Goal: Transaction & Acquisition: Purchase product/service

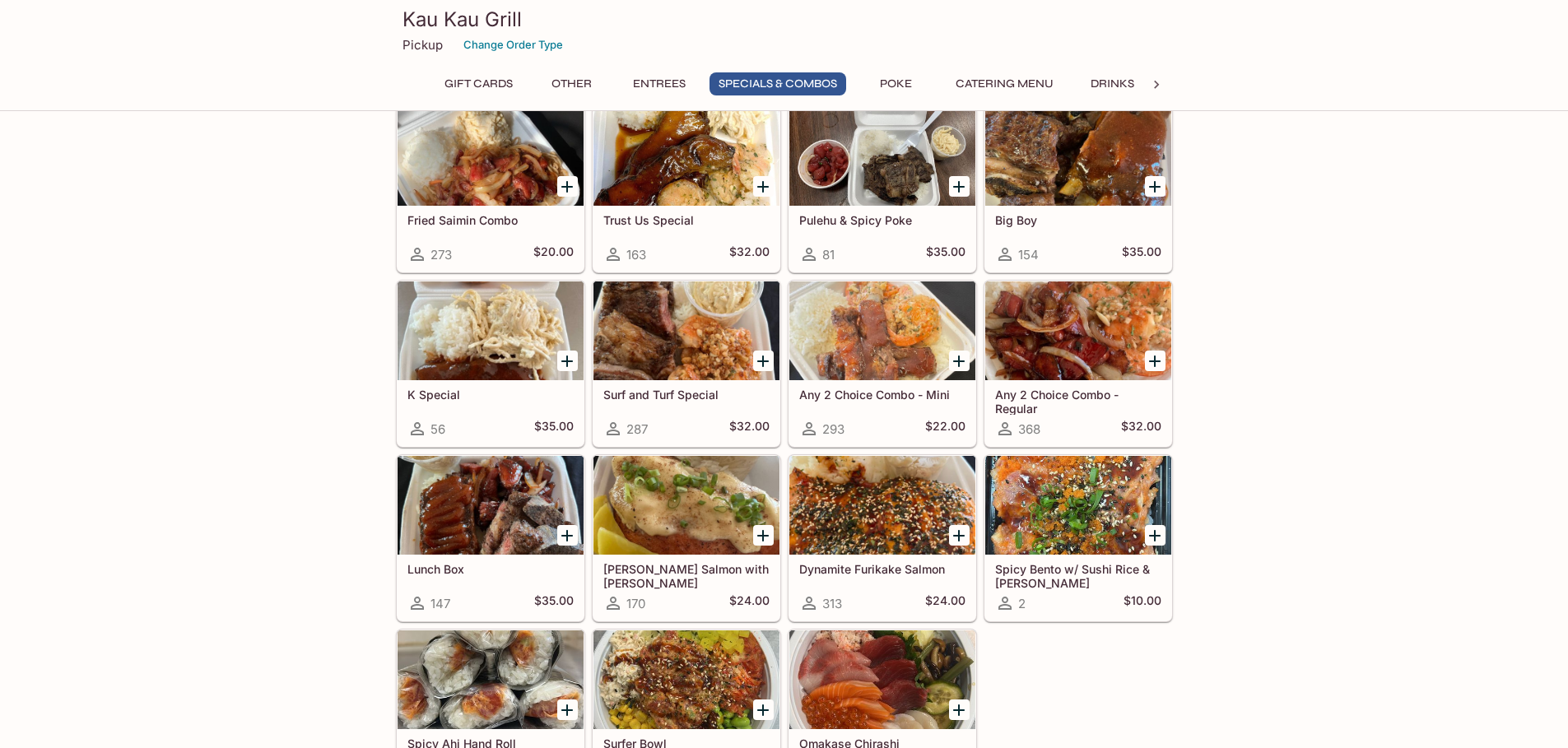
scroll to position [1728, 0]
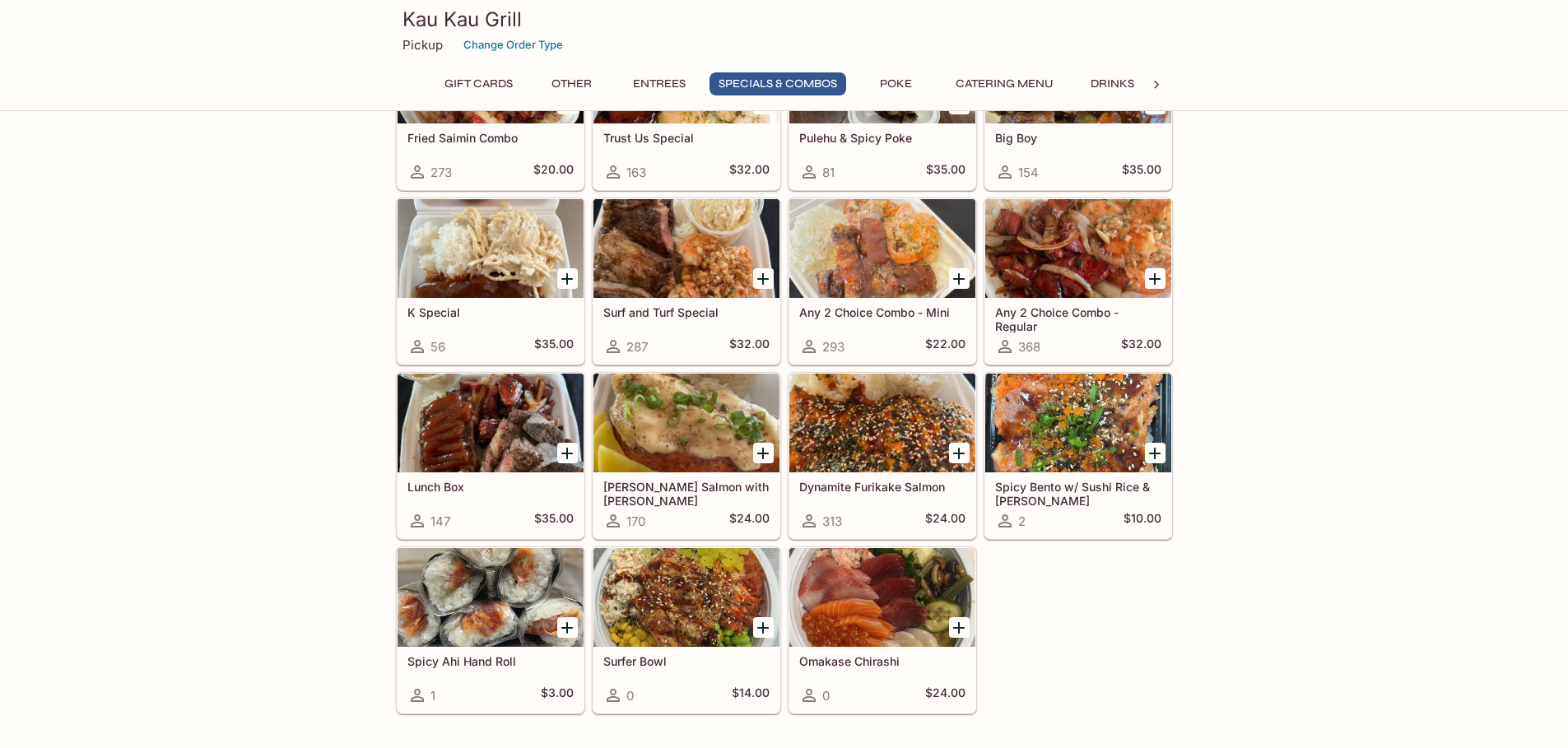
click at [729, 260] on div at bounding box center [687, 248] width 186 height 99
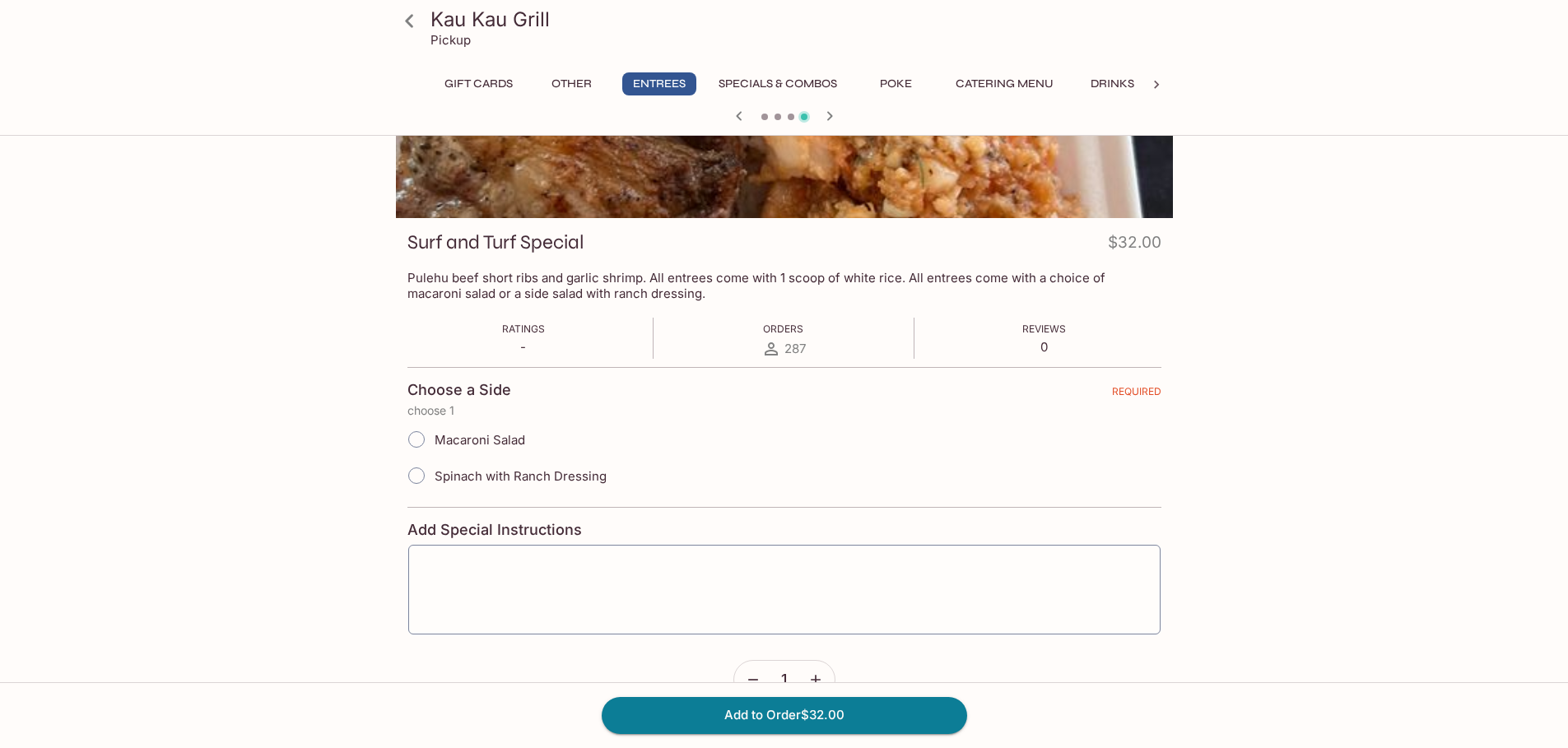
scroll to position [165, 0]
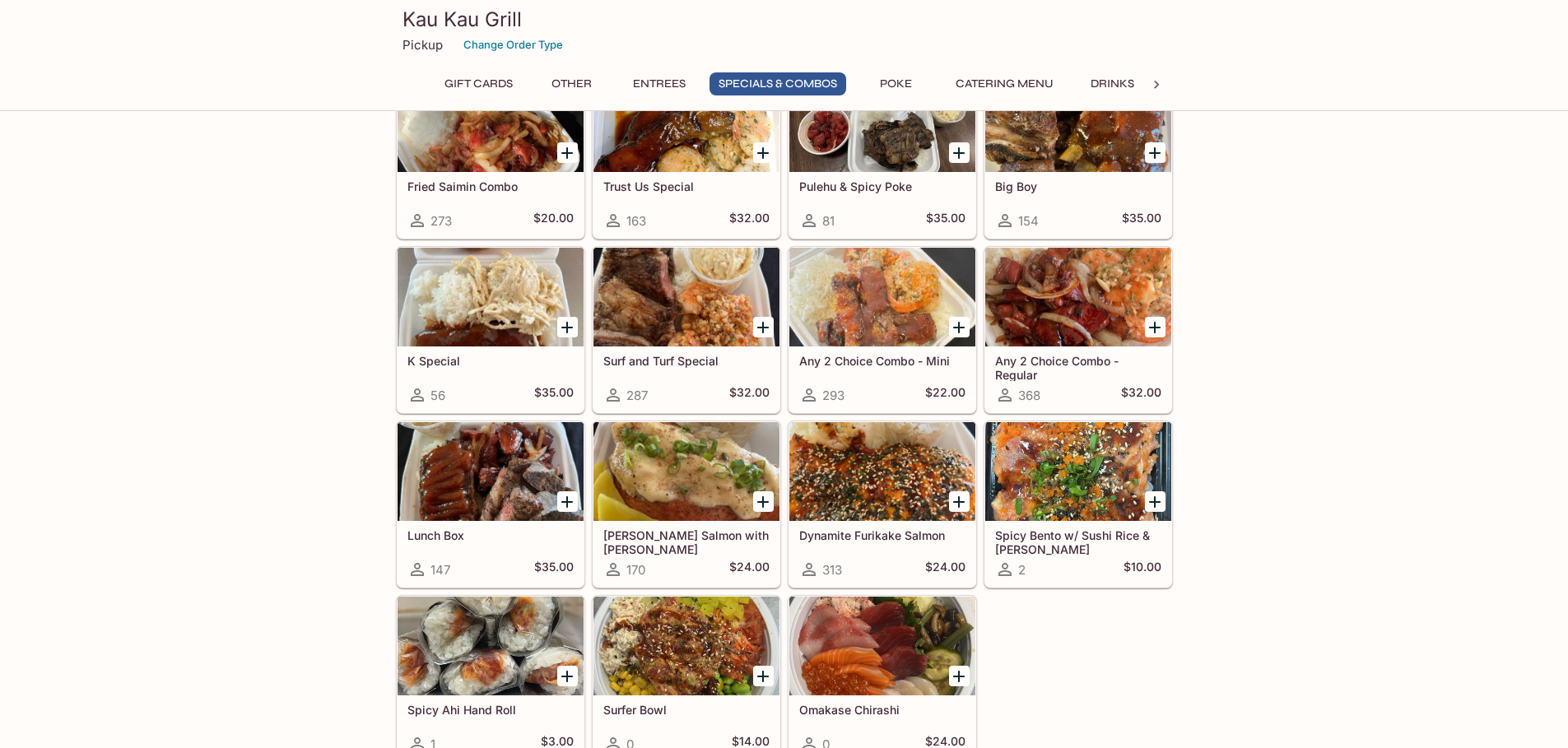
scroll to position [1597, 0]
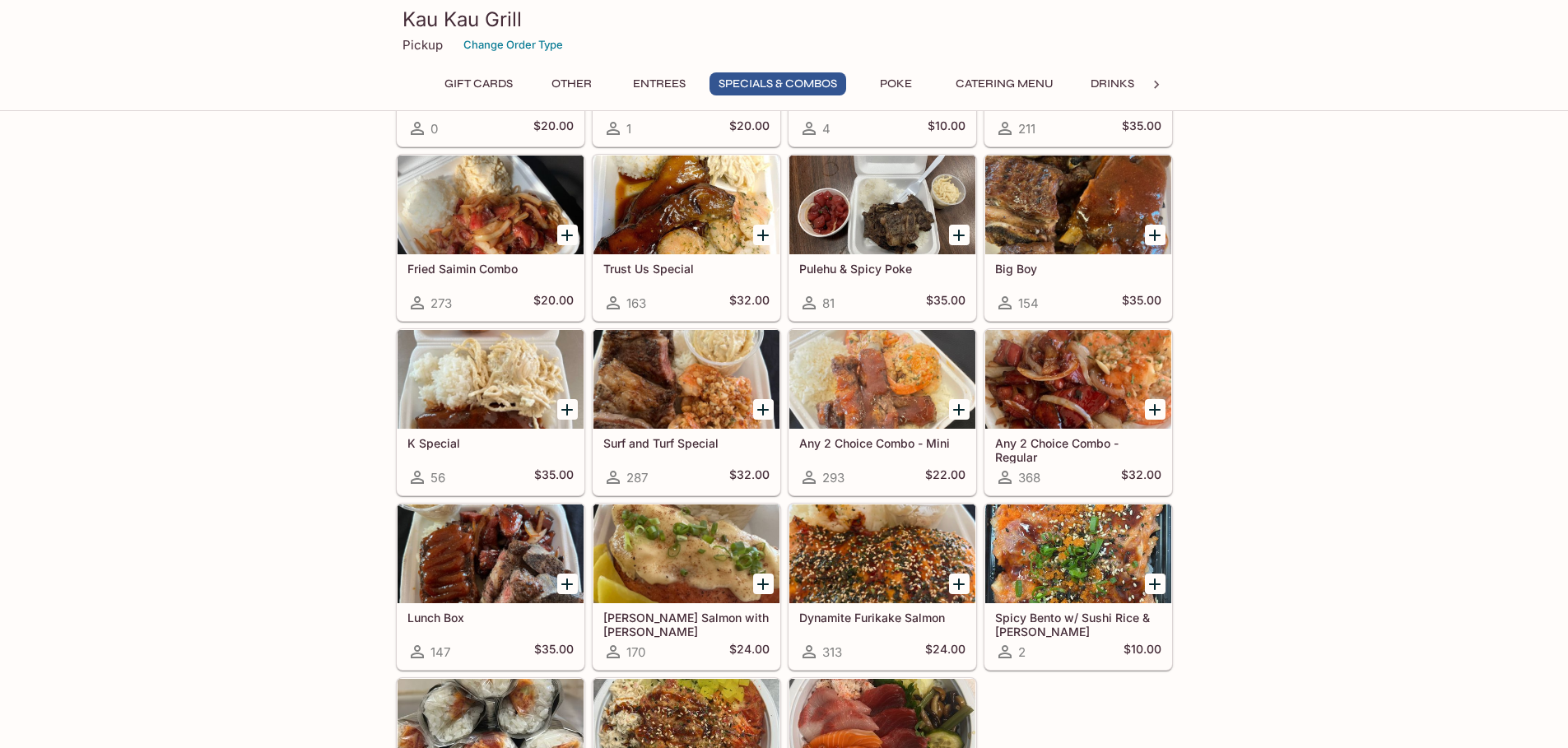
click at [1094, 570] on div at bounding box center [1079, 554] width 186 height 99
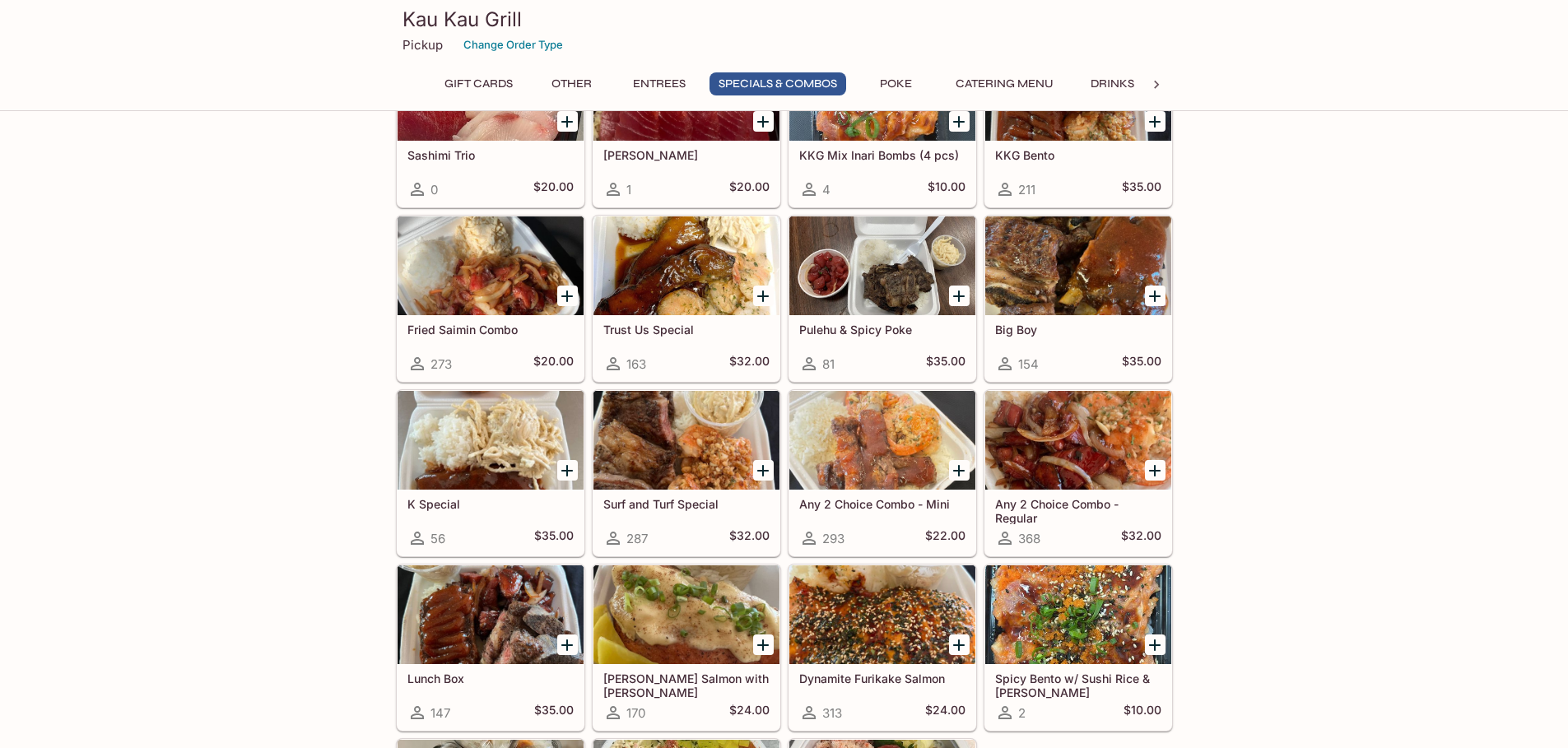
scroll to position [1564, 0]
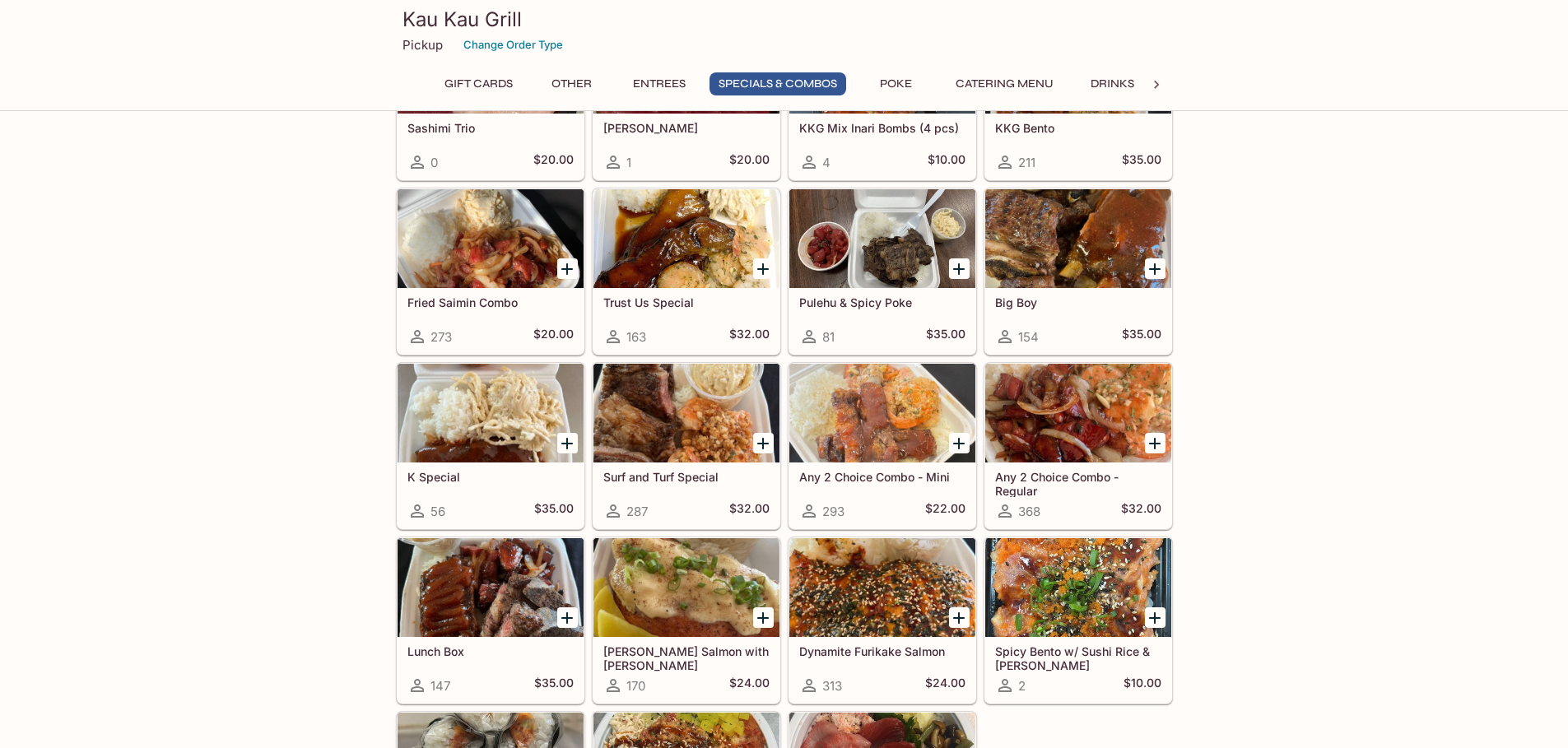
click at [890, 580] on div at bounding box center [882, 587] width 186 height 99
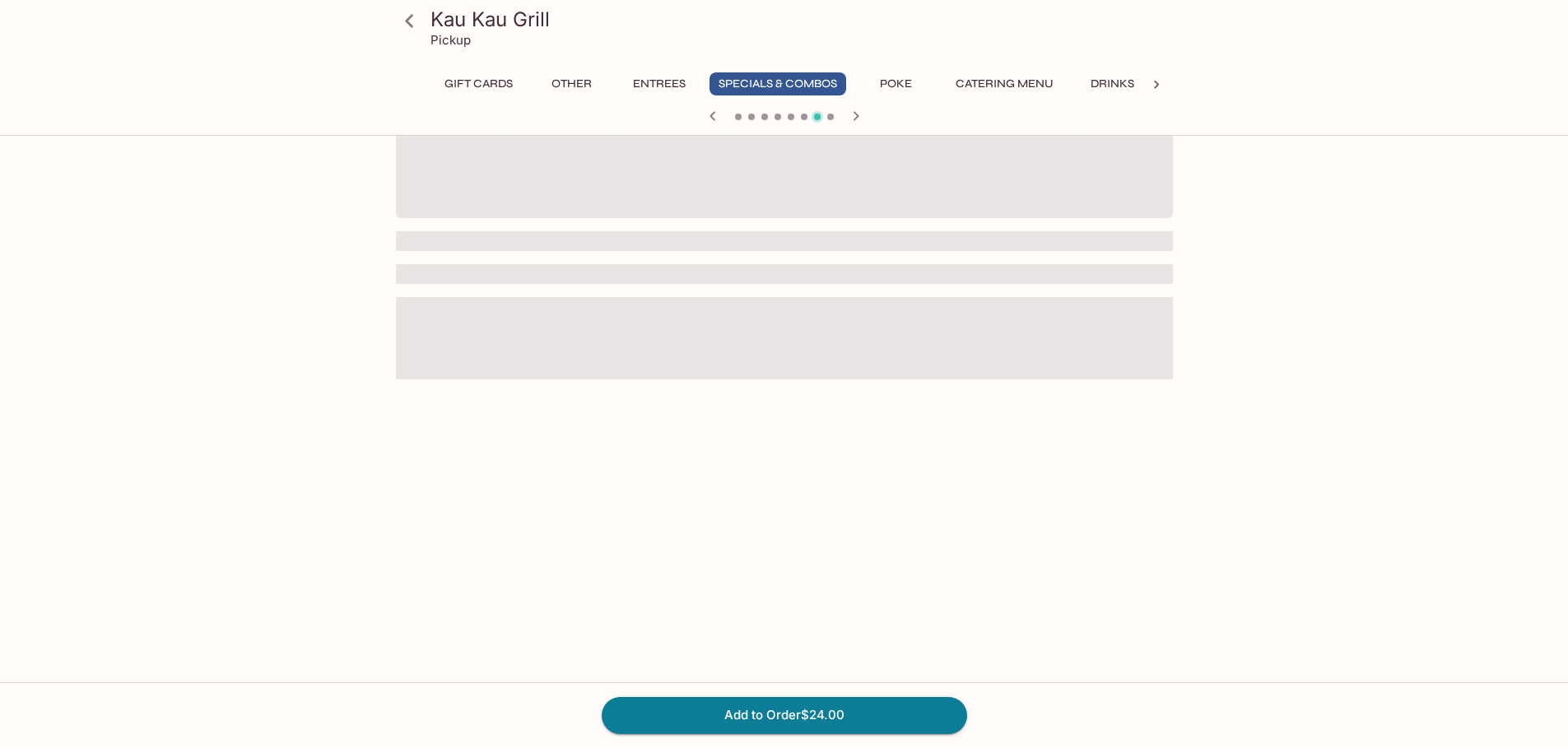
scroll to position [184, 0]
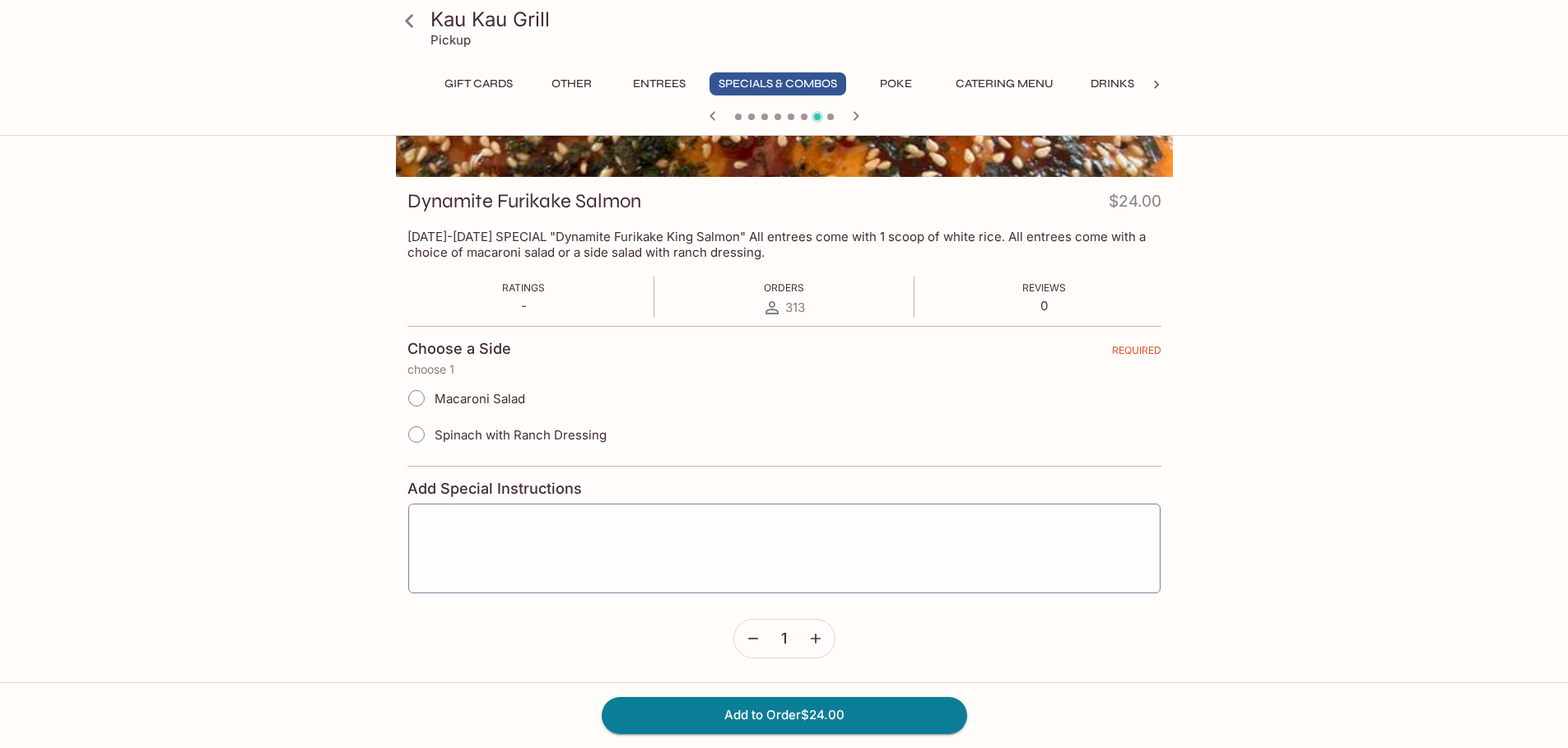
click at [712, 119] on icon "button" at bounding box center [713, 116] width 20 height 20
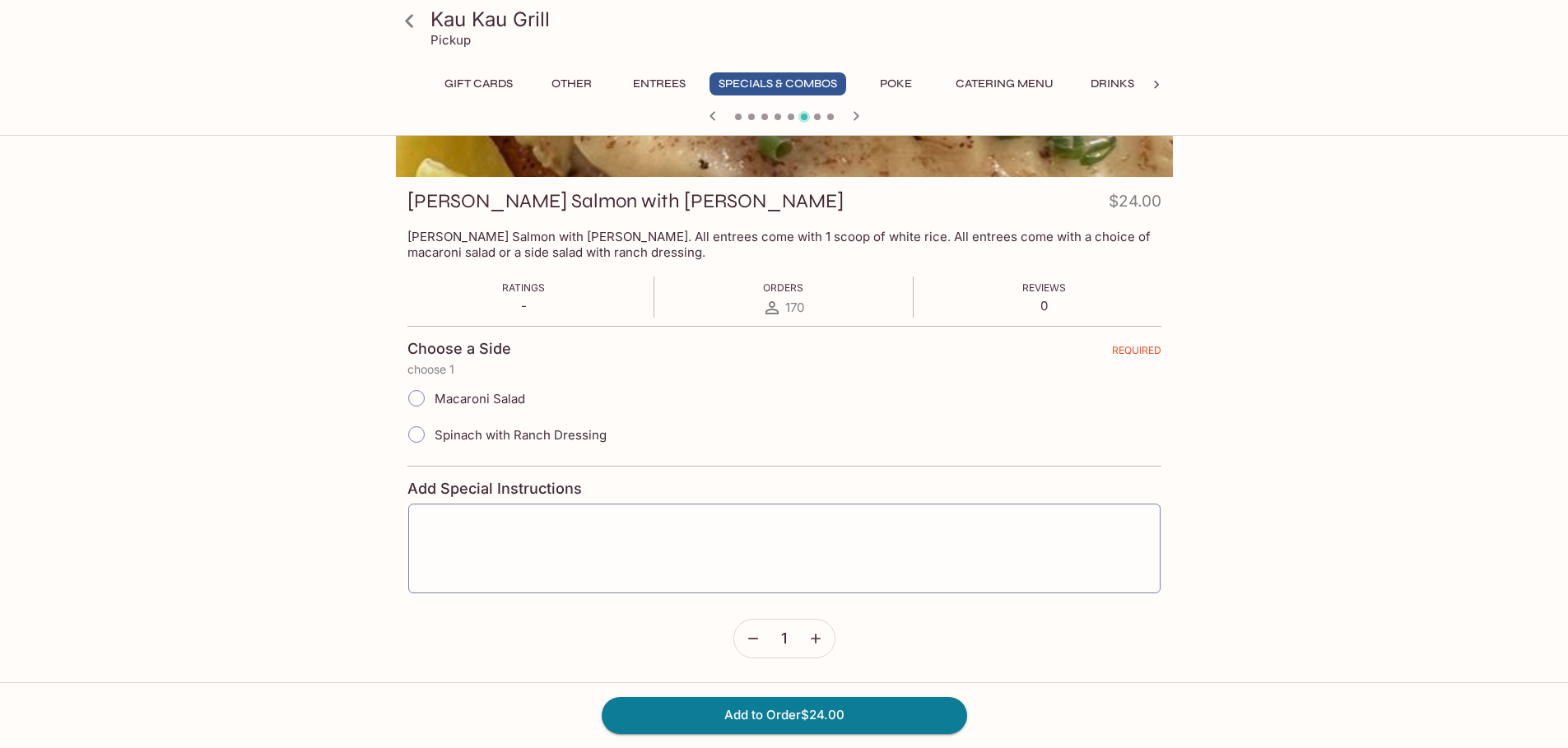
click at [854, 114] on icon "button" at bounding box center [856, 116] width 20 height 20
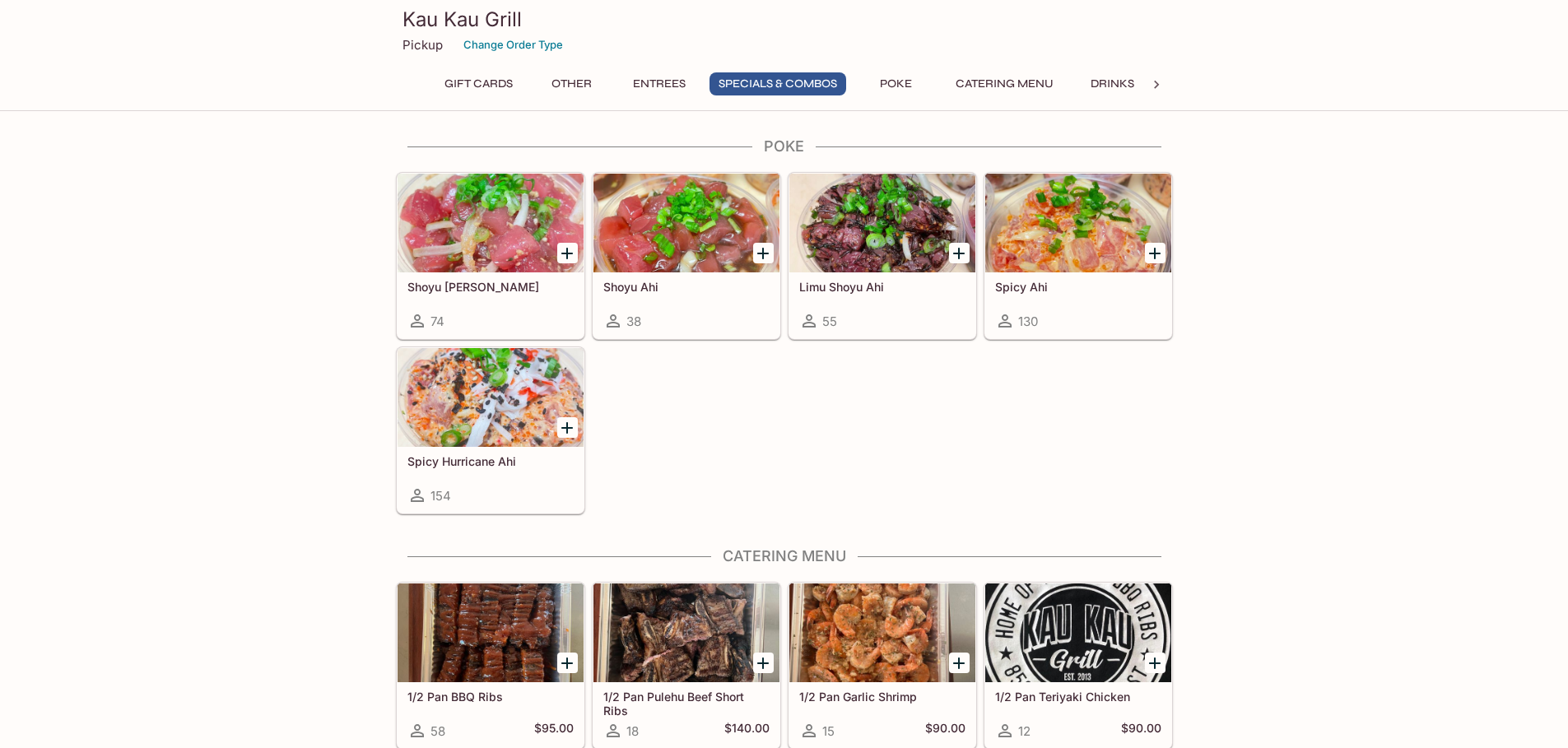
scroll to position [2256, 0]
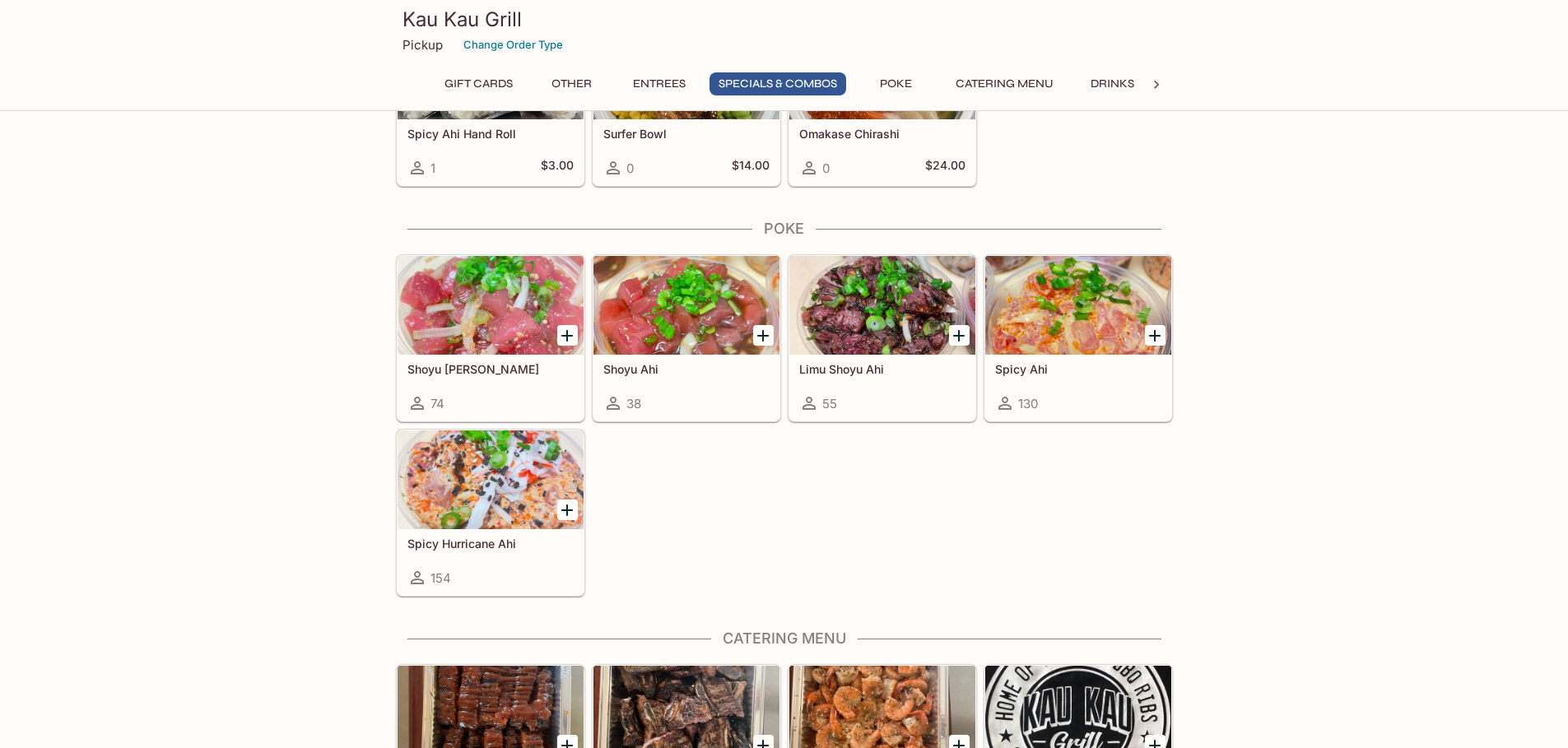
click at [516, 508] on div at bounding box center [490, 479] width 186 height 99
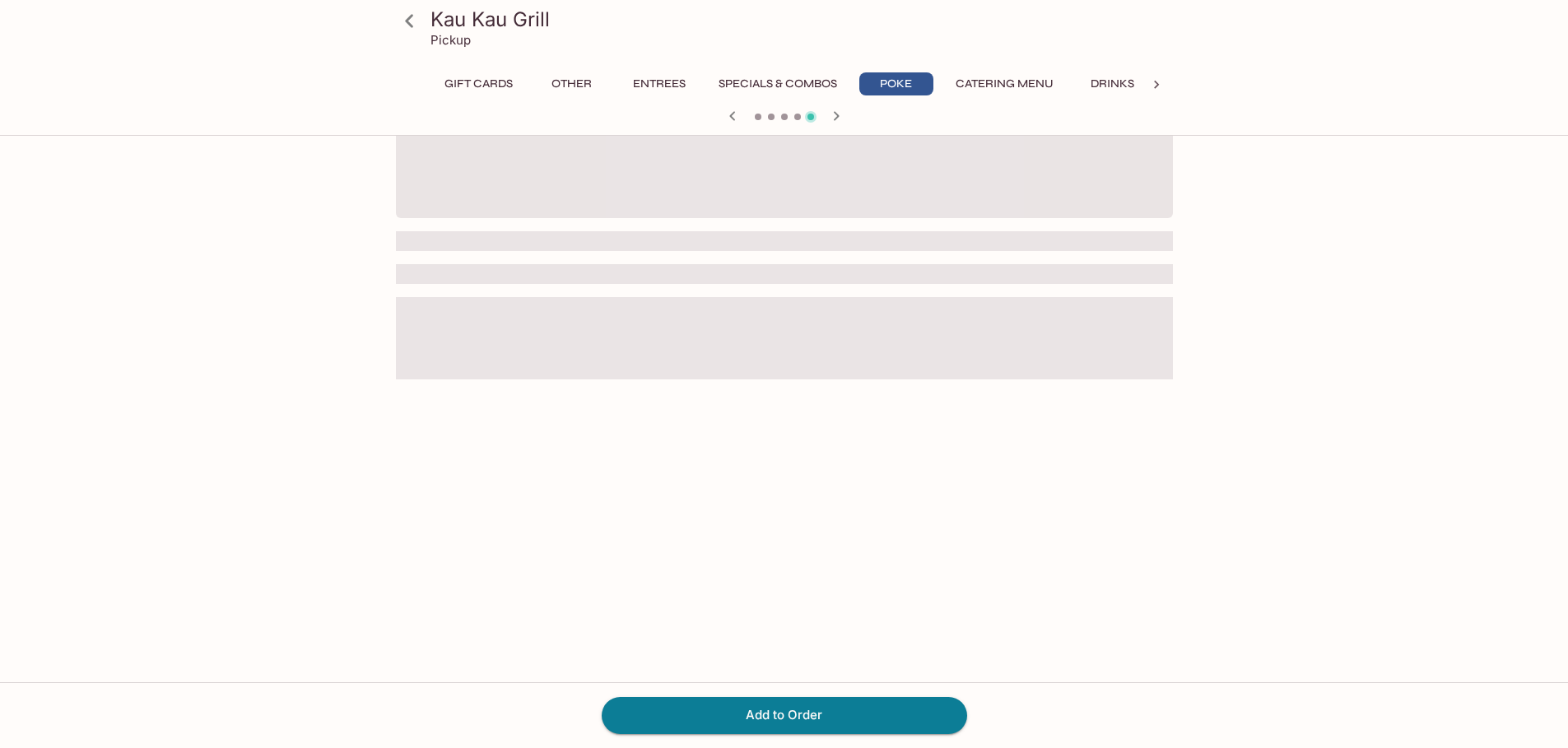
scroll to position [142, 0]
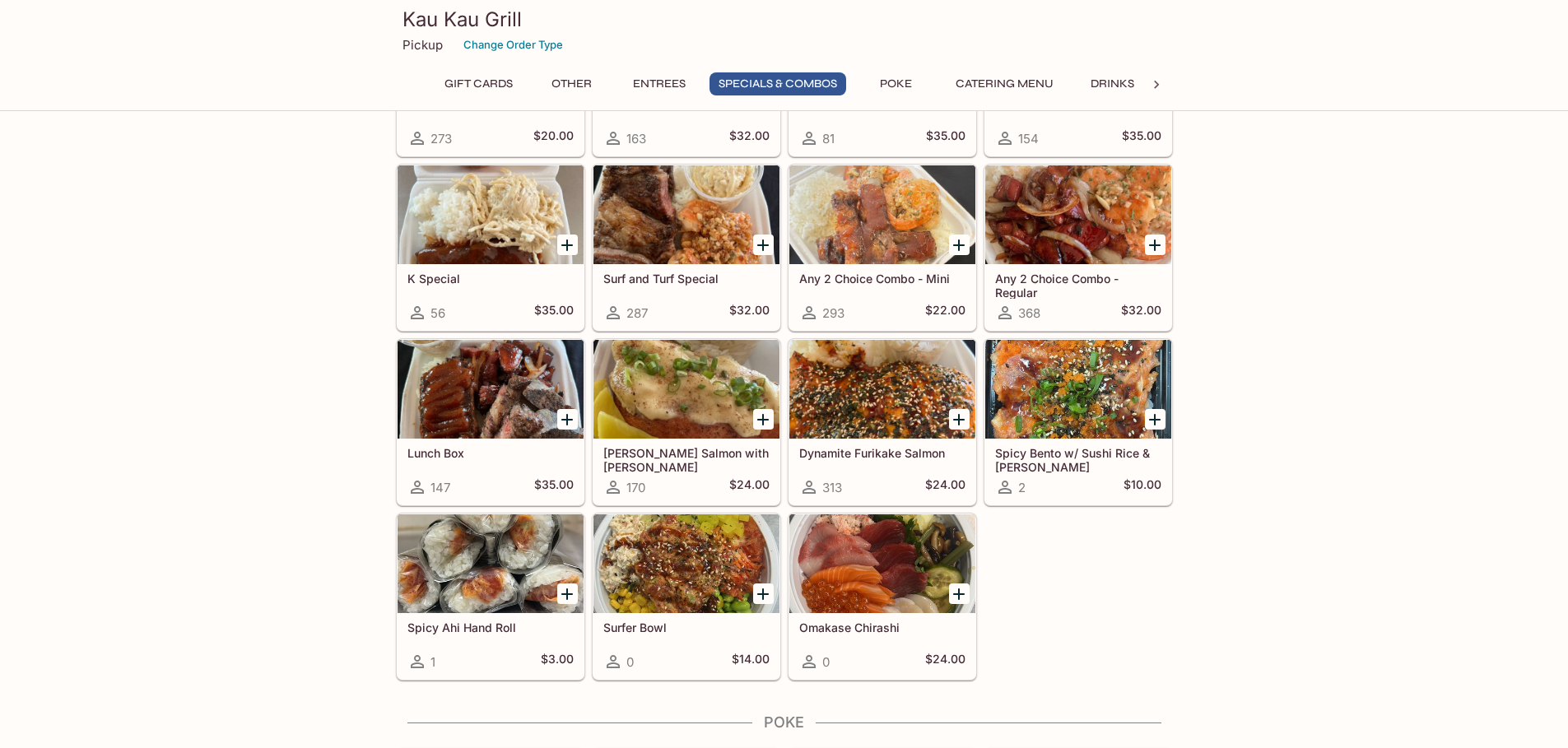
scroll to position [1680, 0]
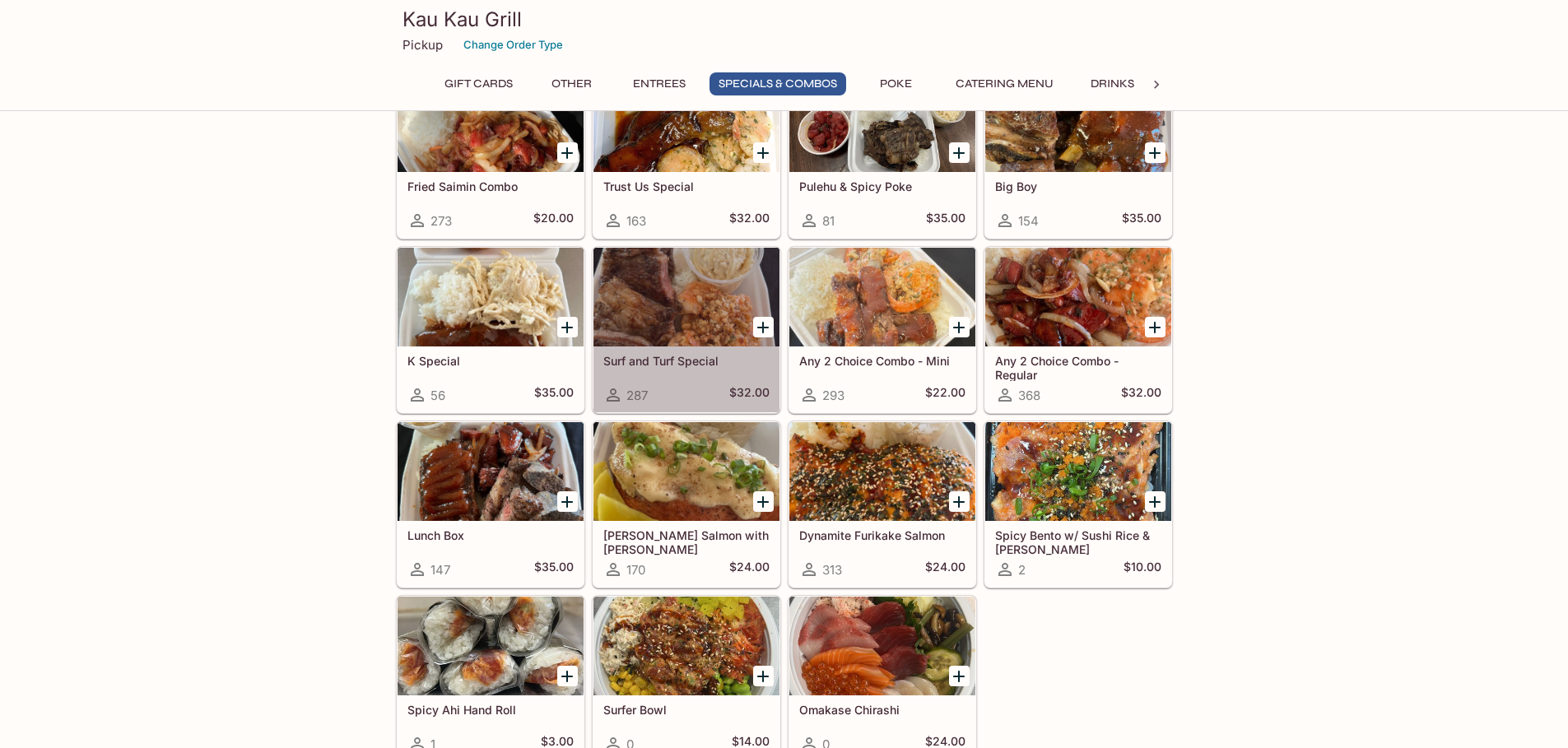
click at [641, 303] on div at bounding box center [687, 297] width 186 height 99
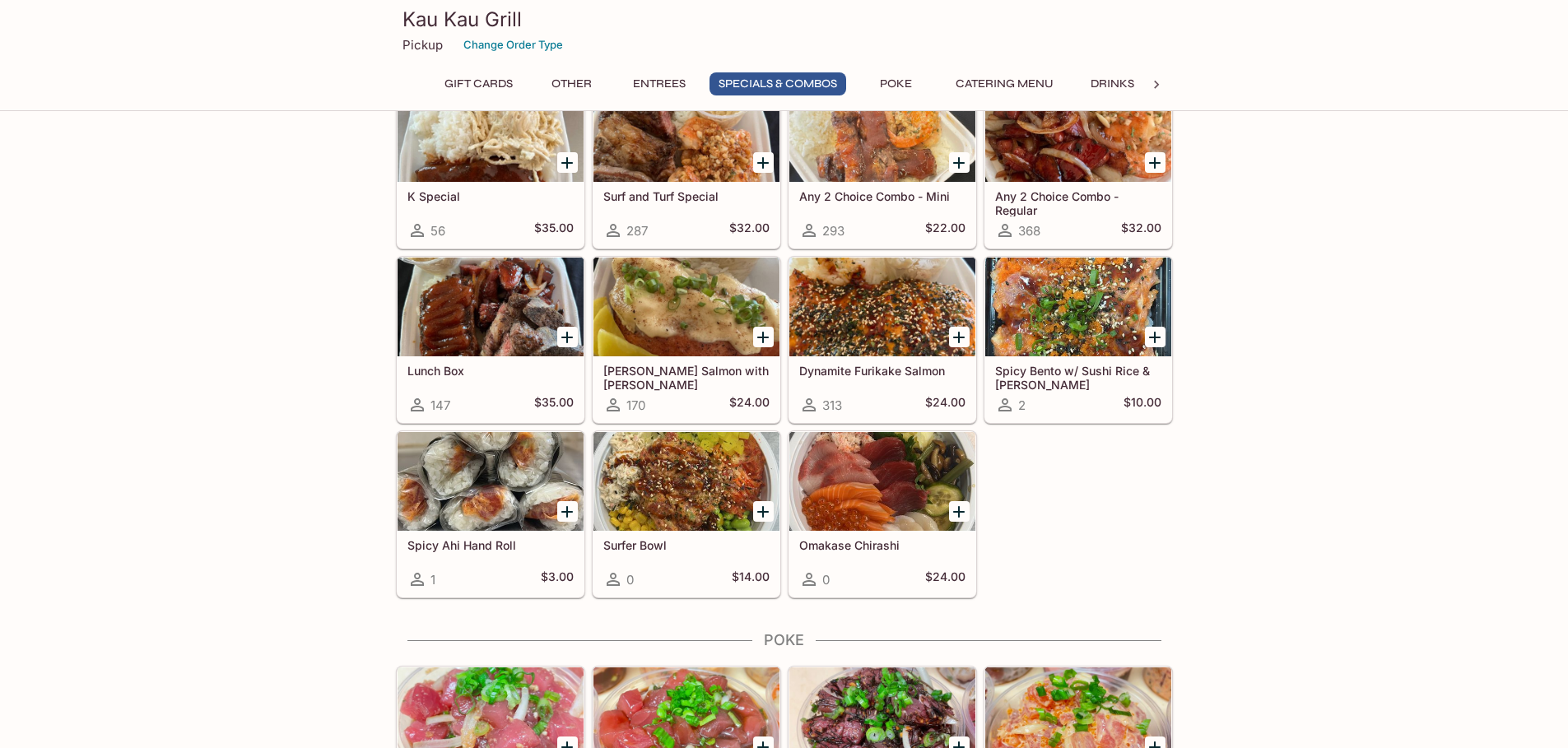
scroll to position [1597, 0]
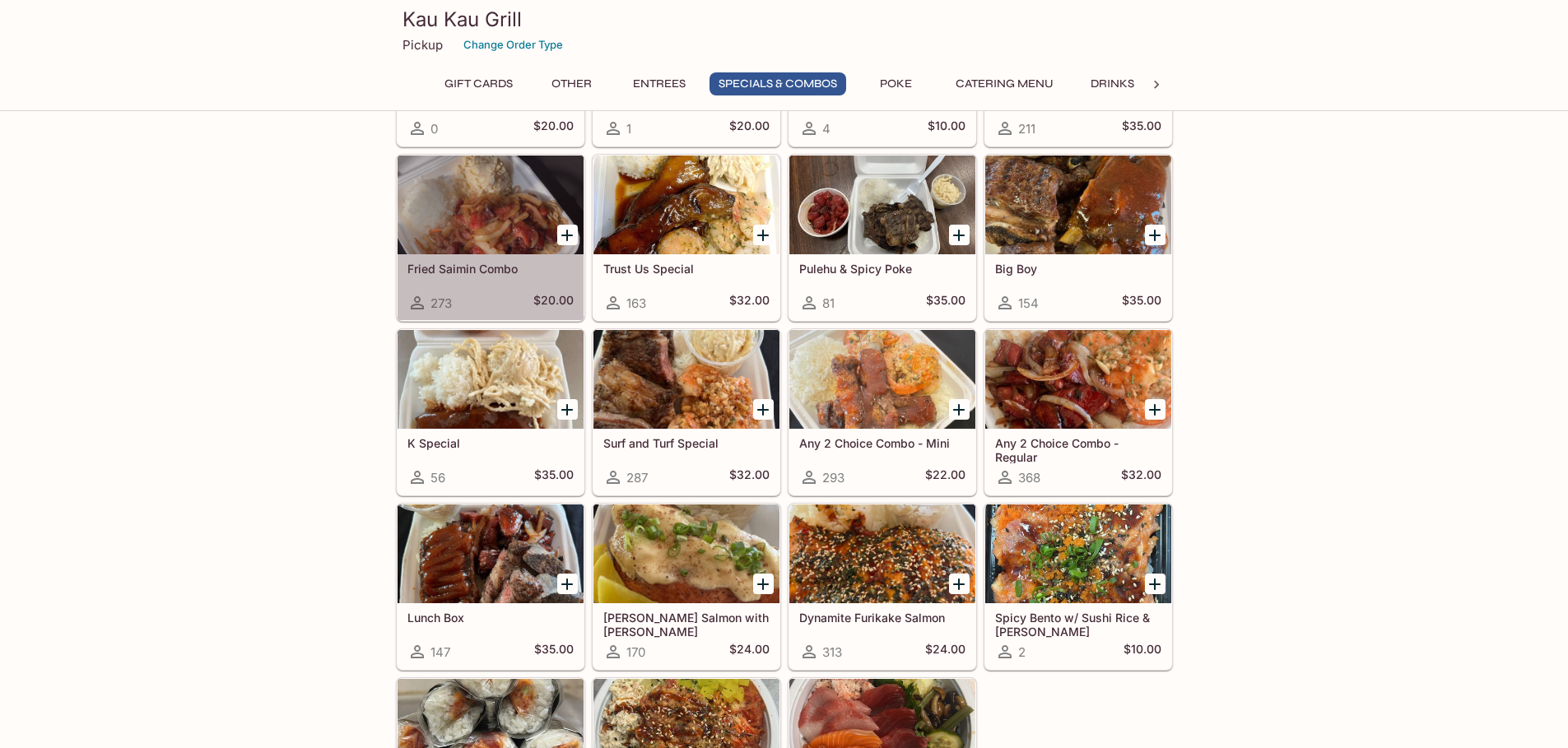
click at [520, 233] on div at bounding box center [490, 204] width 186 height 99
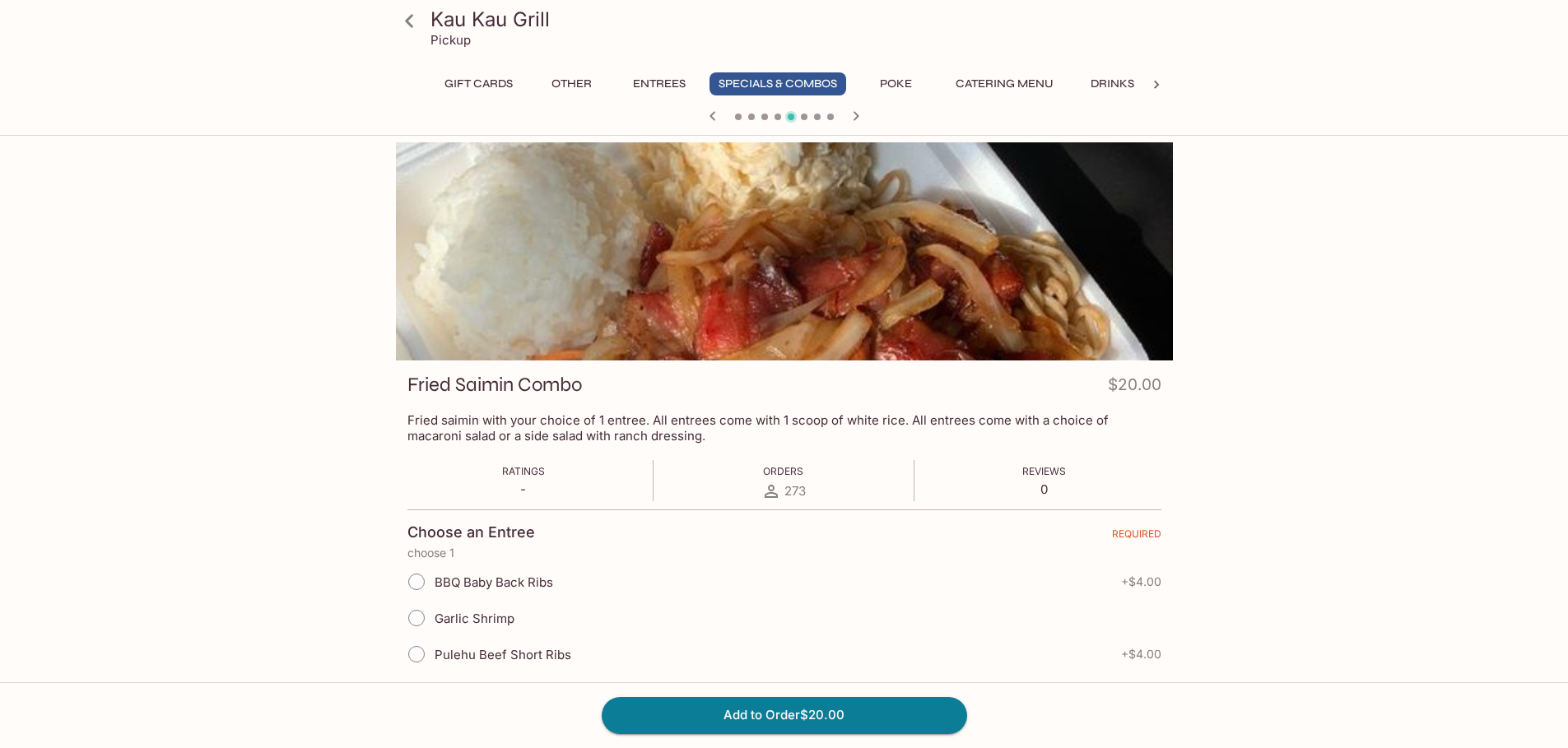
scroll to position [500, 0]
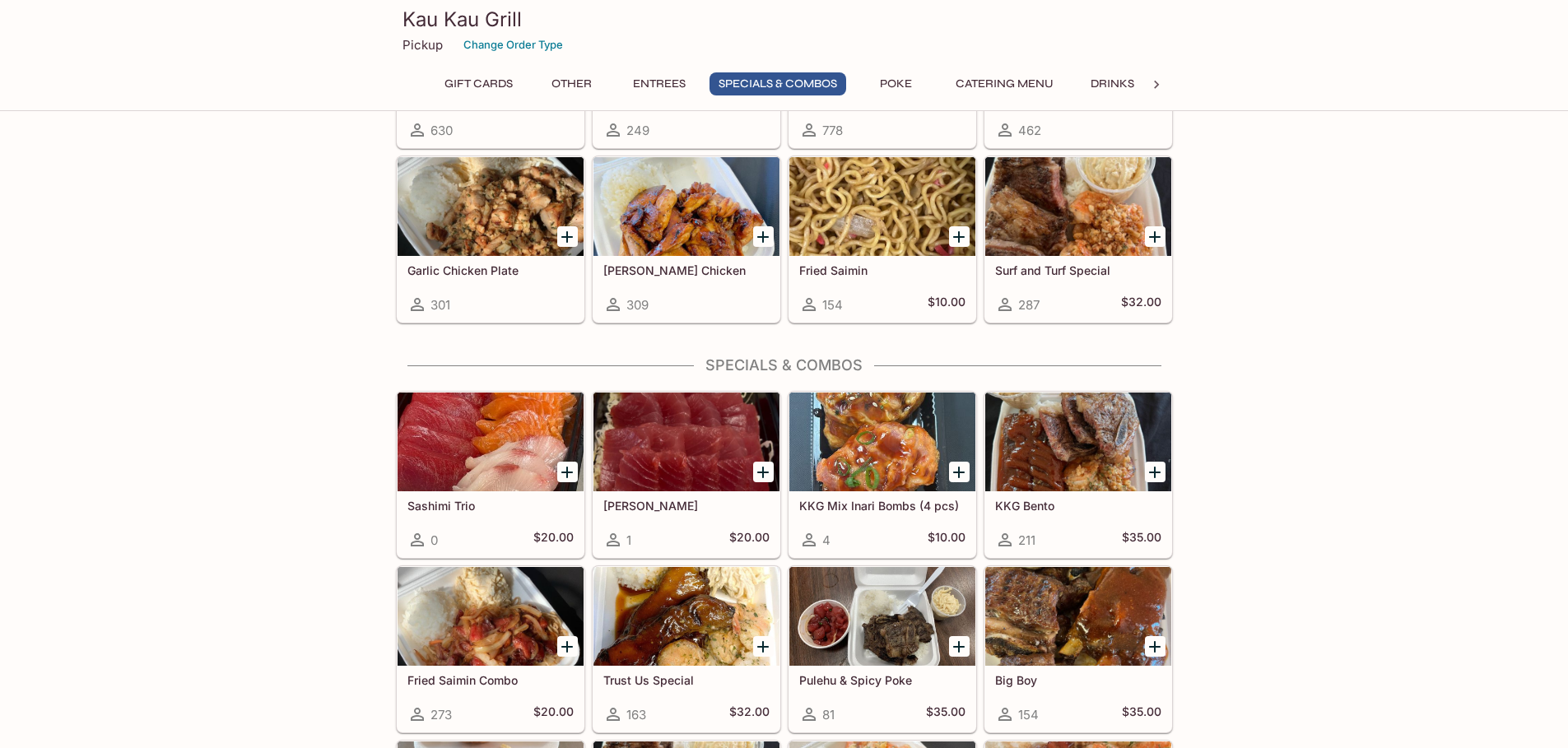
scroll to position [1515, 0]
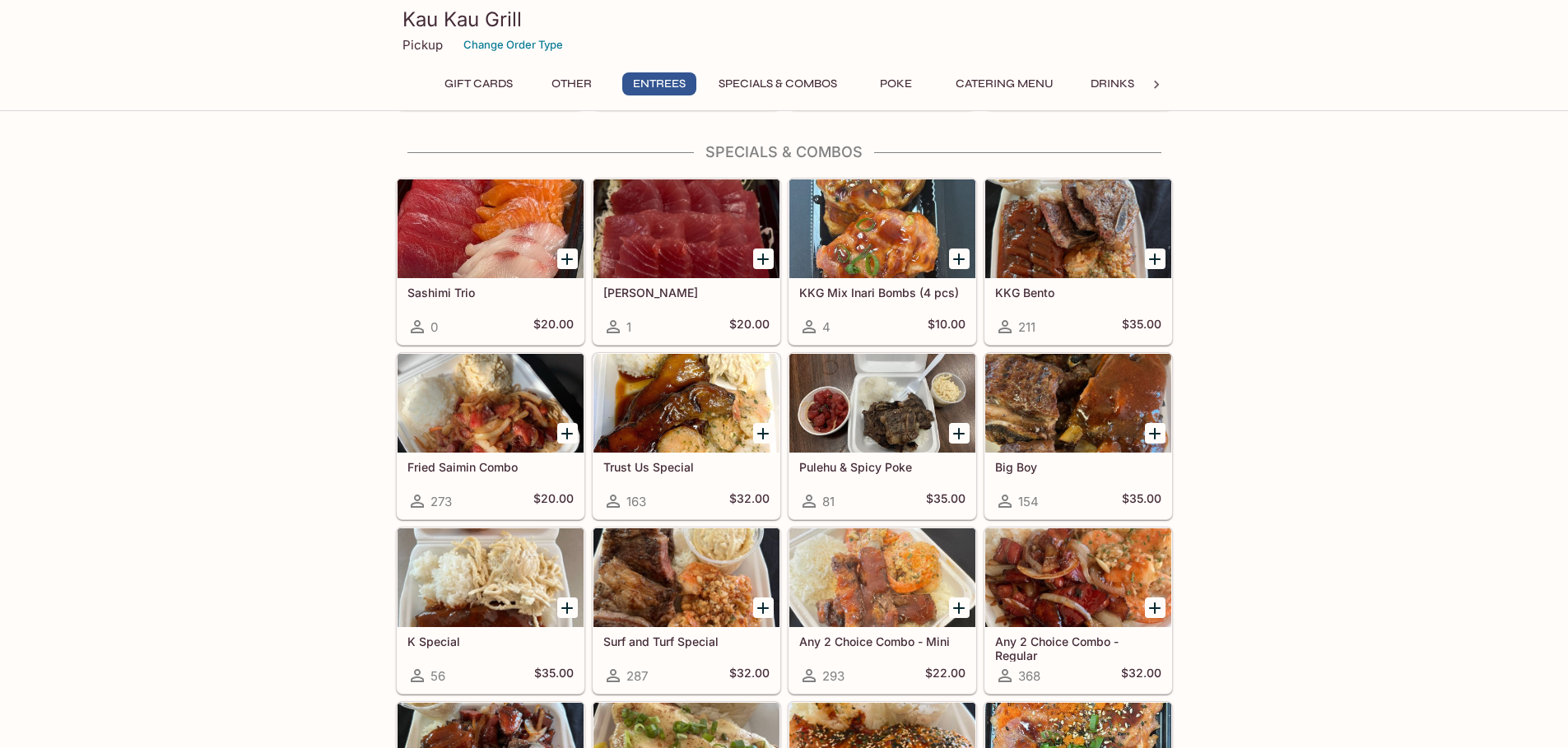
scroll to position [1317, 0]
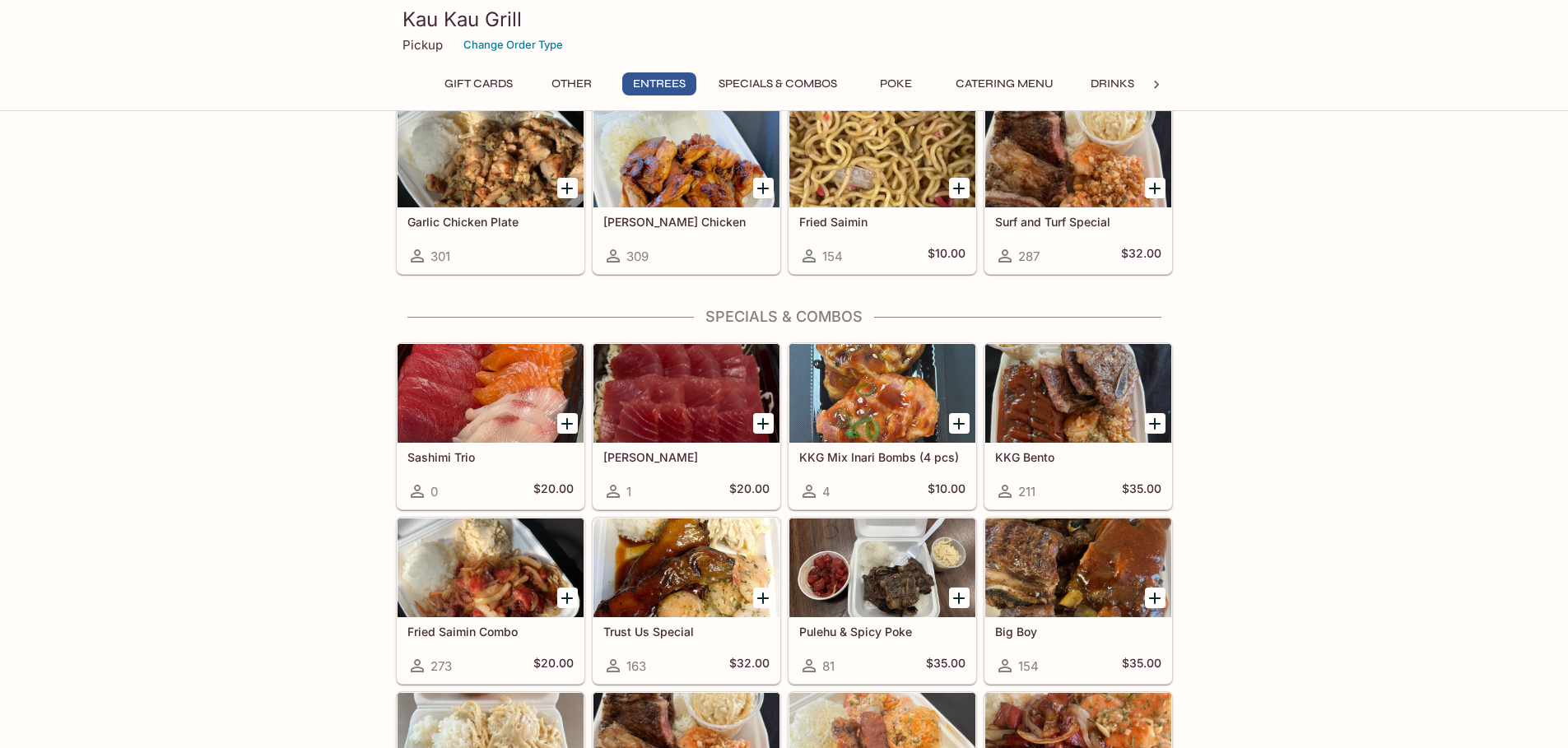
click at [461, 212] on div "Garlic Chicken Plate 301" at bounding box center [490, 240] width 186 height 66
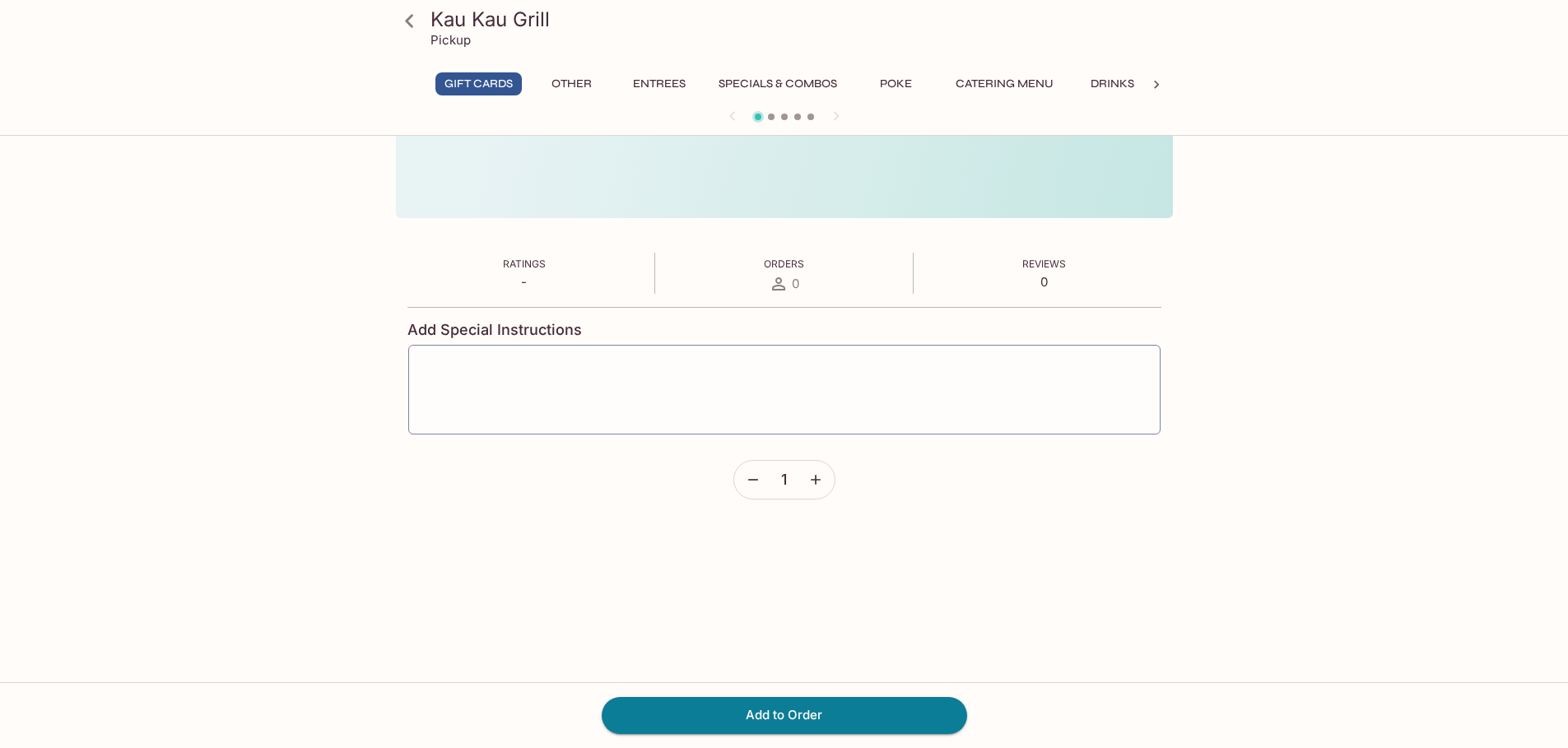
scroll to position [142, 0]
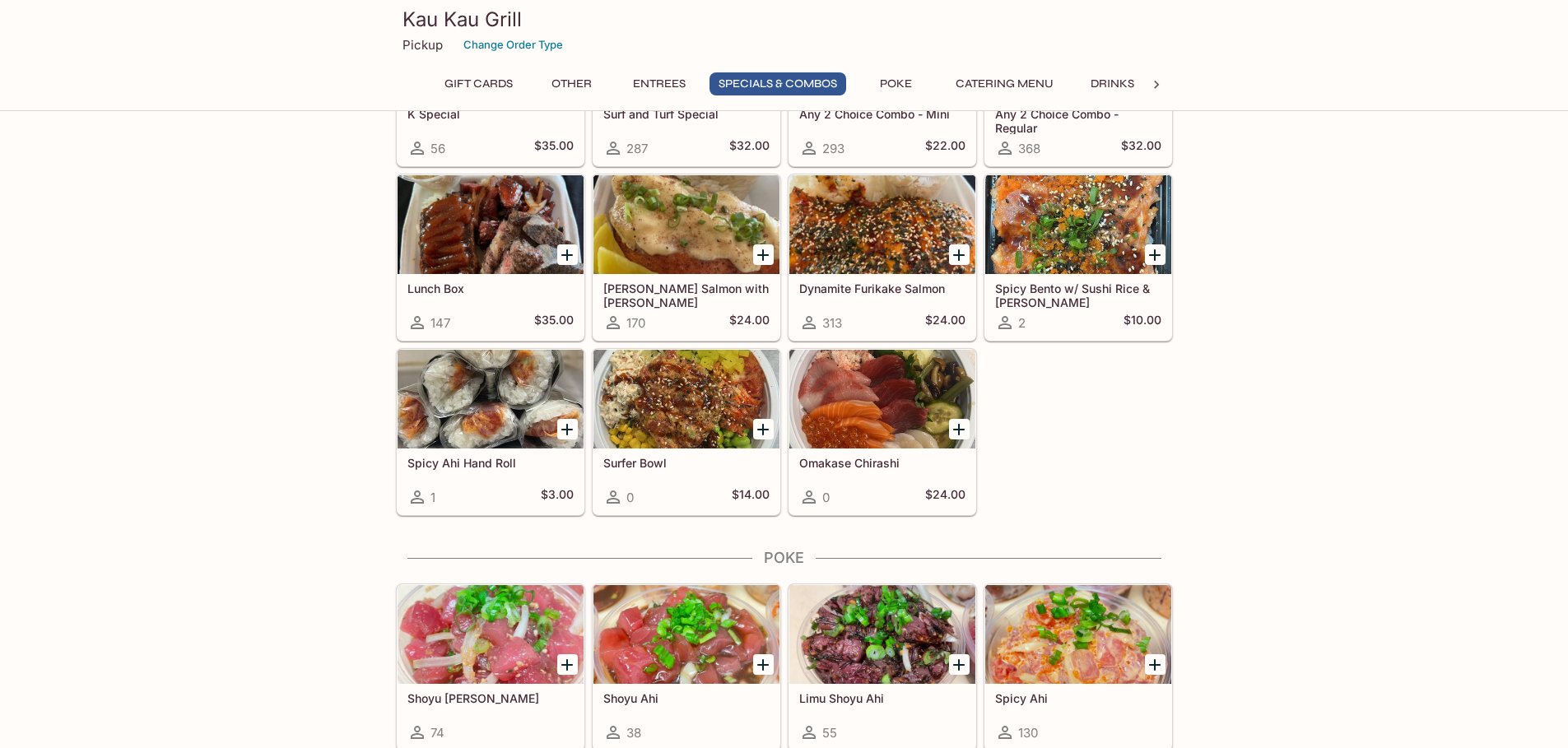
scroll to position [2173, 0]
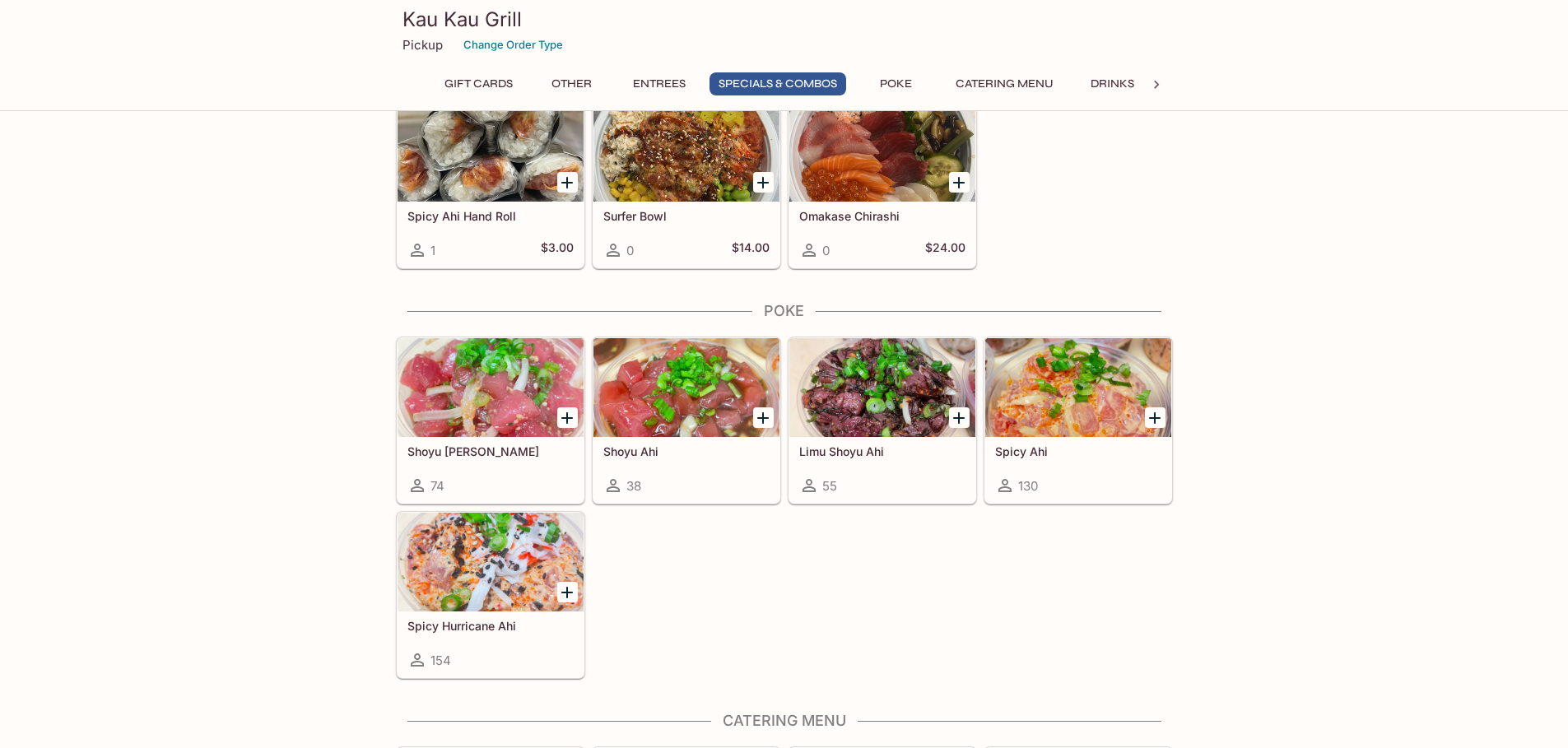
click at [547, 570] on div at bounding box center [490, 562] width 186 height 99
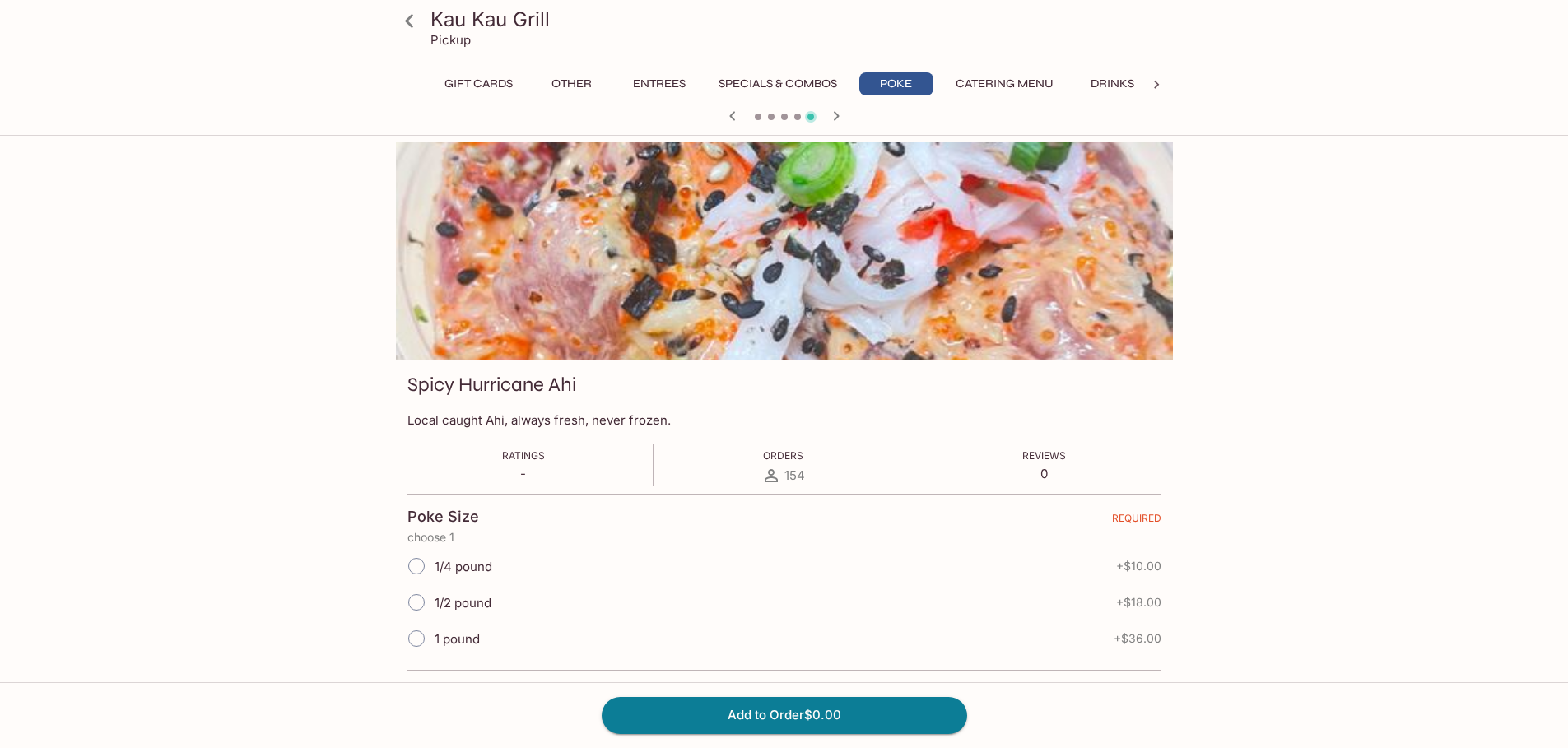
scroll to position [204, 0]
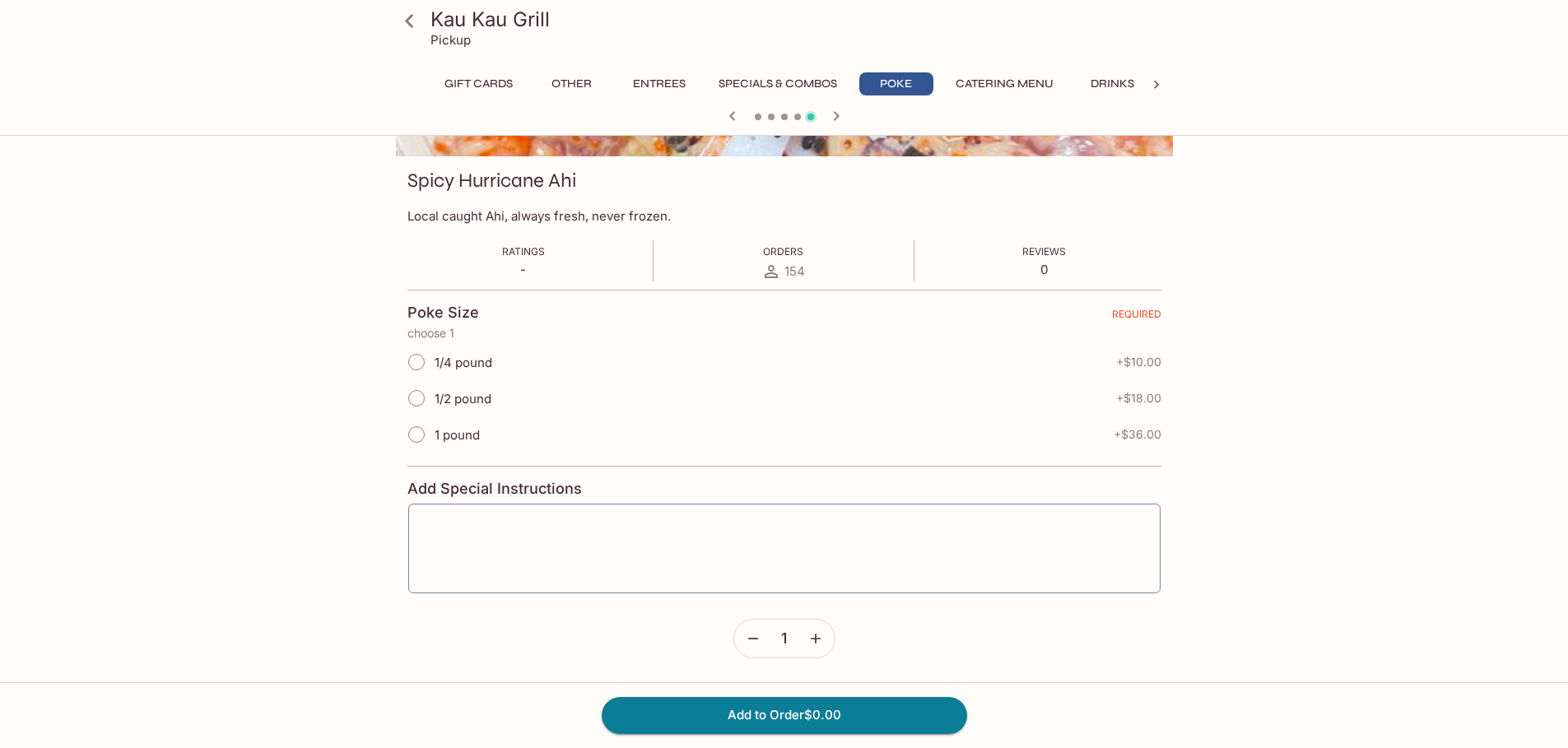
click at [764, 79] on button "Specials & Combos" at bounding box center [777, 83] width 137 height 23
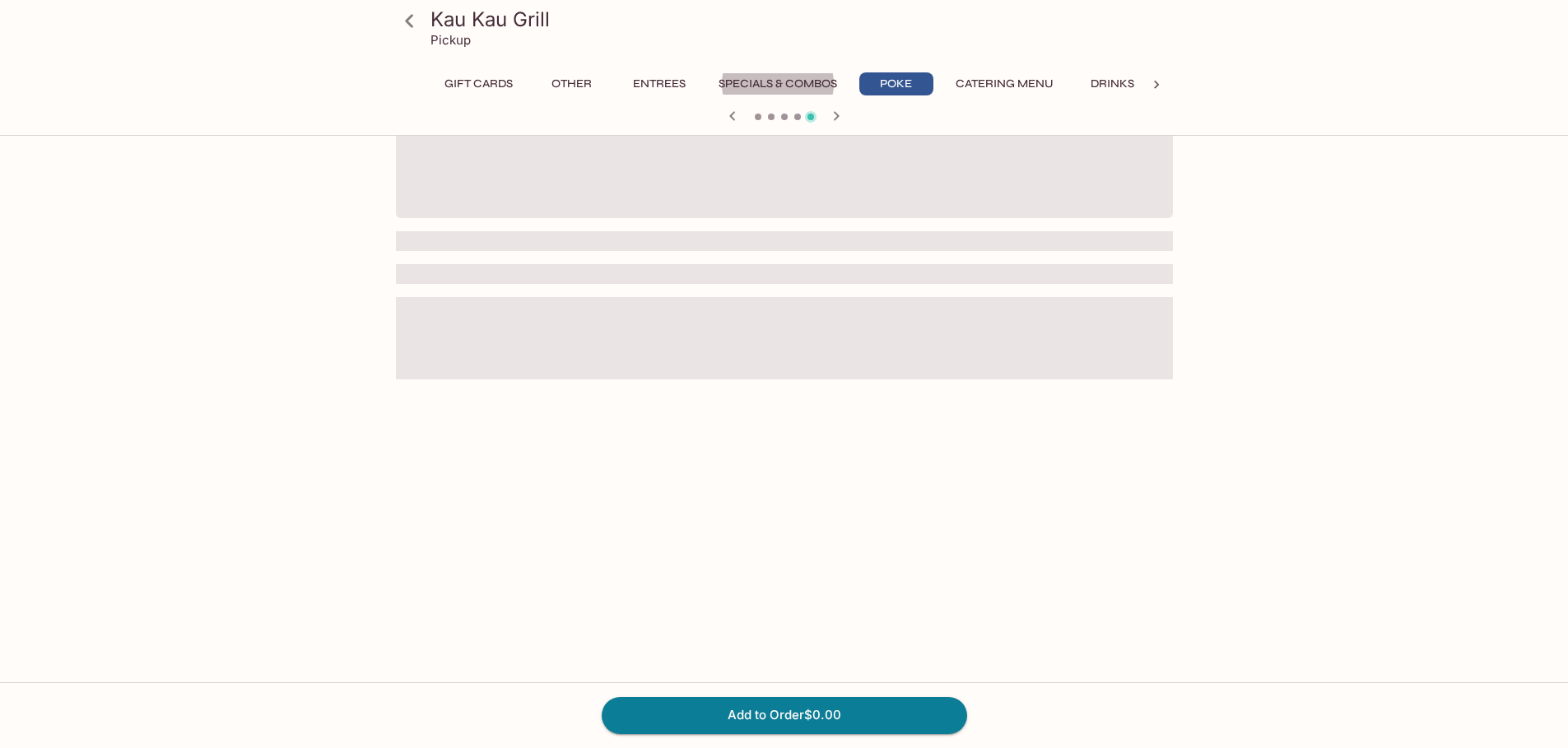
scroll to position [184, 0]
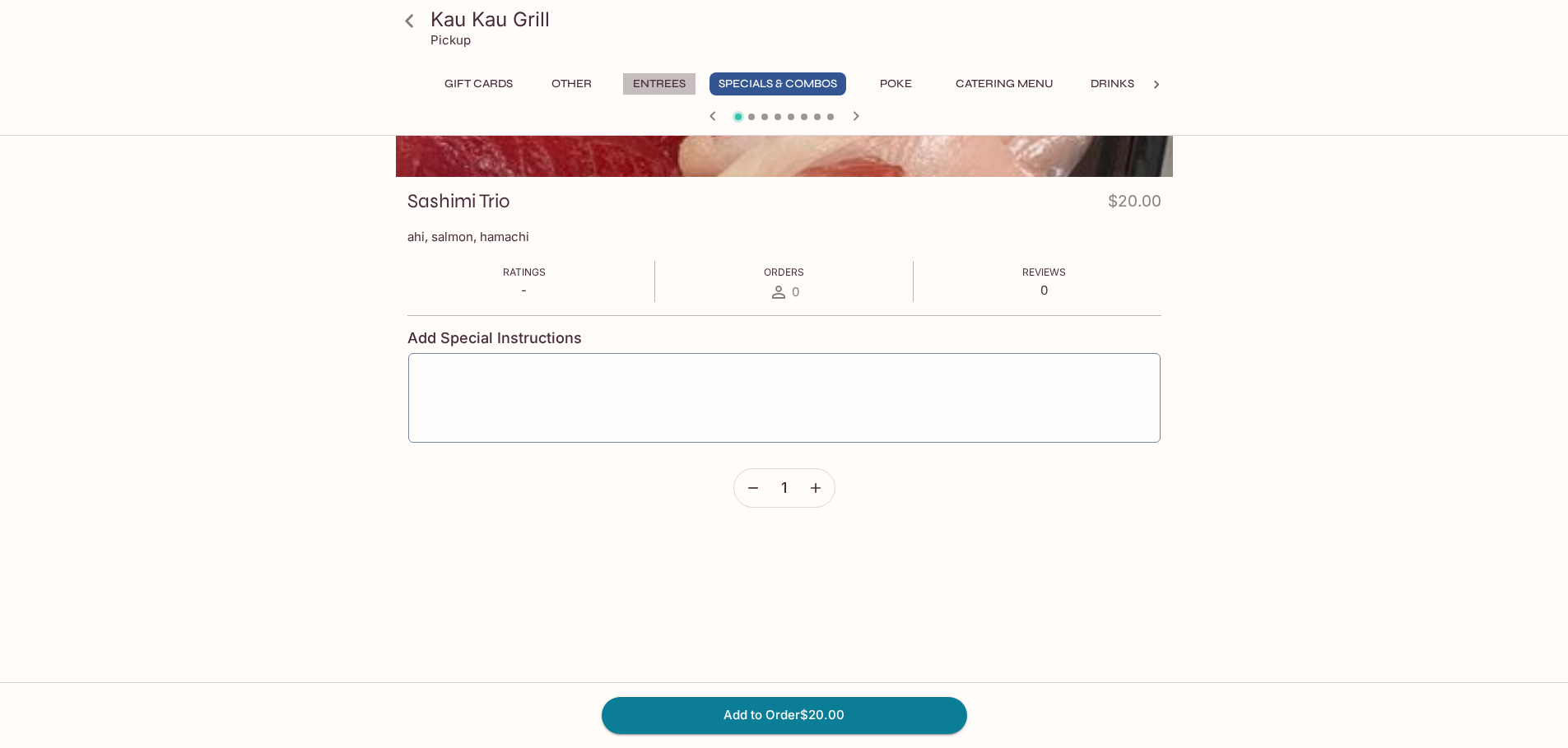
click at [677, 81] on button "Entrees" at bounding box center [660, 83] width 74 height 23
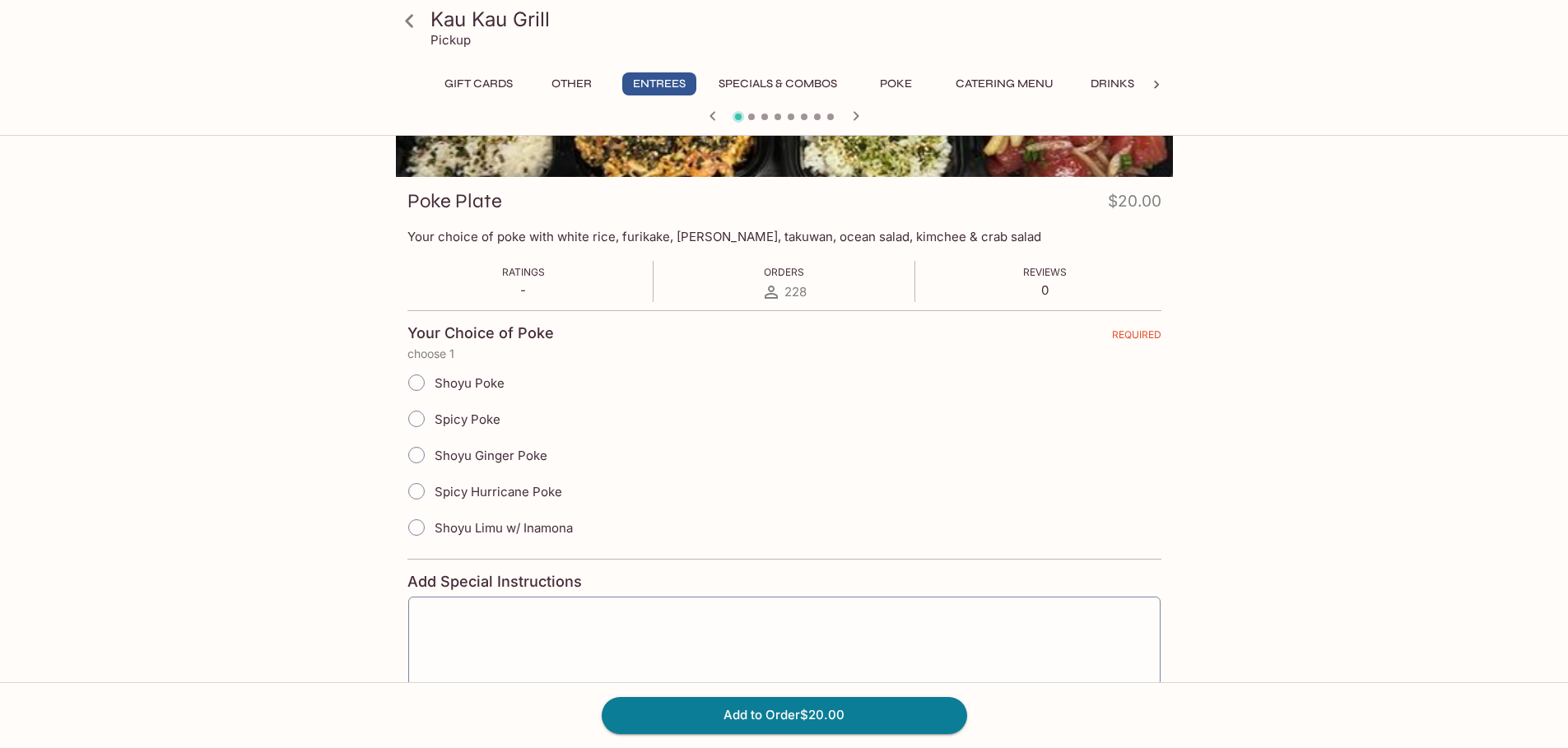
scroll to position [0, 0]
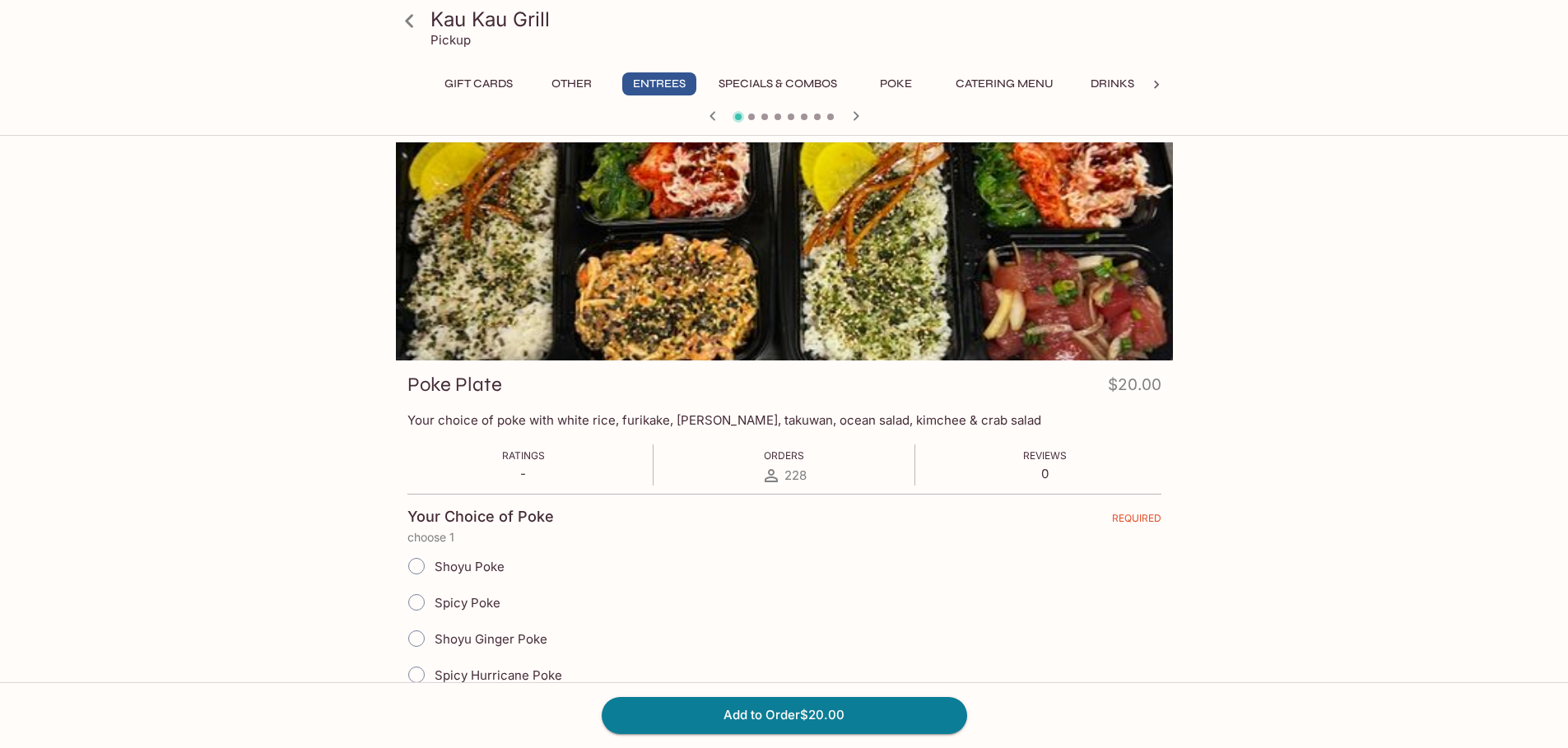
click at [405, 18] on icon at bounding box center [410, 21] width 29 height 29
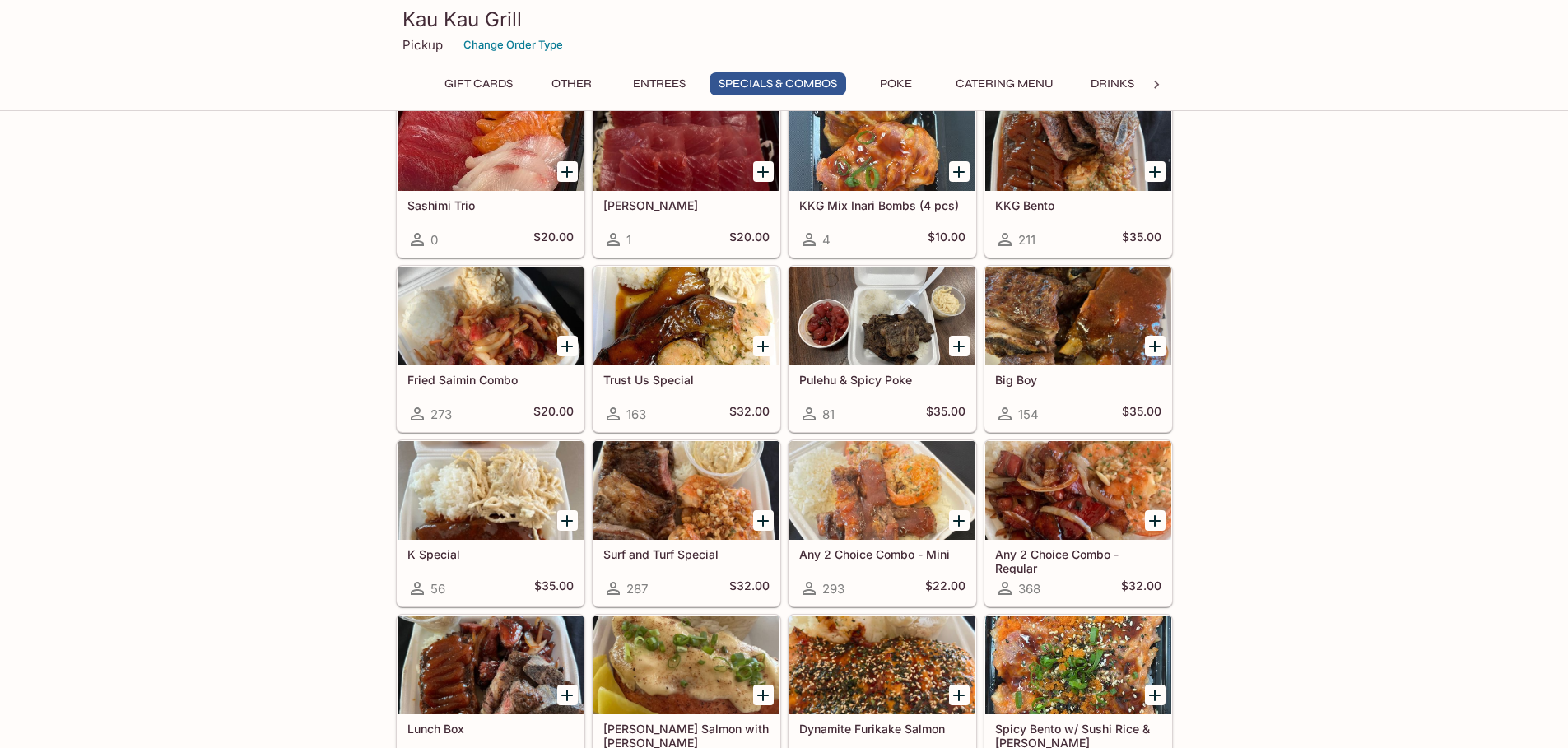
scroll to position [1564, 0]
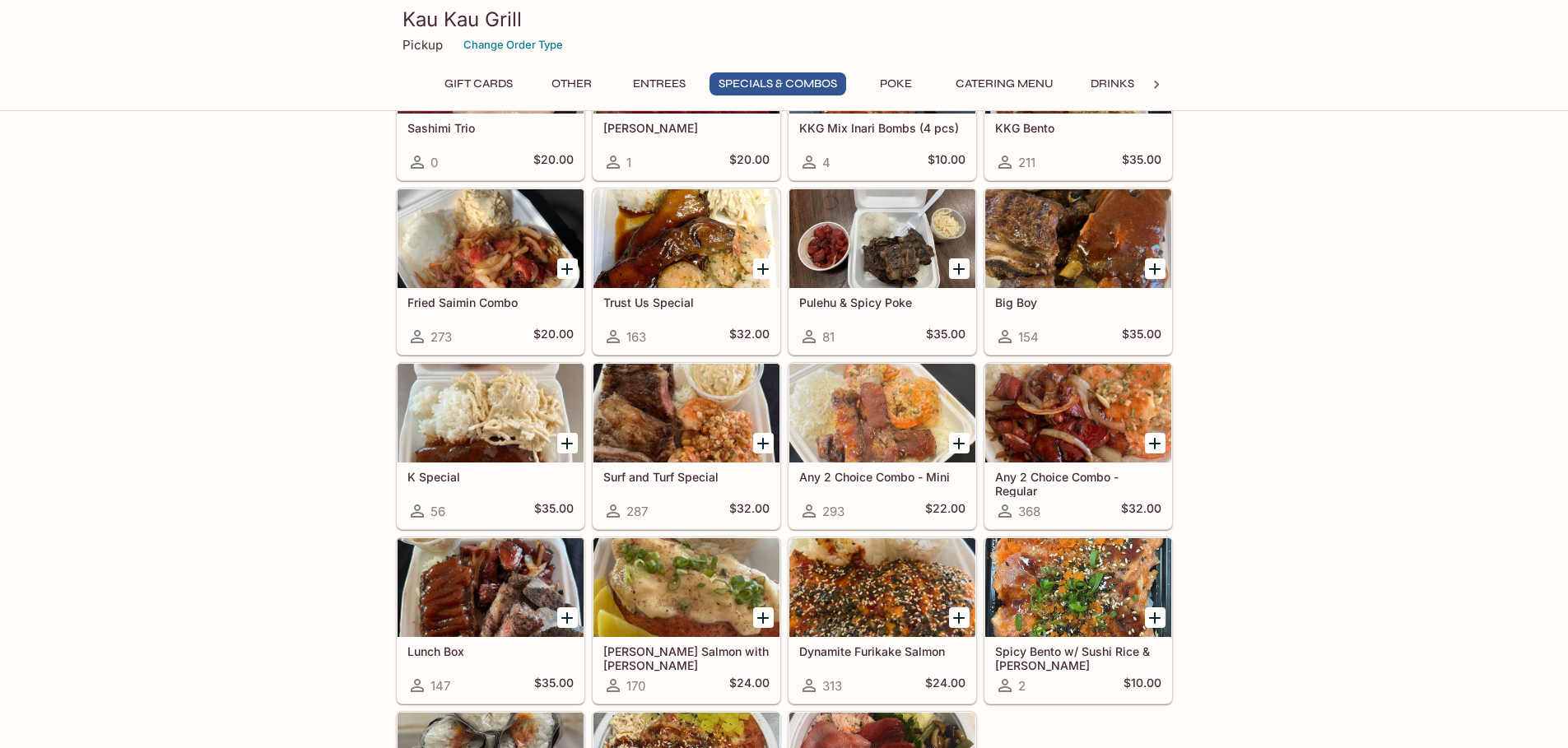
click at [468, 260] on div at bounding box center [490, 238] width 186 height 99
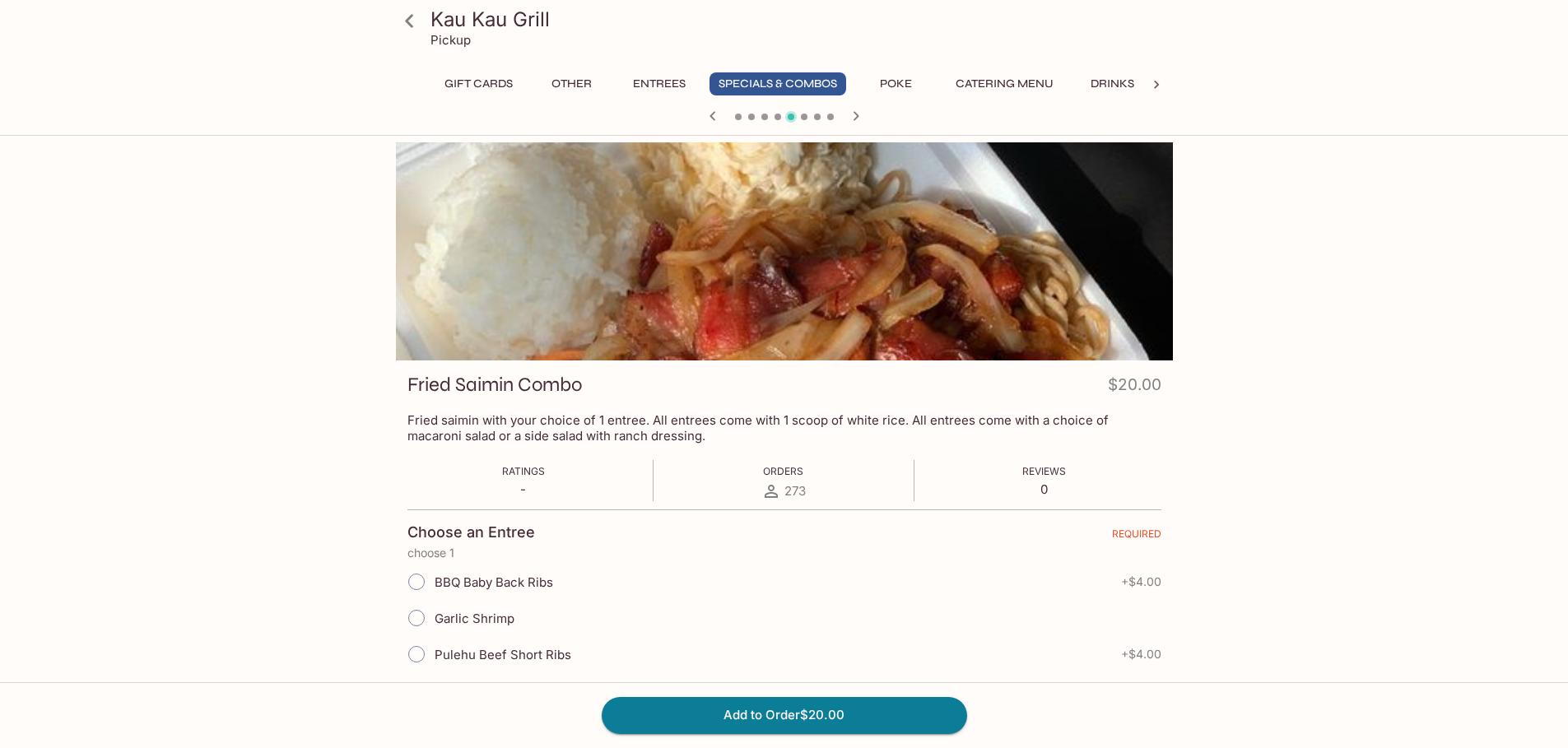
click at [407, 21] on icon at bounding box center [409, 20] width 8 height 14
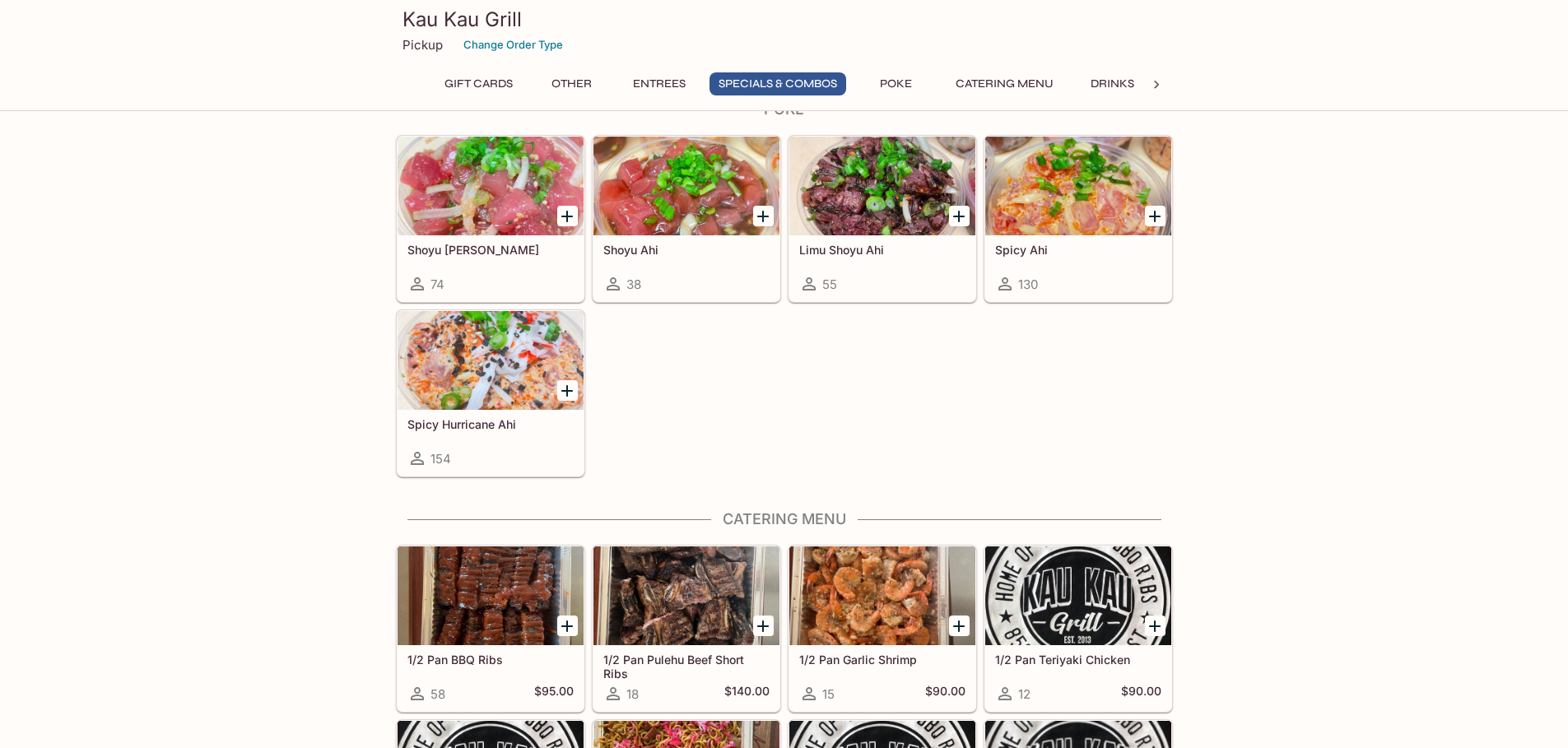
scroll to position [2221, 0]
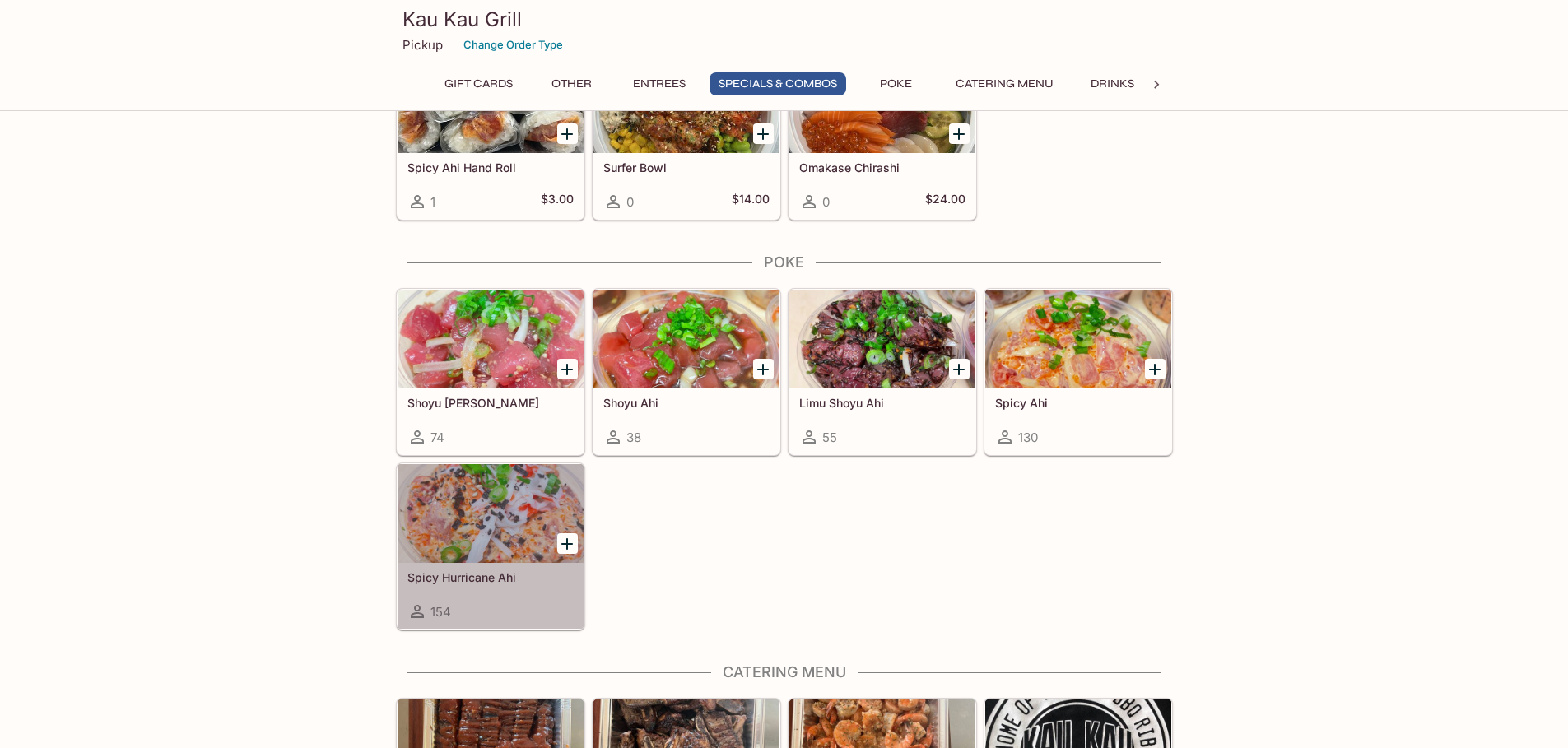
click at [443, 543] on div at bounding box center [490, 513] width 186 height 99
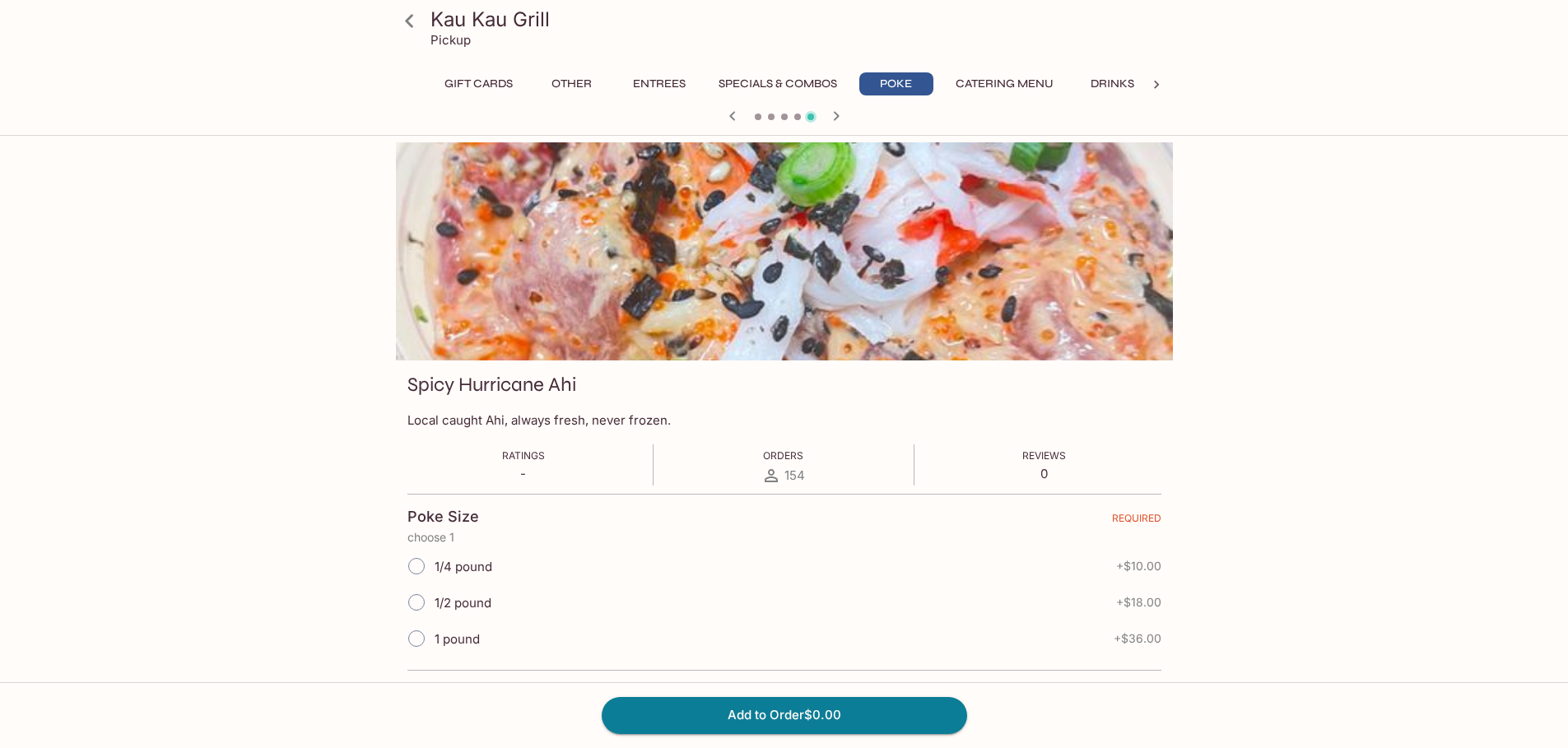
scroll to position [204, 0]
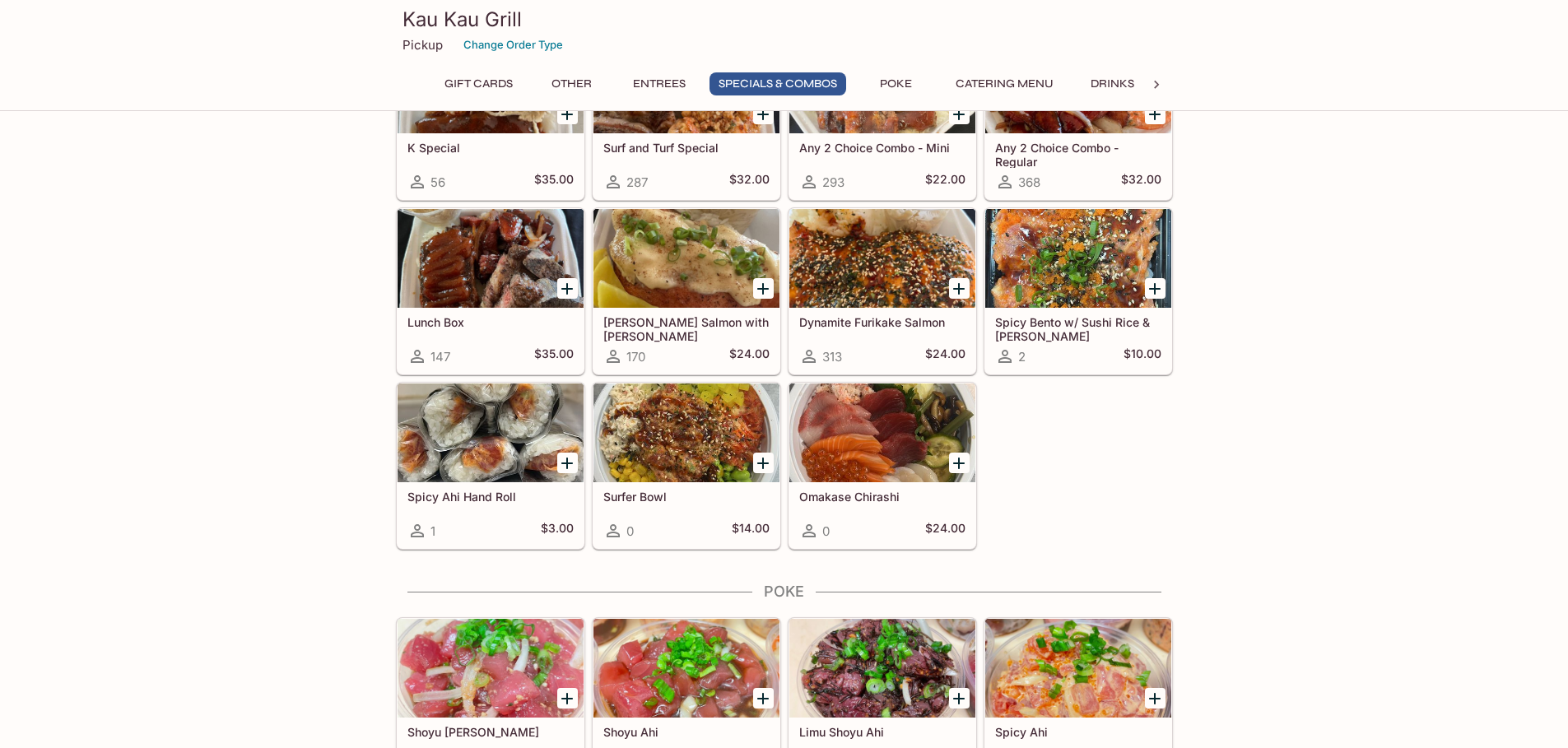
scroll to position [1564, 0]
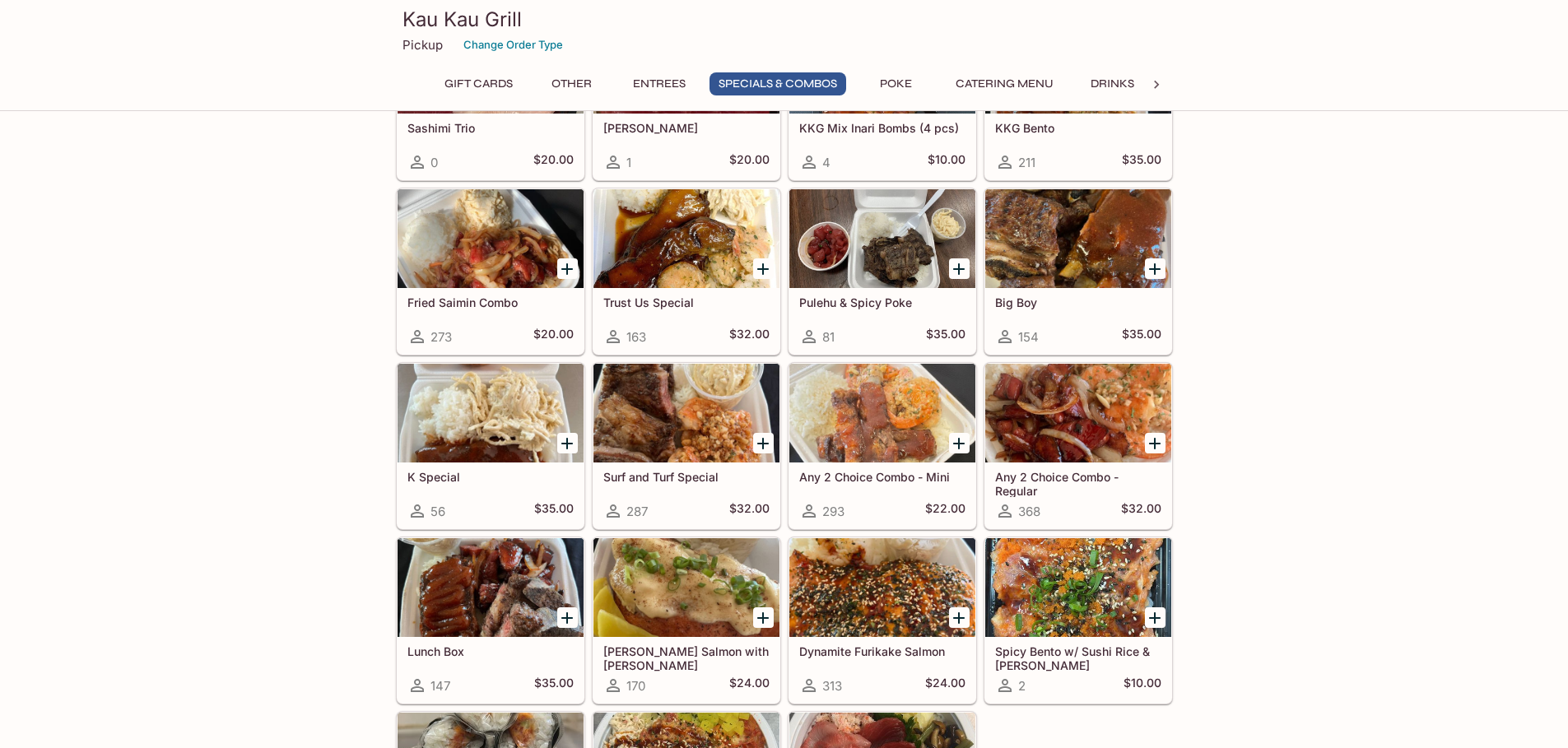
drag, startPoint x: 856, startPoint y: 447, endPoint x: 861, endPoint y: 440, distance: 8.6
click at [861, 440] on div at bounding box center [882, 412] width 186 height 99
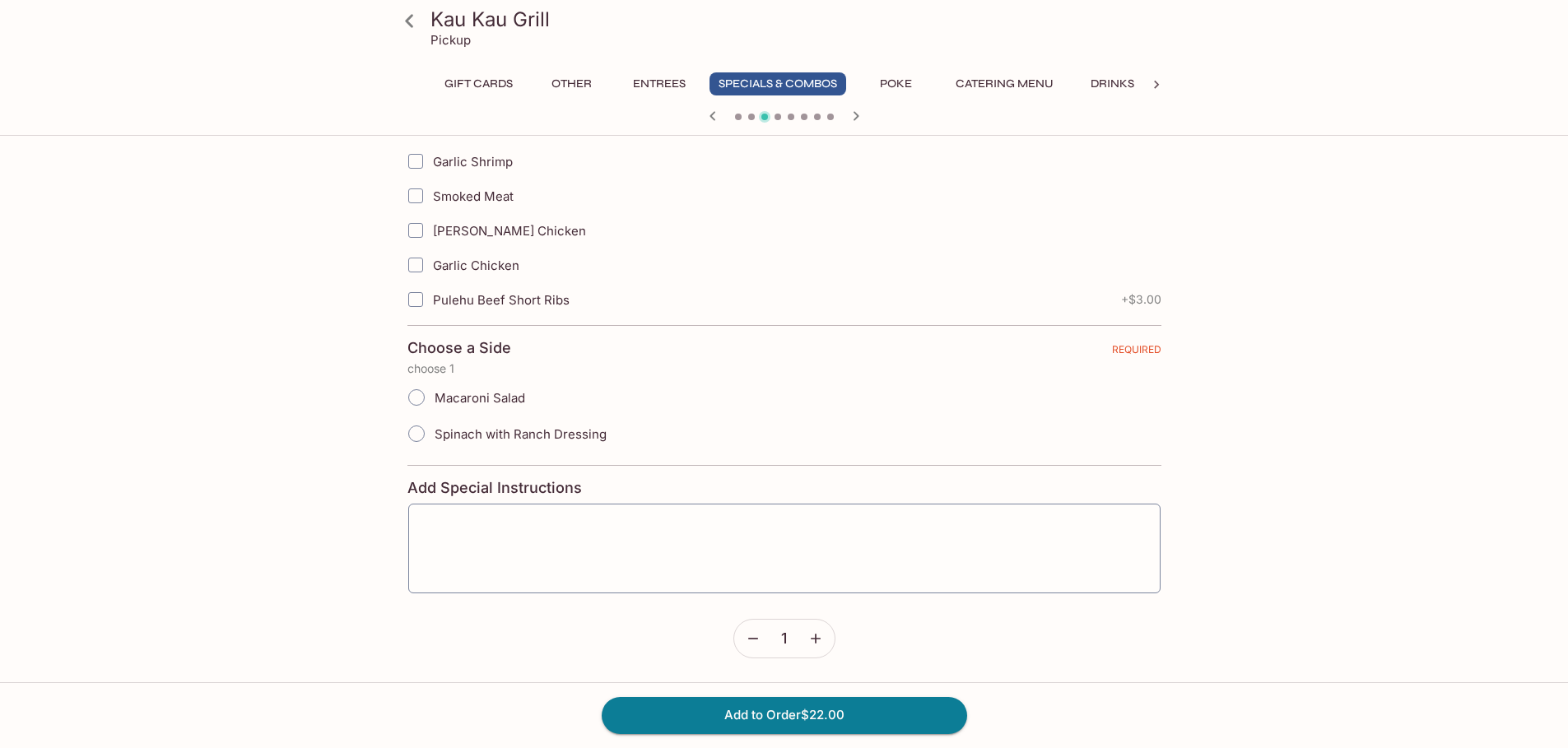
scroll to position [165, 0]
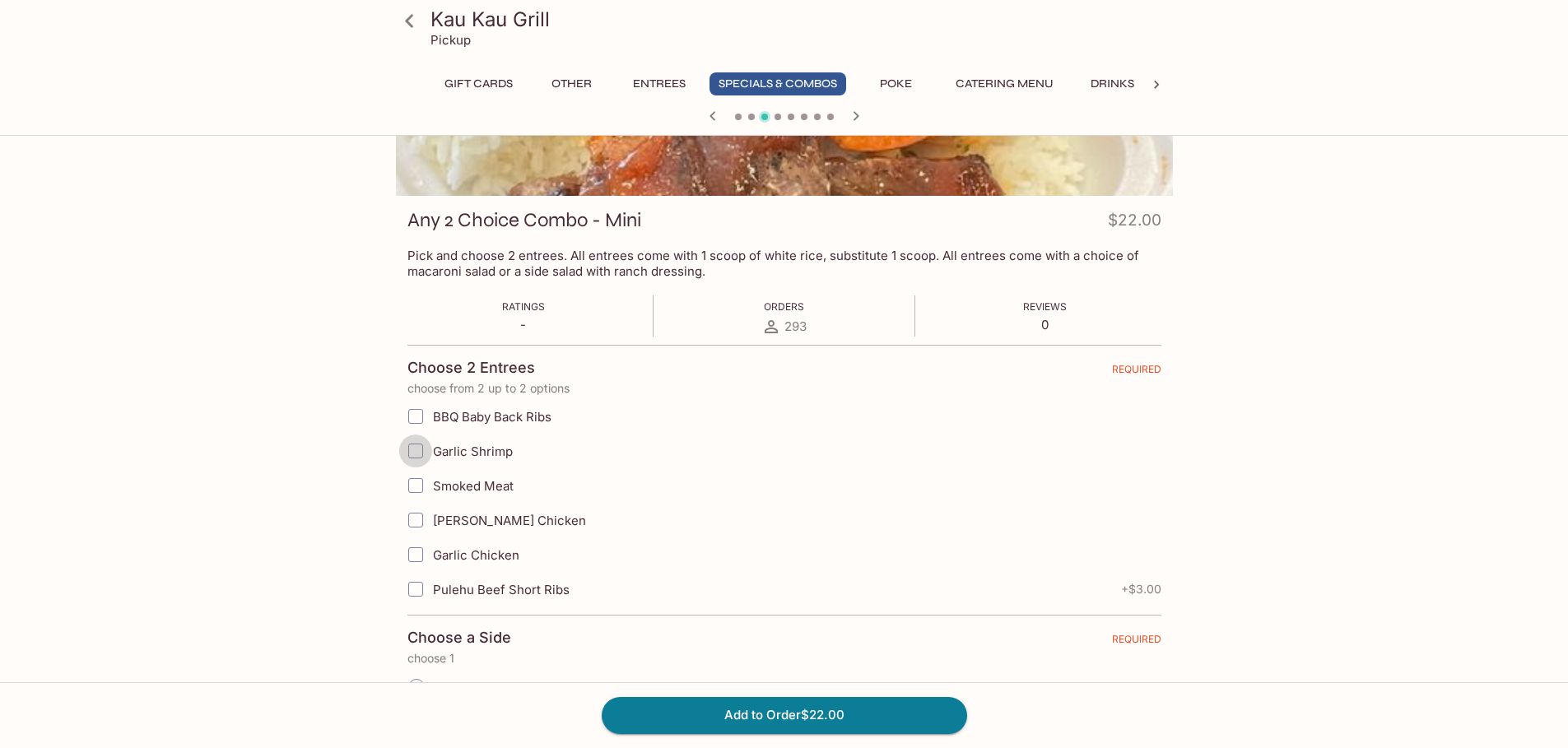
click at [416, 454] on input "Garlic Shrimp" at bounding box center [415, 450] width 33 height 33
checkbox input "true"
click at [423, 590] on input "Pulehu Beef Short Ribs" at bounding box center [415, 589] width 33 height 33
checkbox input "true"
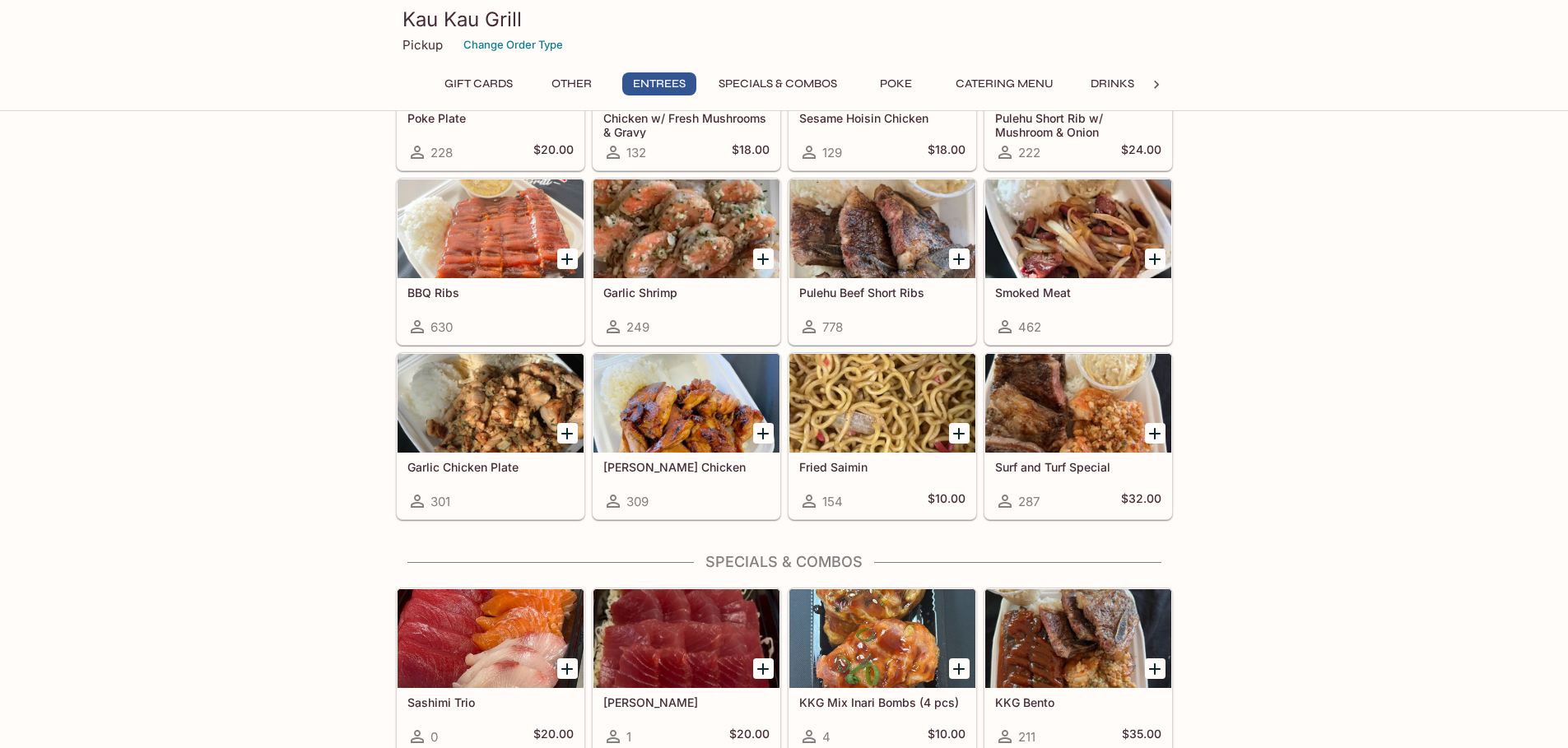
scroll to position [857, 0]
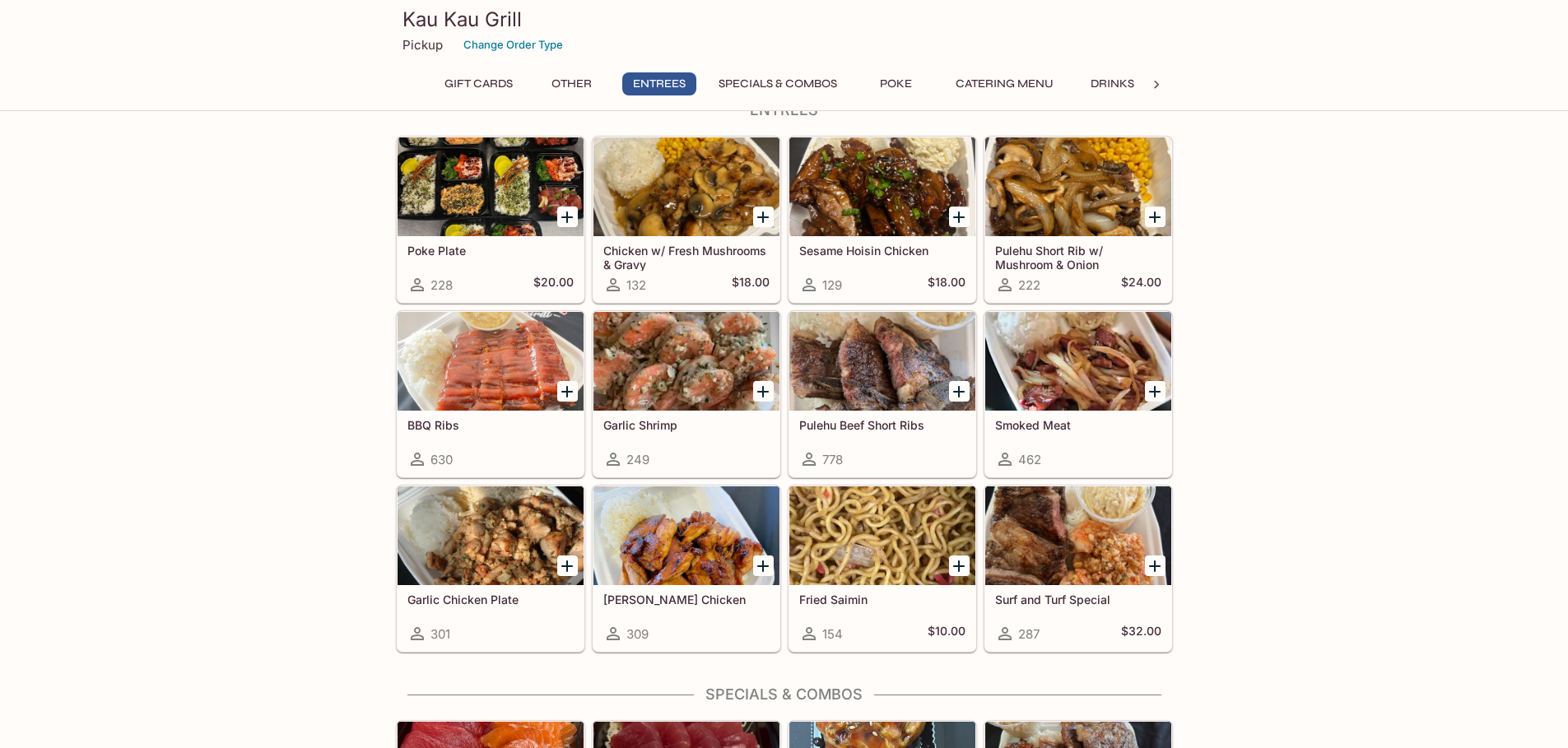
click at [653, 393] on div at bounding box center [687, 361] width 186 height 99
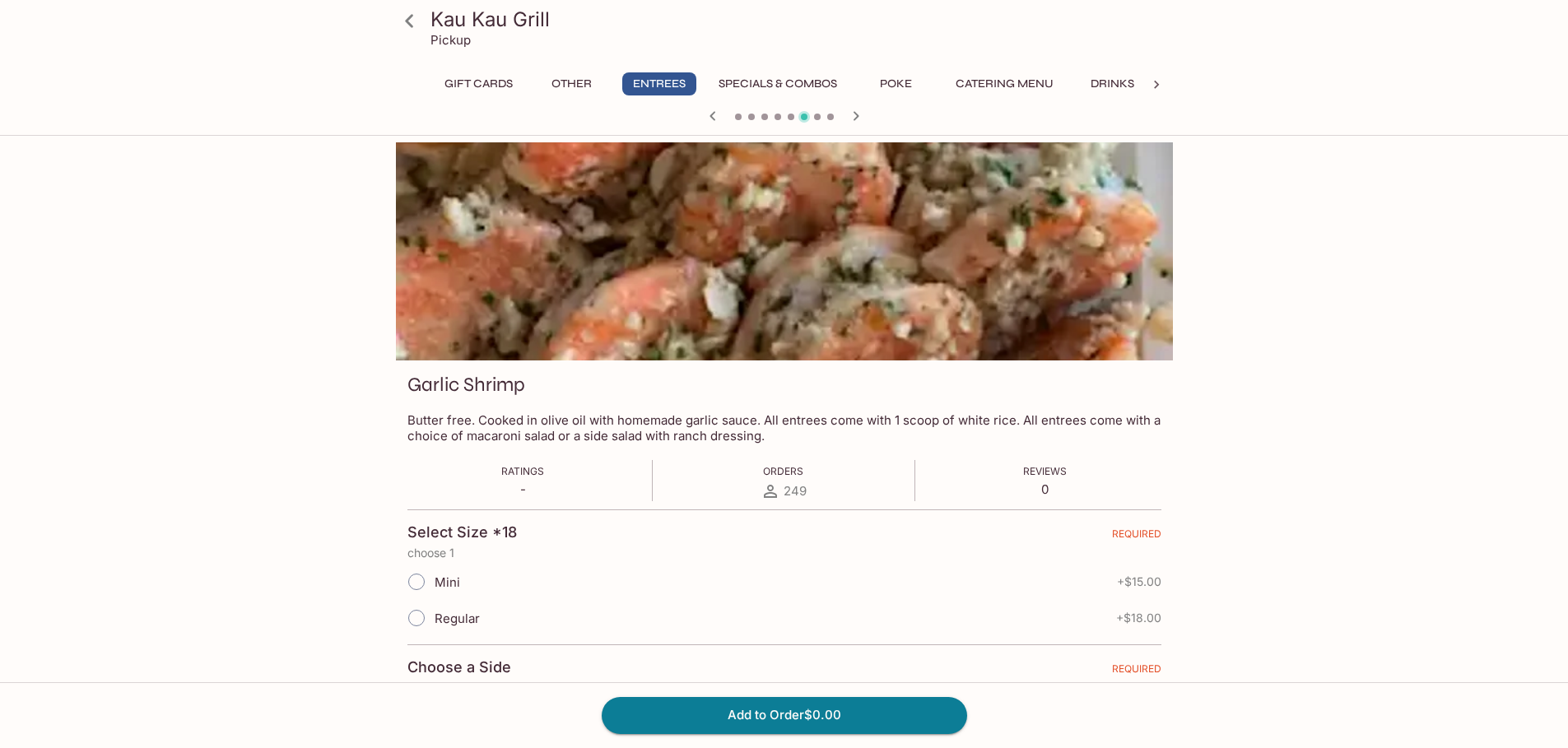
scroll to position [319, 0]
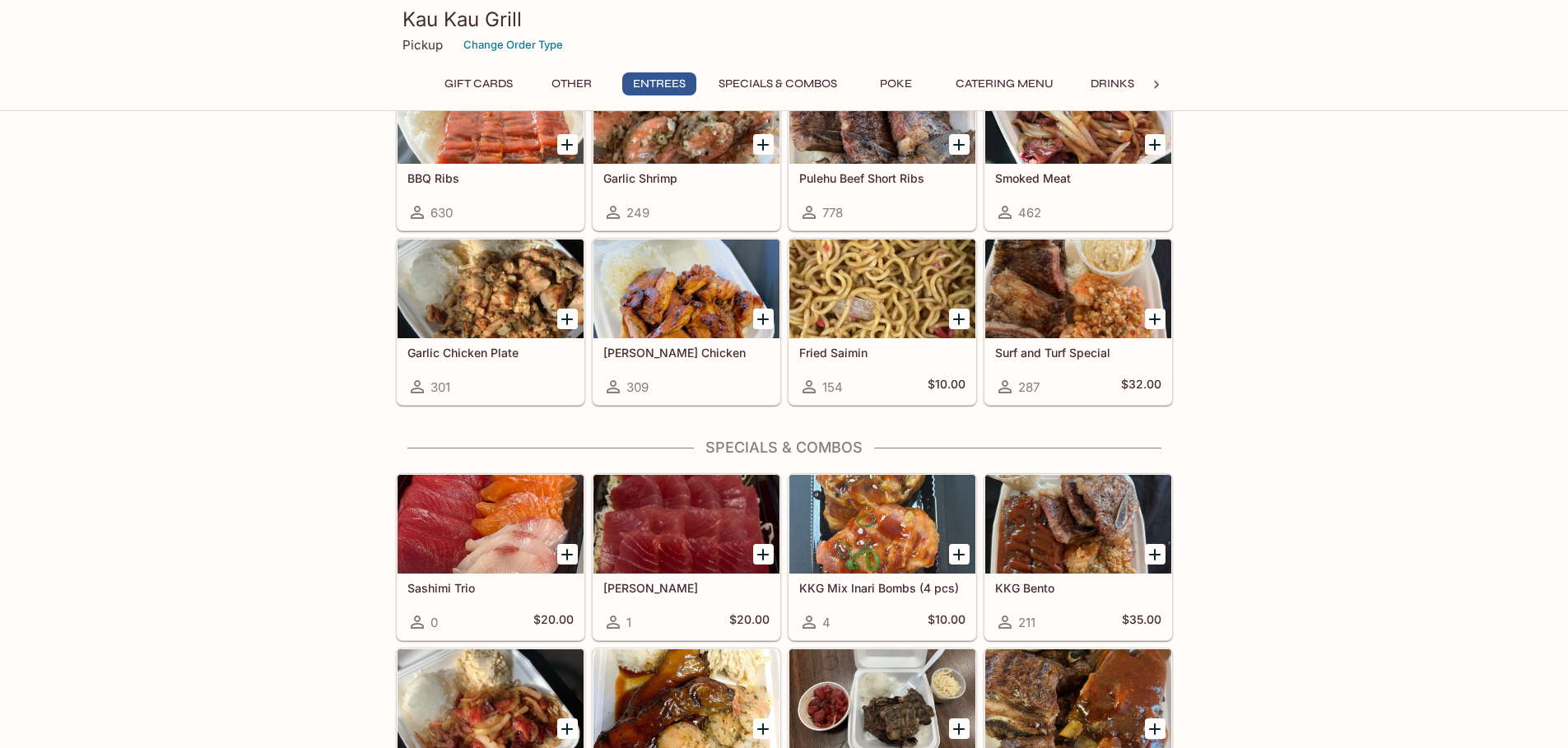
scroll to position [857, 0]
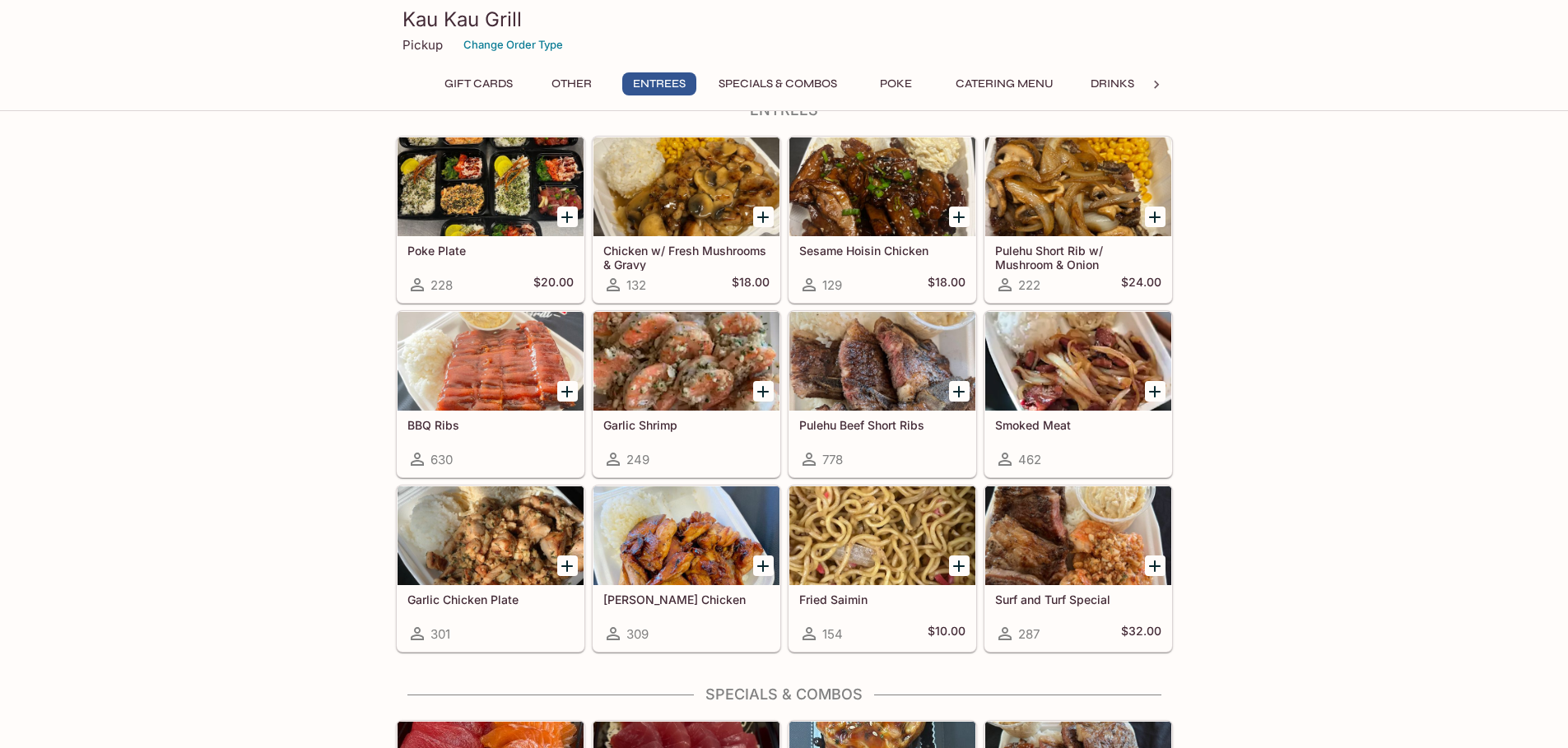
click at [709, 369] on div at bounding box center [687, 361] width 186 height 99
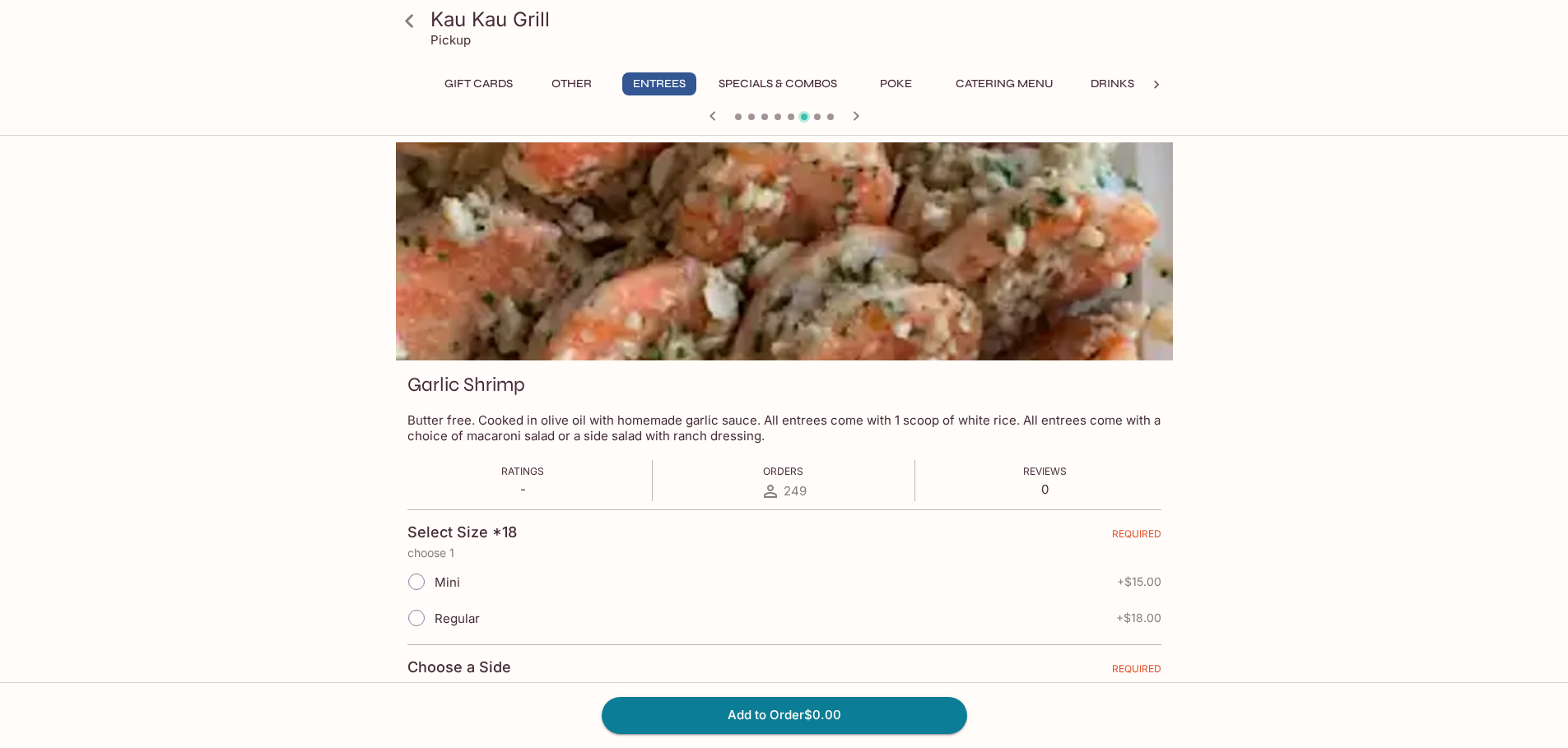
scroll to position [247, 0]
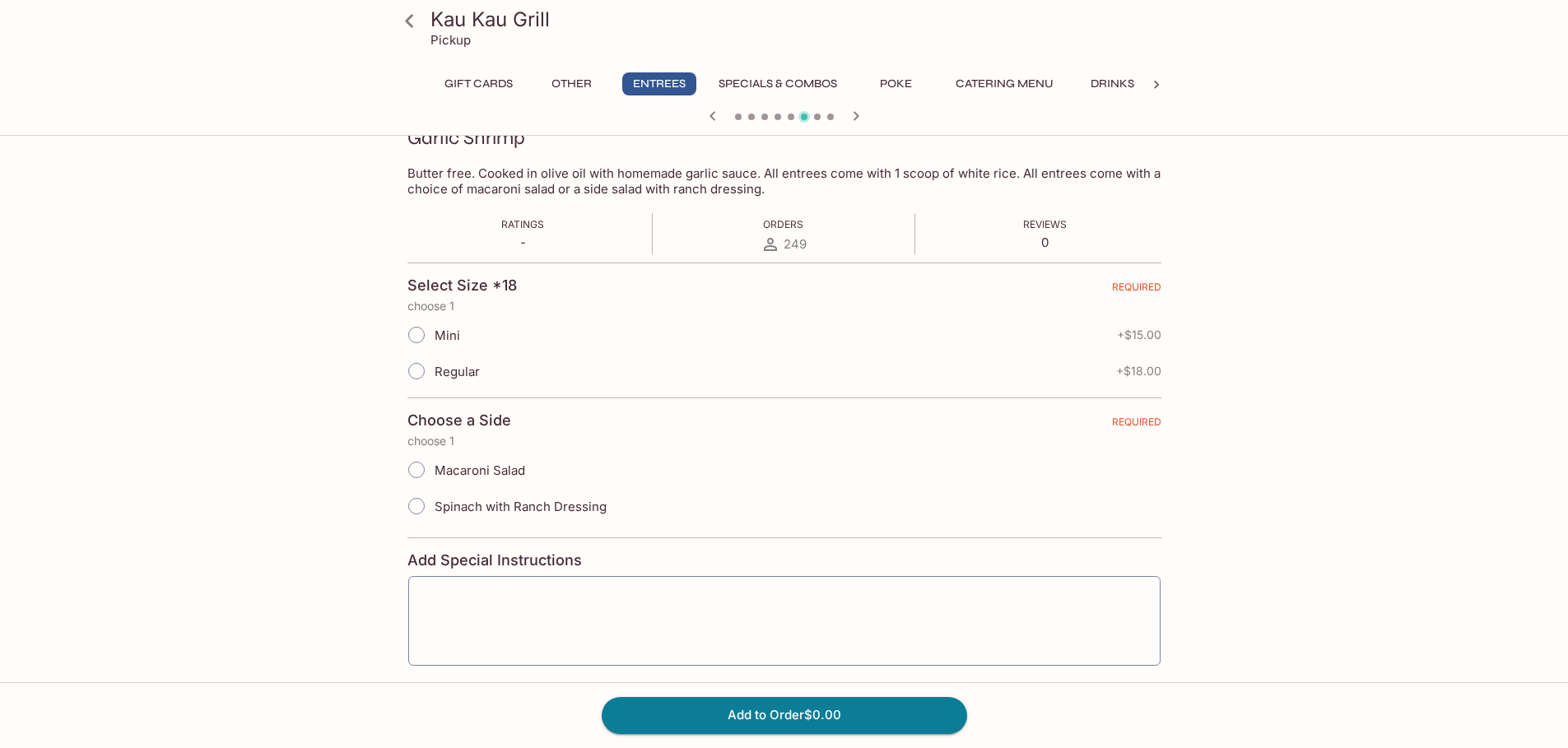
click at [413, 376] on input "Regular" at bounding box center [416, 371] width 34 height 34
radio input "true"
click at [425, 470] on input "Macaroni Salad" at bounding box center [416, 469] width 34 height 34
radio input "true"
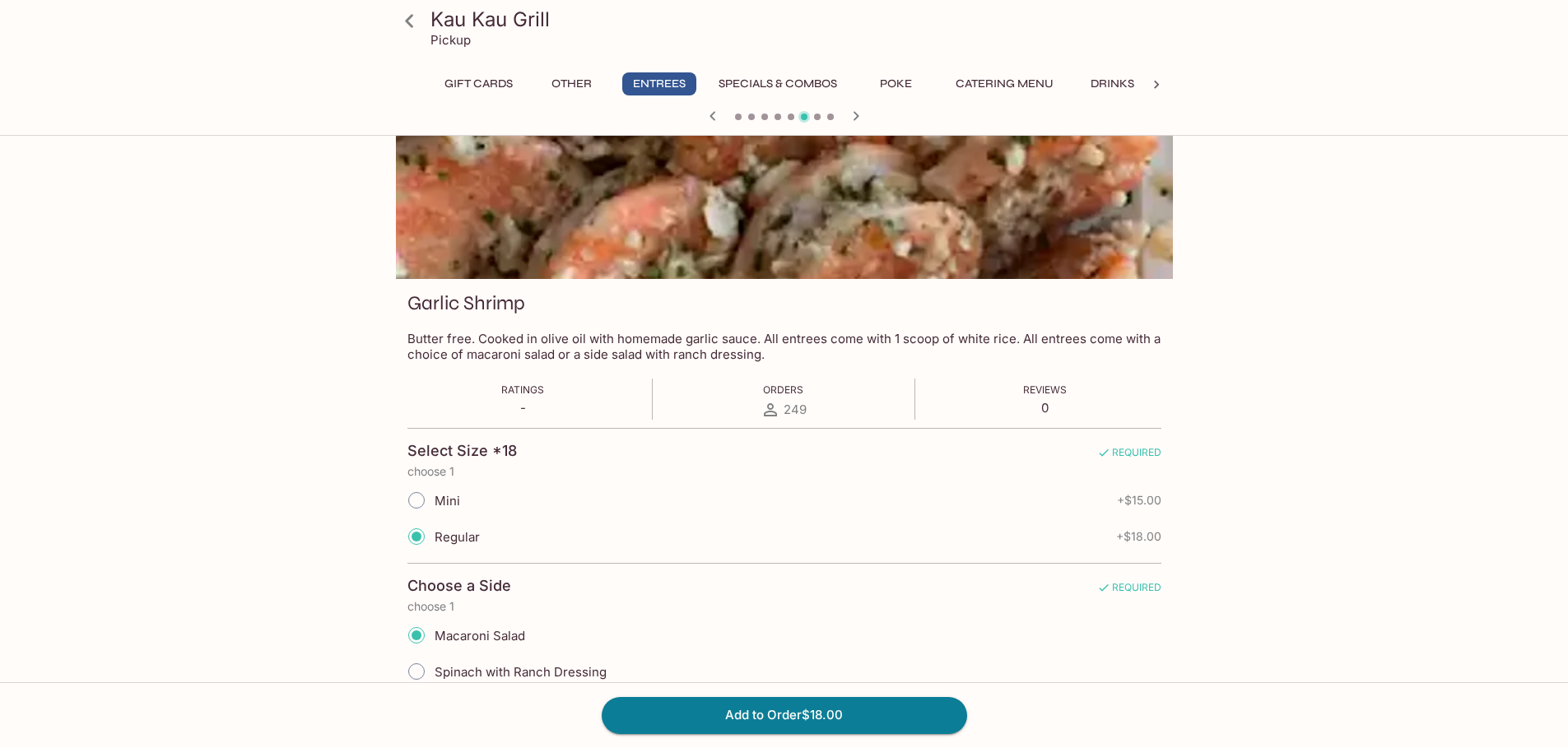
scroll to position [319, 0]
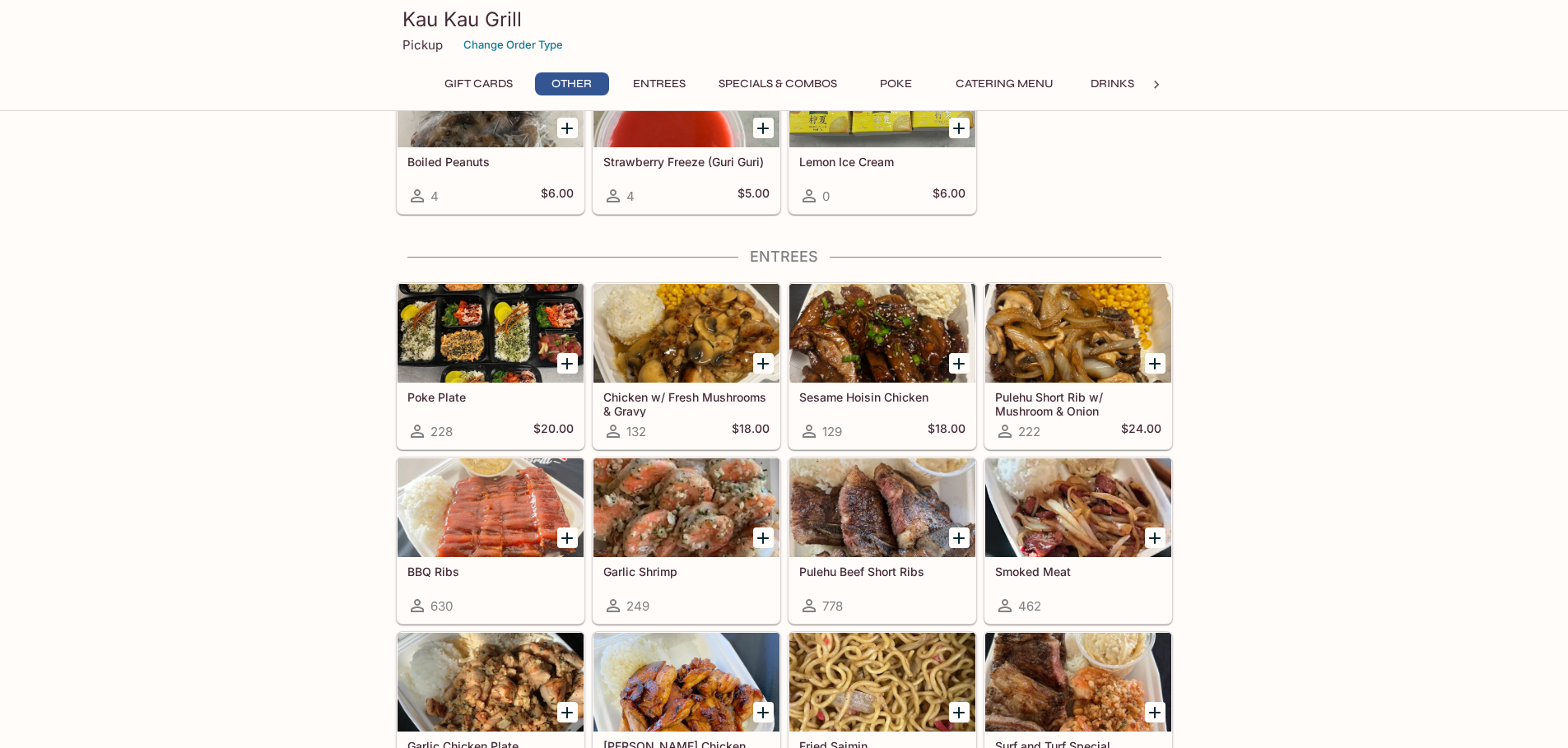
scroll to position [692, 0]
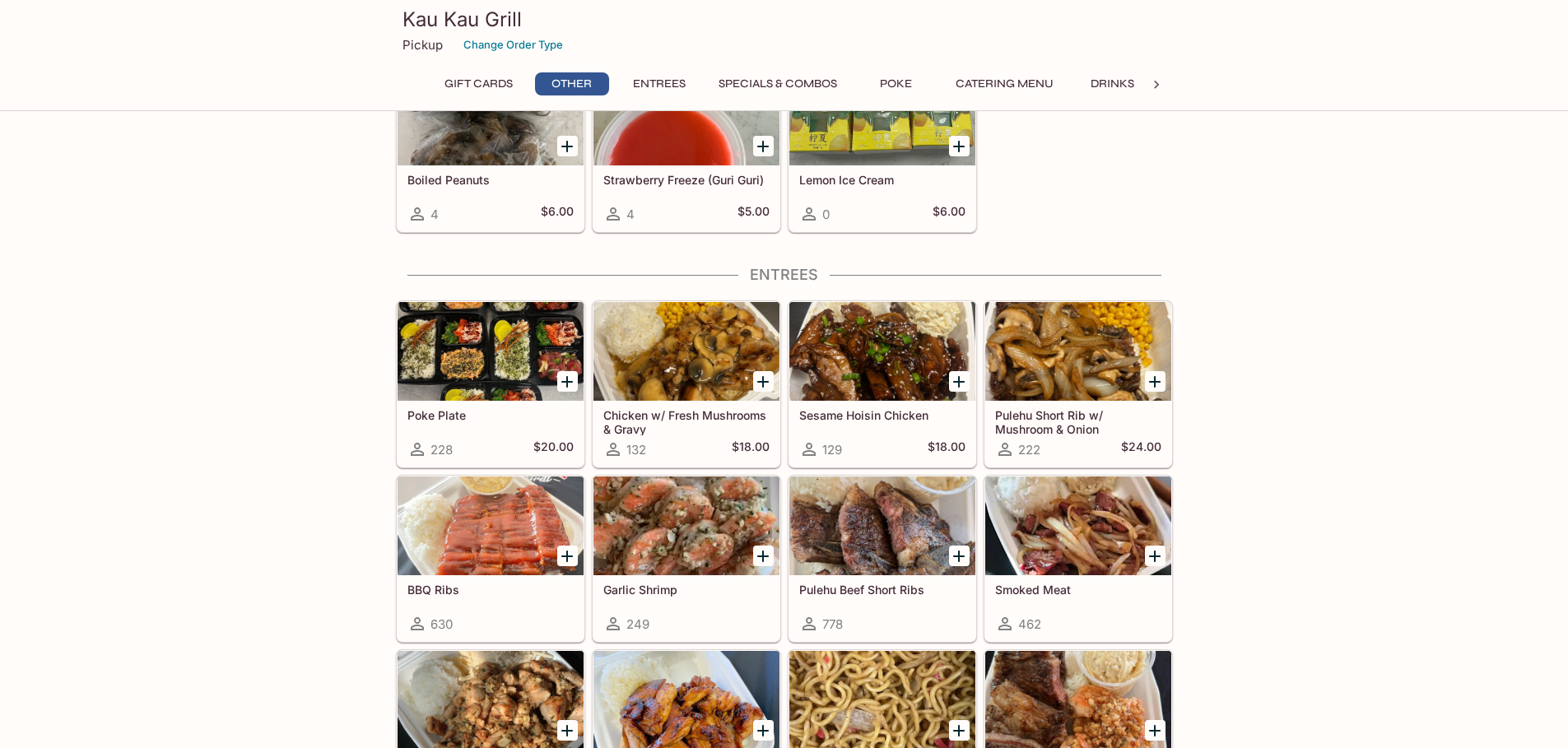
click at [513, 544] on div at bounding box center [490, 525] width 186 height 99
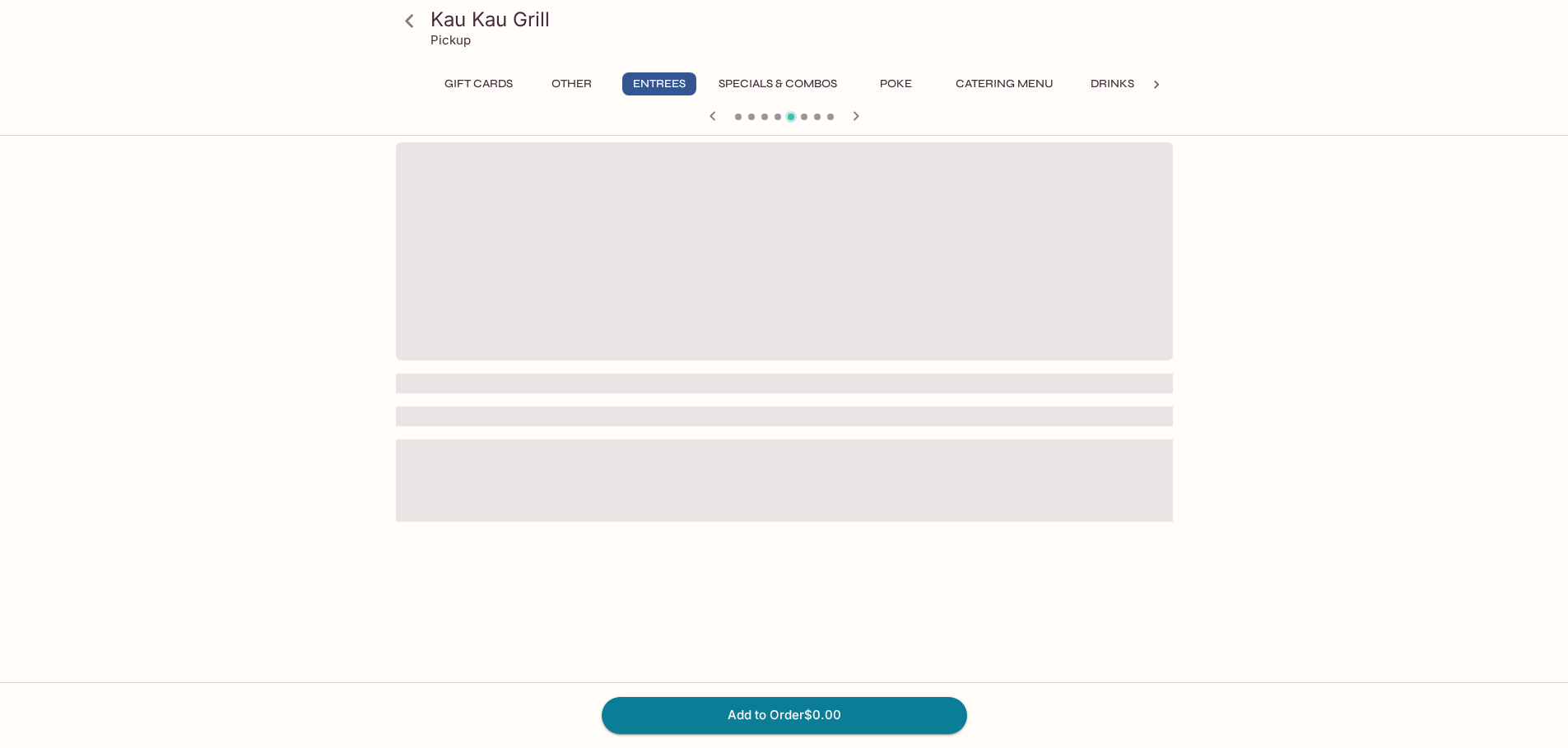
scroll to position [142, 0]
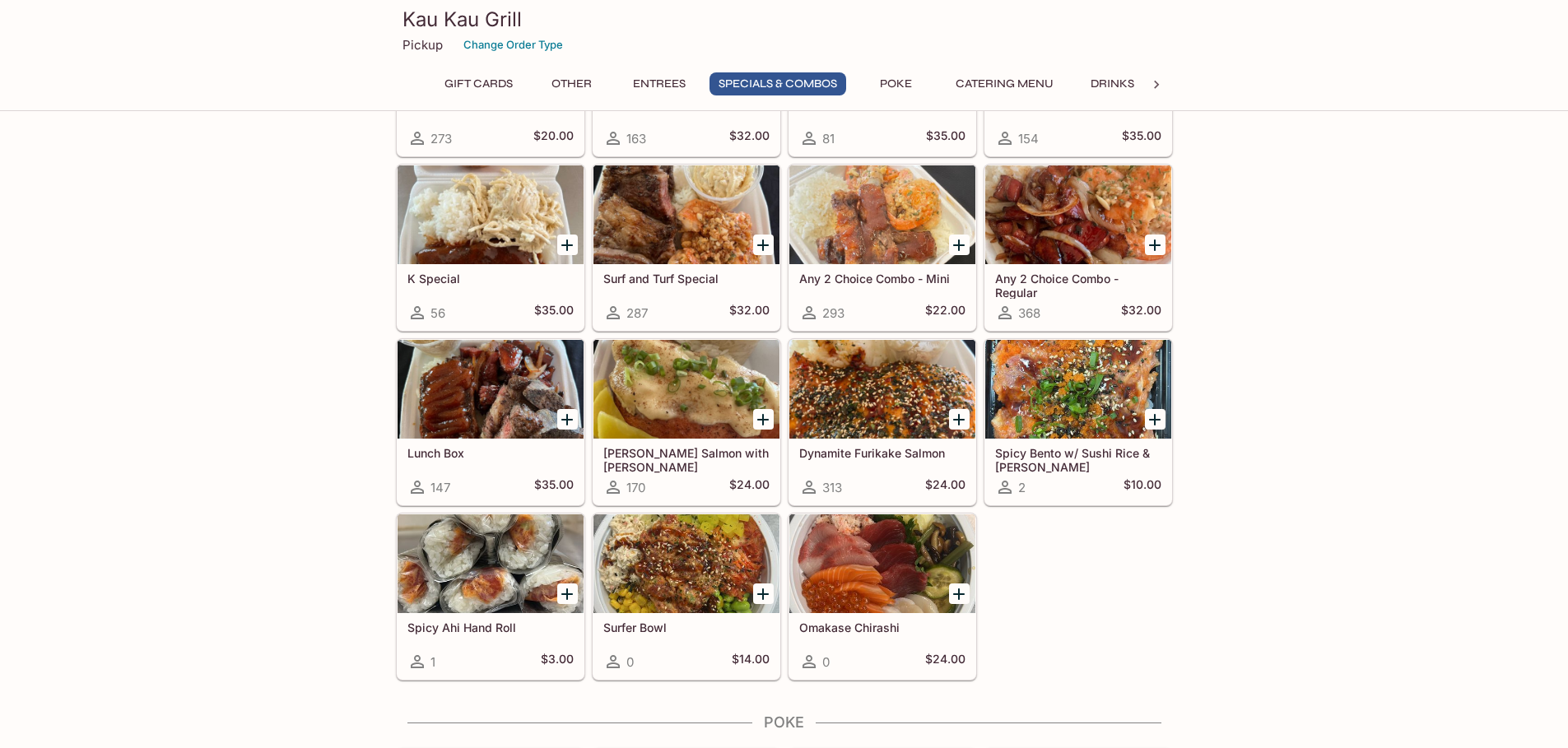
scroll to position [1680, 0]
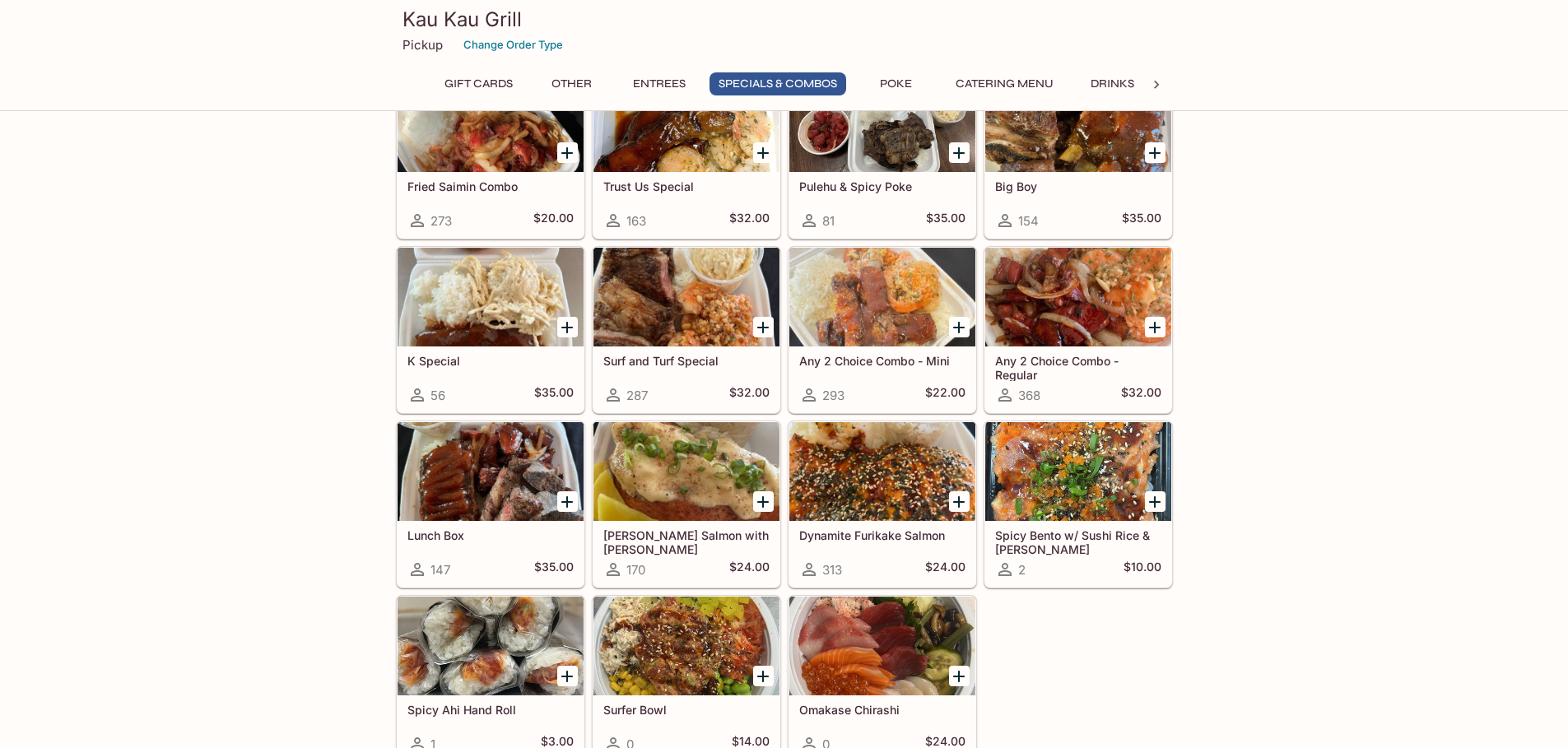
click at [889, 324] on div at bounding box center [882, 297] width 186 height 99
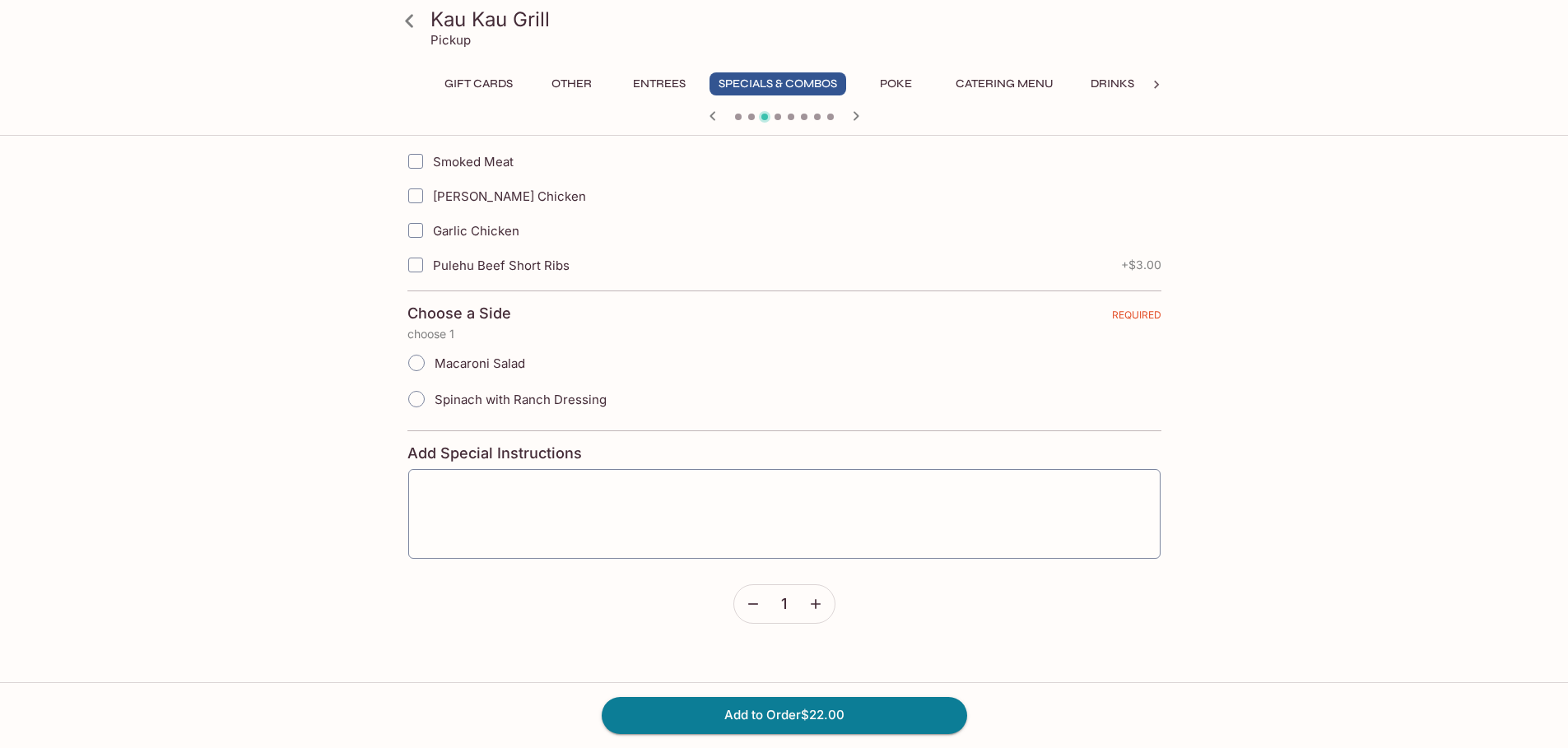
scroll to position [241, 0]
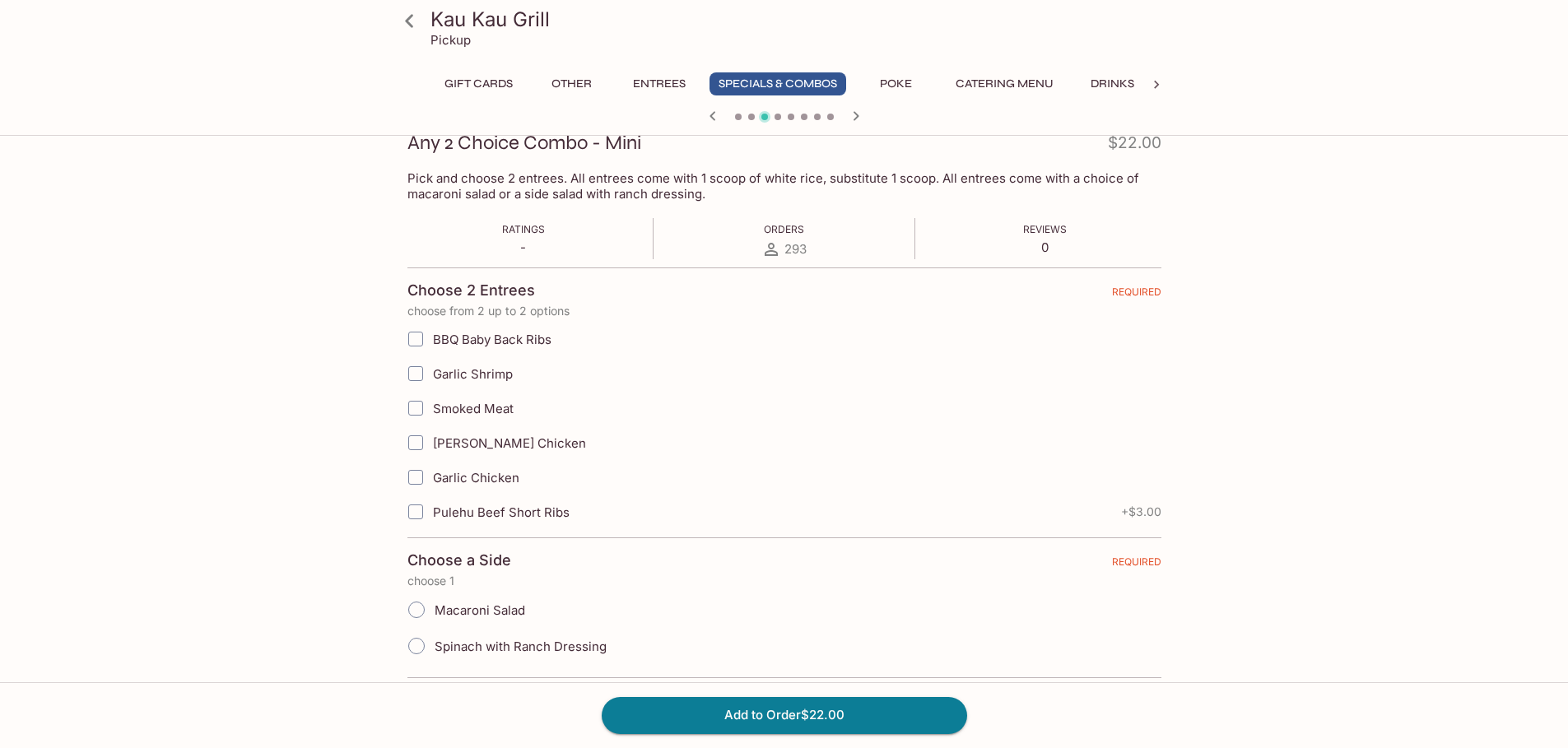
click at [415, 368] on input "Garlic Shrimp" at bounding box center [415, 374] width 33 height 33
checkbox input "true"
click at [421, 504] on input "Pulehu Beef Short Ribs" at bounding box center [415, 512] width 33 height 33
checkbox input "true"
click at [409, 600] on input "Macaroni Salad" at bounding box center [416, 610] width 34 height 34
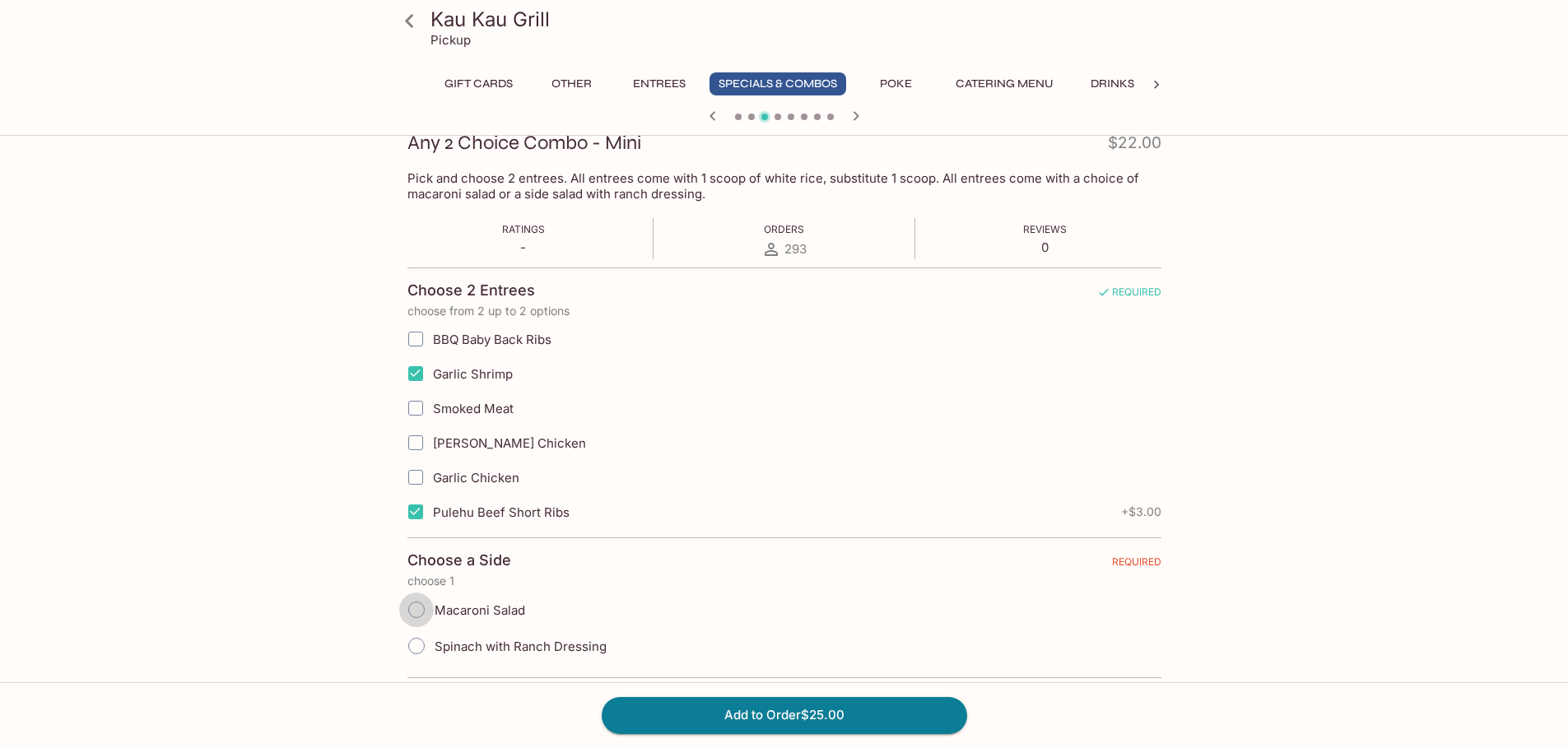
radio input "true"
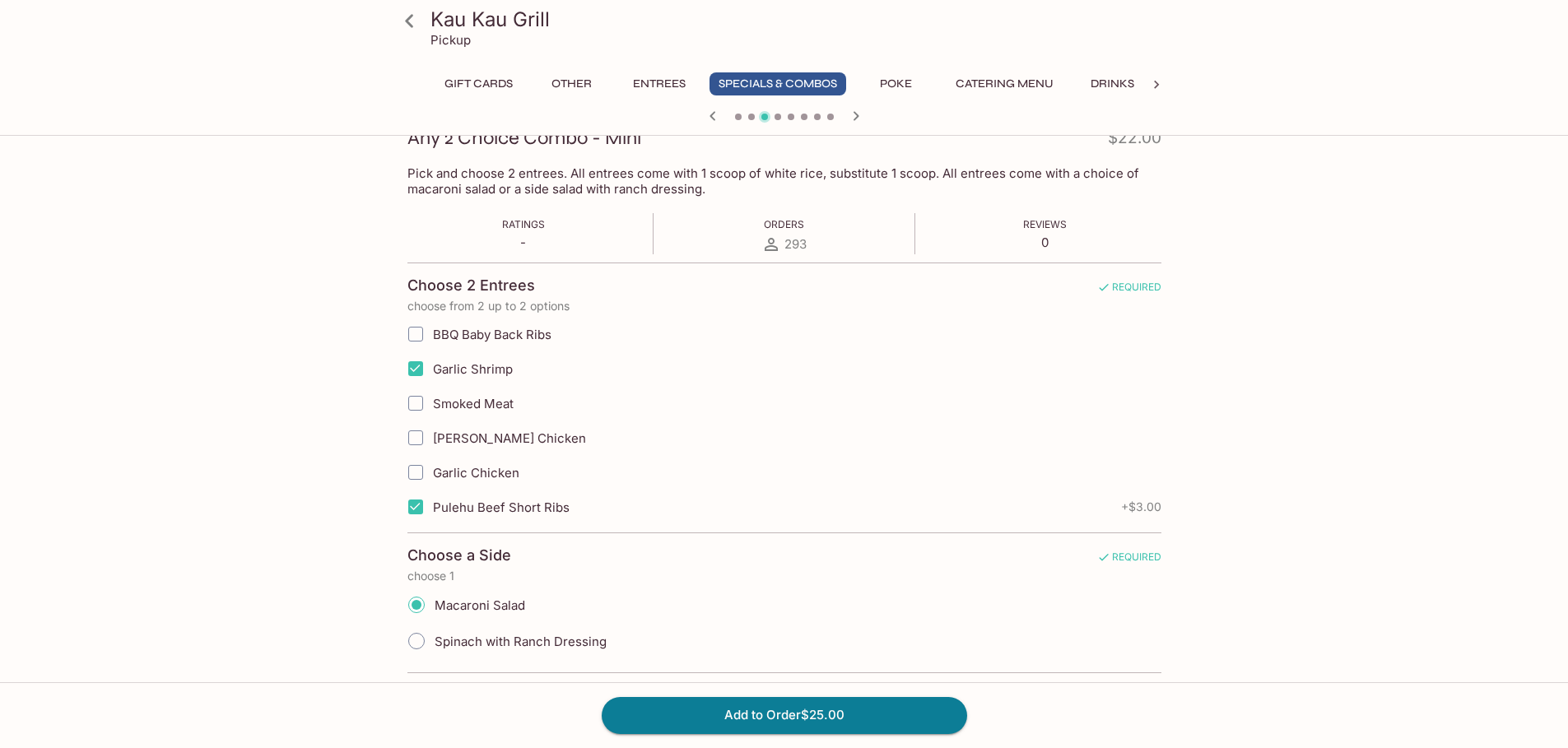
click at [413, 508] on input "Pulehu Beef Short Ribs" at bounding box center [415, 507] width 33 height 33
checkbox input "false"
click at [415, 337] on input "BBQ Baby Back Ribs" at bounding box center [415, 334] width 33 height 33
checkbox input "true"
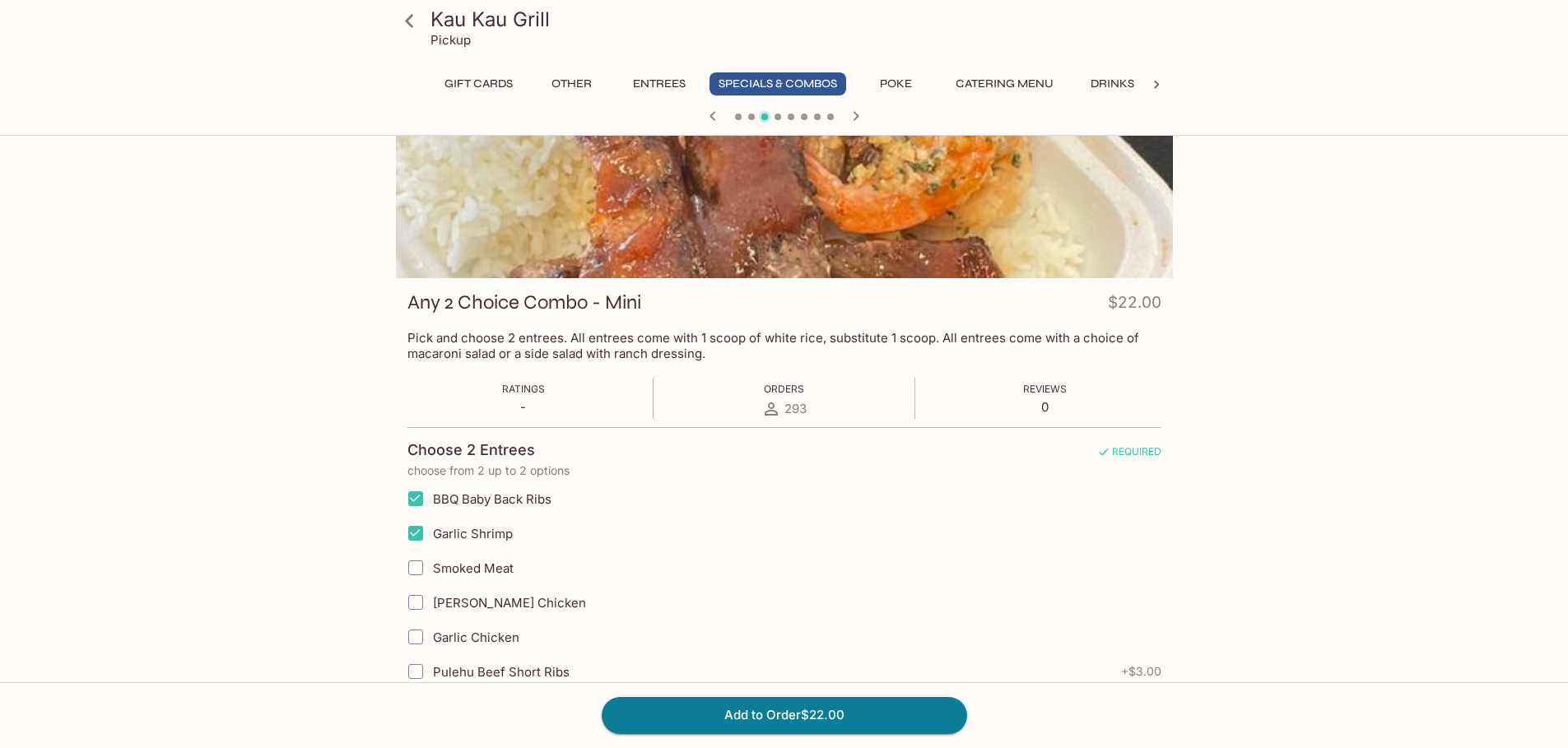
scroll to position [412, 0]
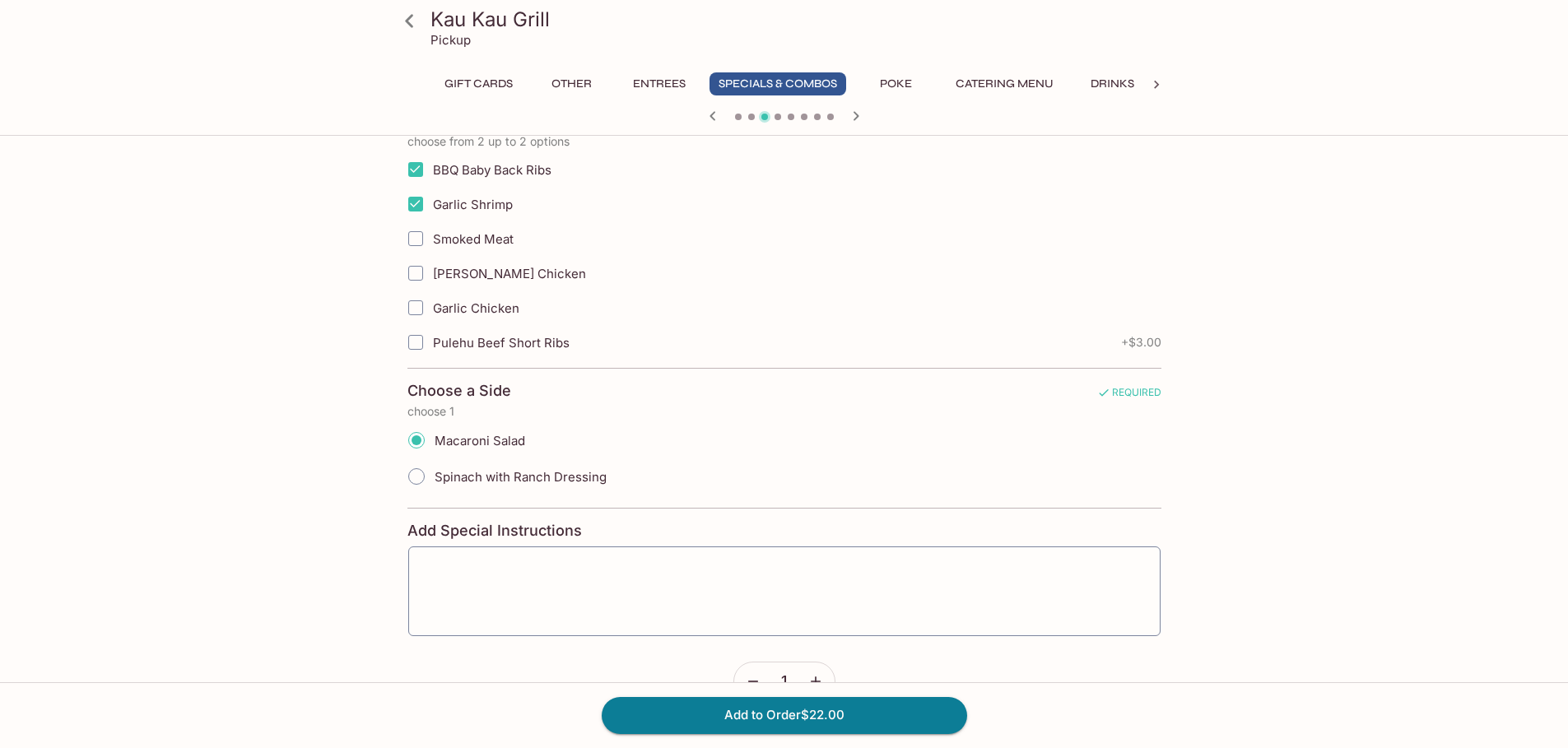
click at [418, 345] on input "Pulehu Beef Short Ribs" at bounding box center [415, 342] width 33 height 33
click at [420, 346] on input "Pulehu Beef Short Ribs" at bounding box center [415, 342] width 33 height 33
click at [418, 346] on input "Pulehu Beef Short Ribs" at bounding box center [415, 342] width 33 height 33
checkbox input "true"
click at [415, 174] on input "BBQ Baby Back Ribs" at bounding box center [415, 169] width 33 height 33
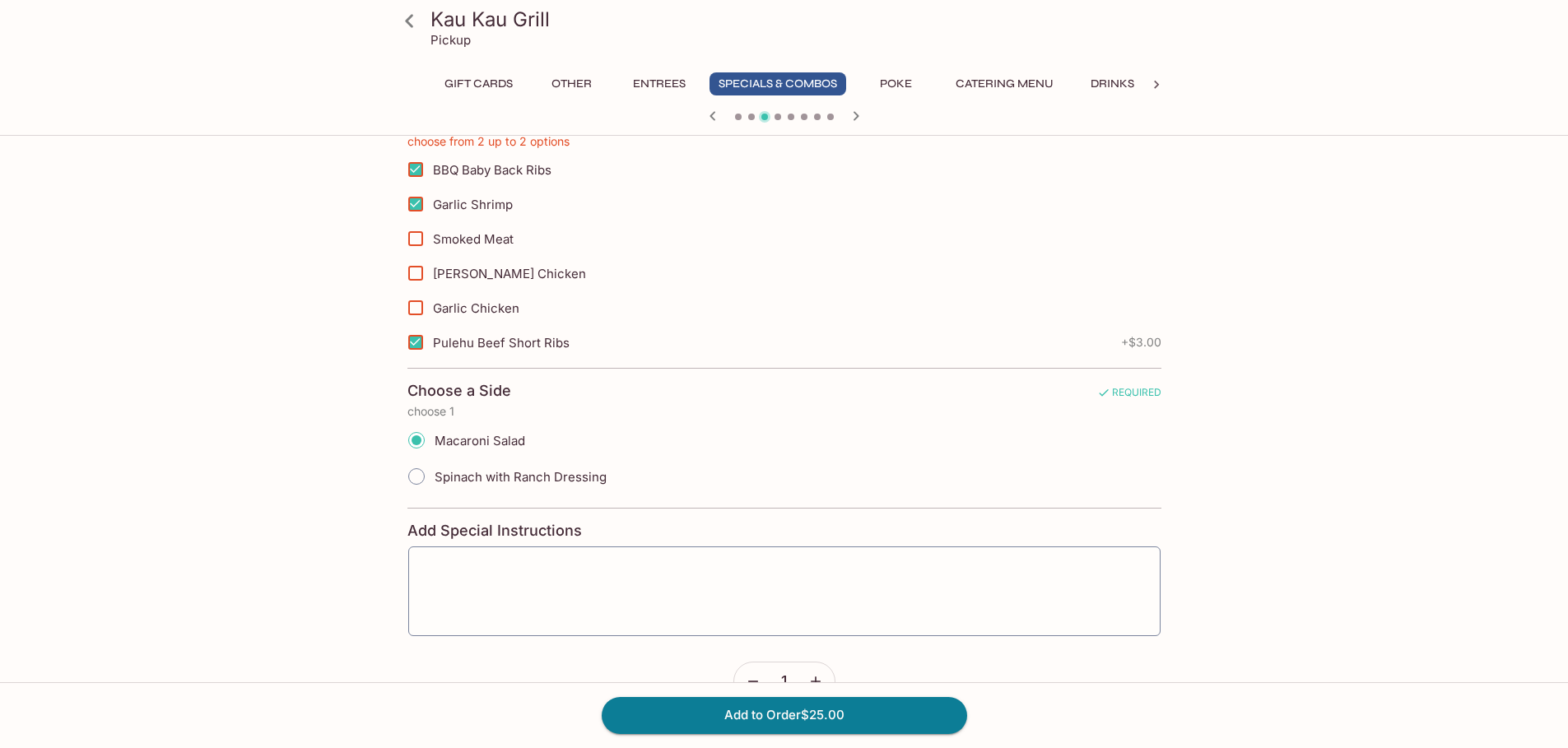
checkbox input "false"
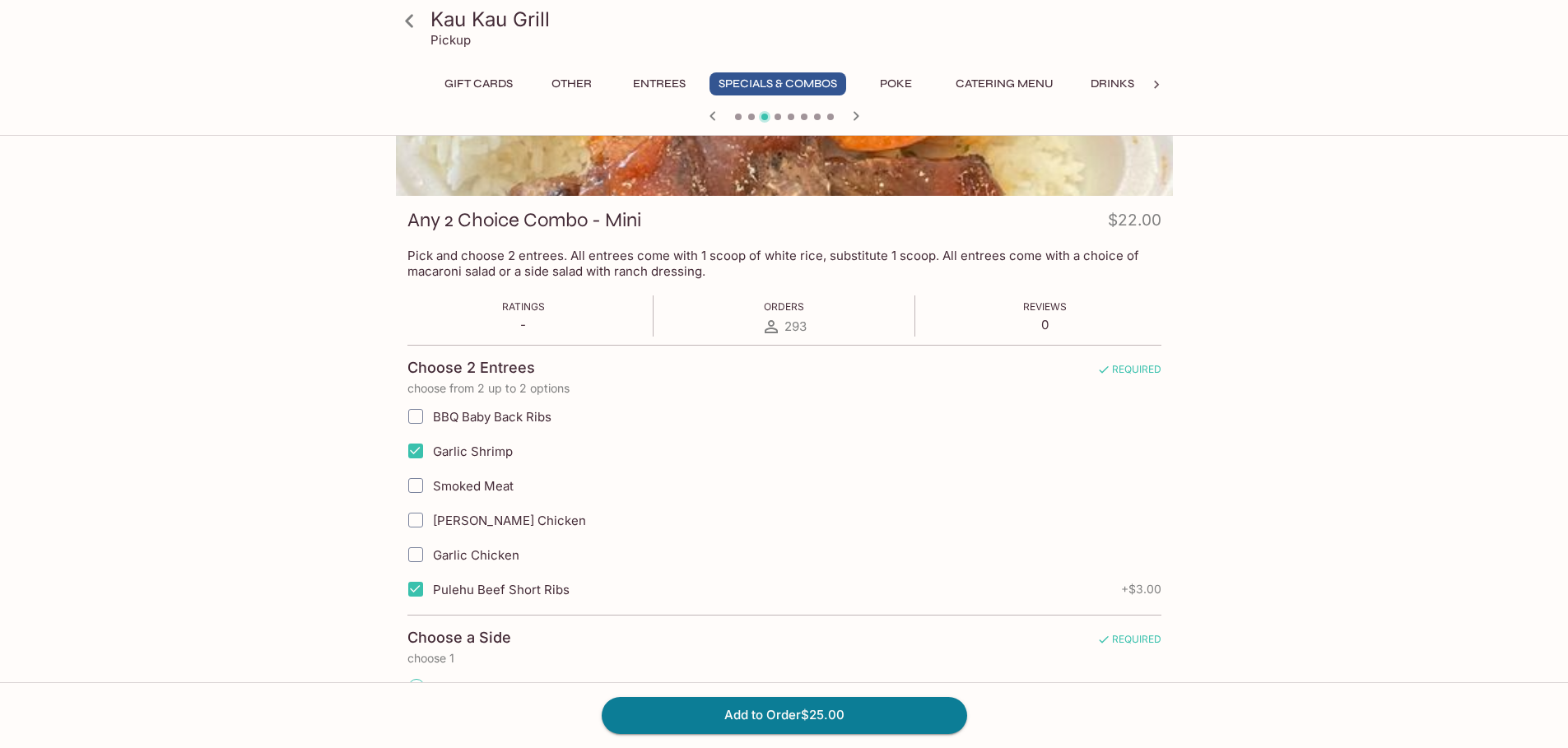
click at [417, 593] on input "Pulehu Beef Short Ribs" at bounding box center [415, 589] width 33 height 33
checkbox input "false"
click at [414, 415] on input "BBQ Baby Back Ribs" at bounding box center [415, 416] width 33 height 33
checkbox input "true"
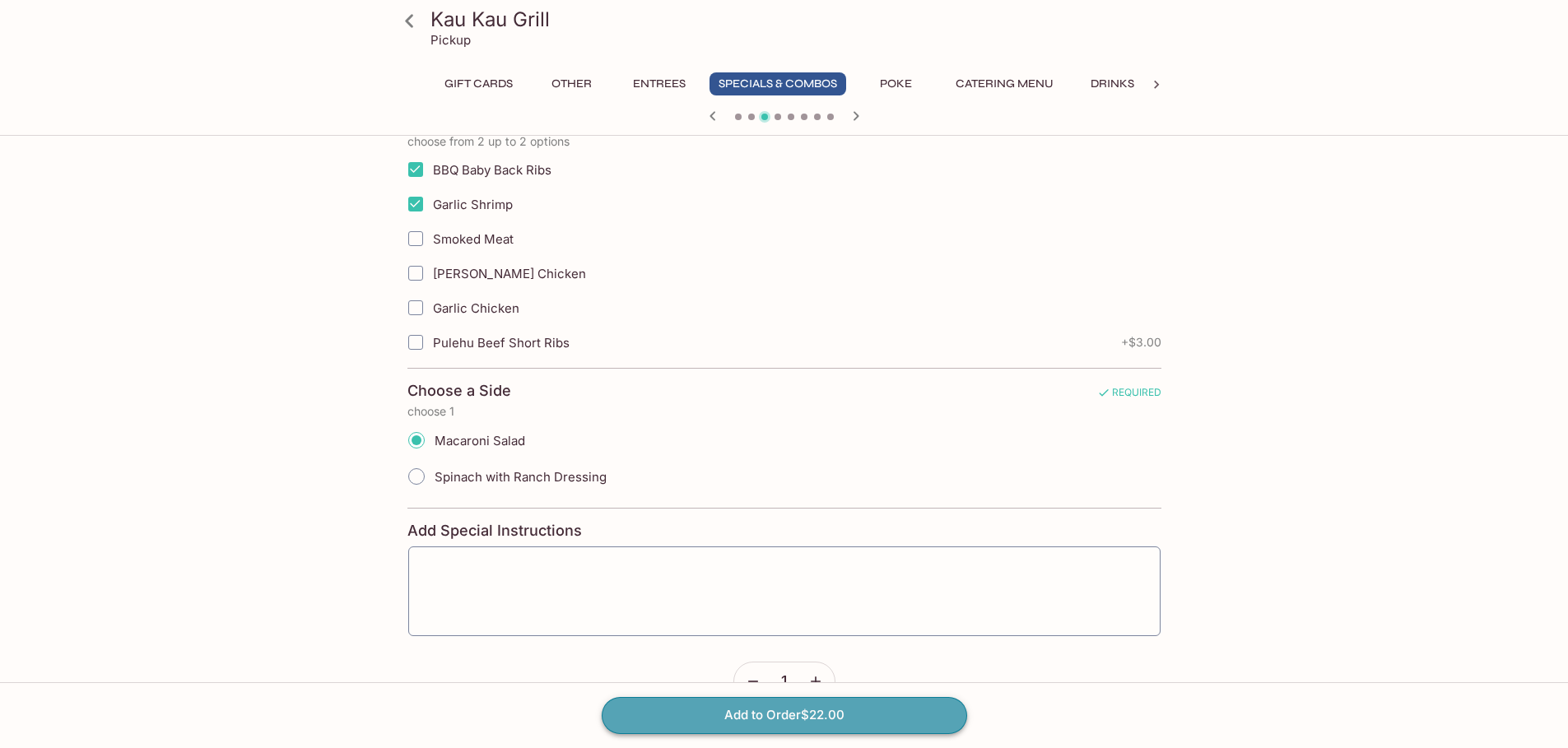
click at [795, 711] on button "Add to Order $22.00" at bounding box center [784, 715] width 366 height 36
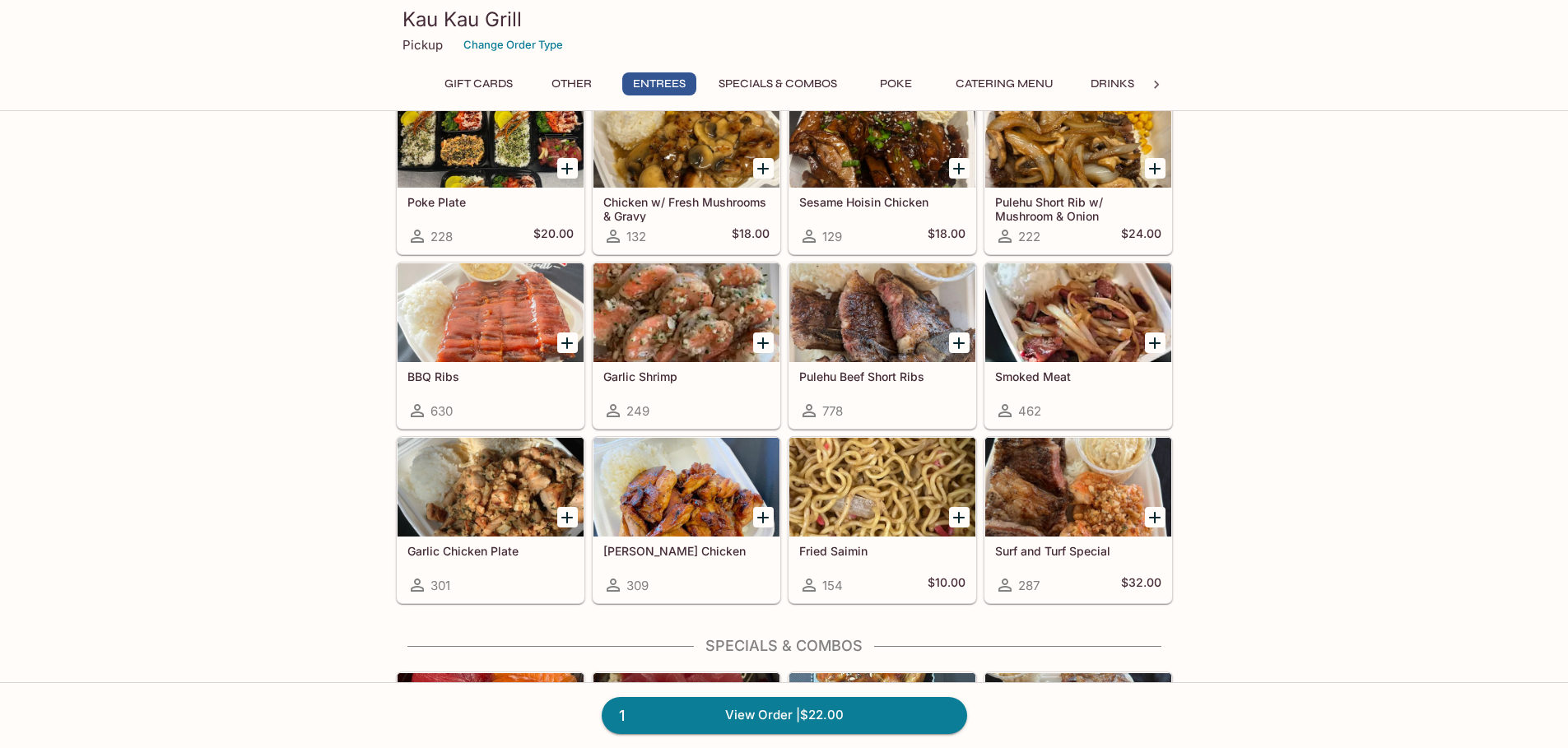
scroll to position [823, 0]
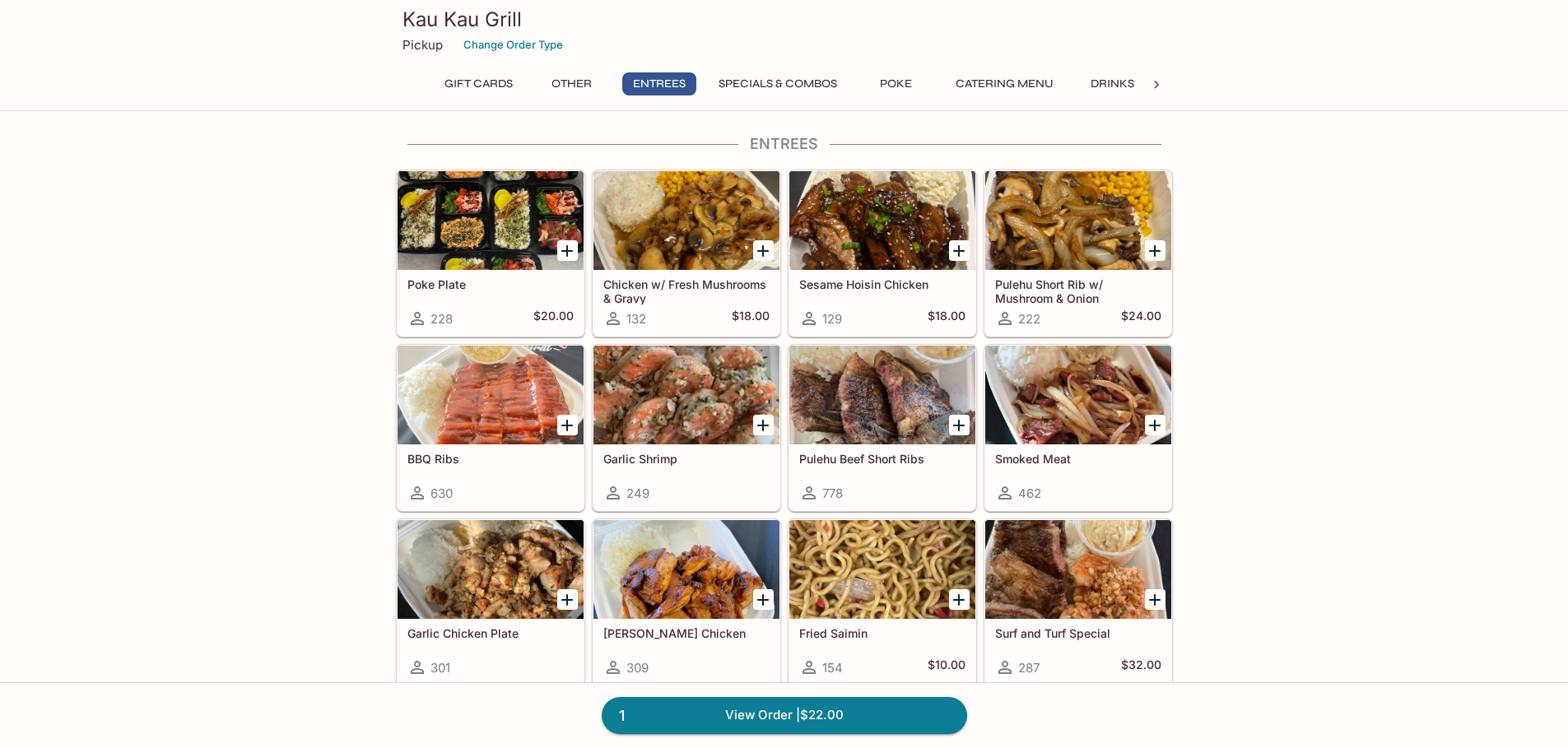
click at [870, 395] on div at bounding box center [882, 394] width 186 height 99
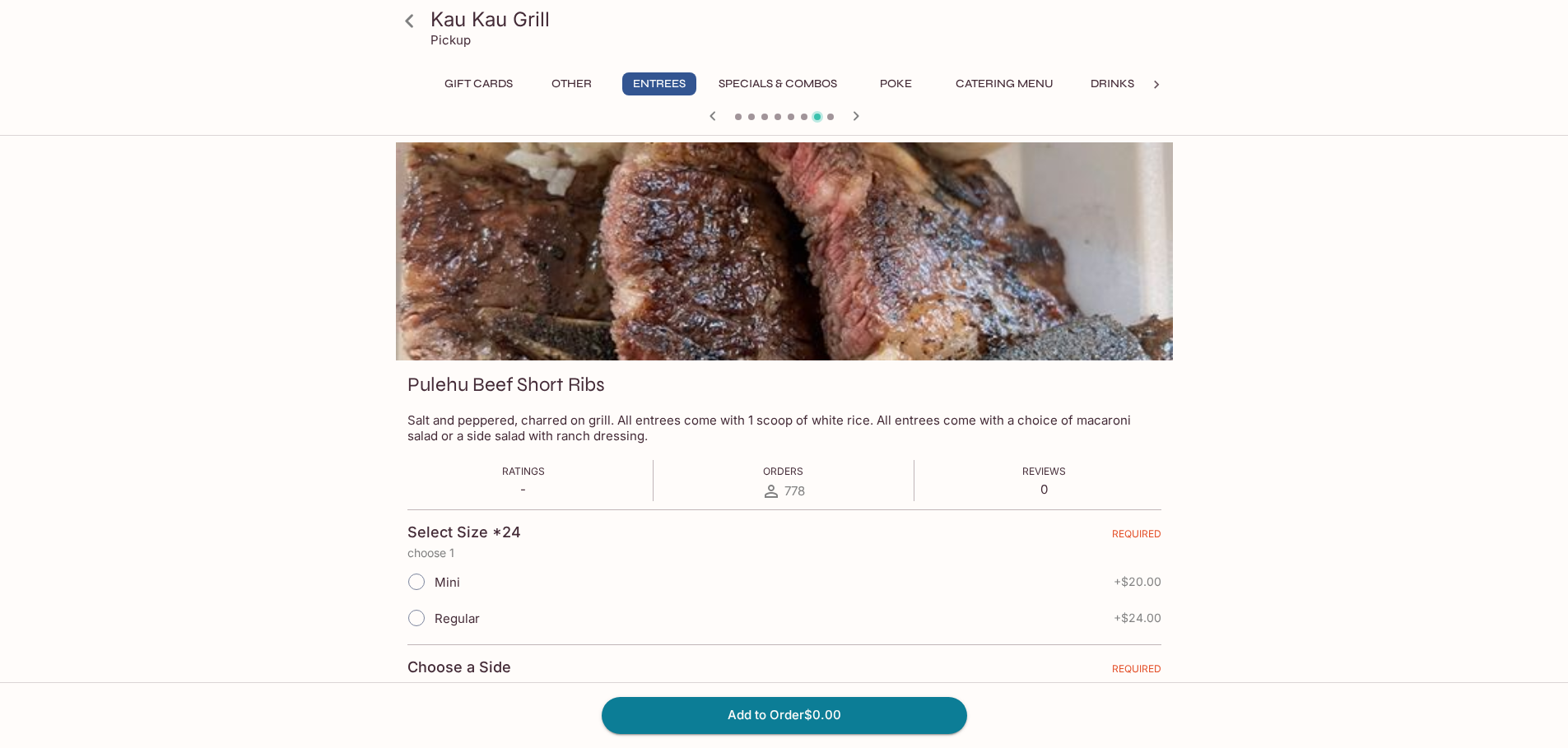
scroll to position [319, 0]
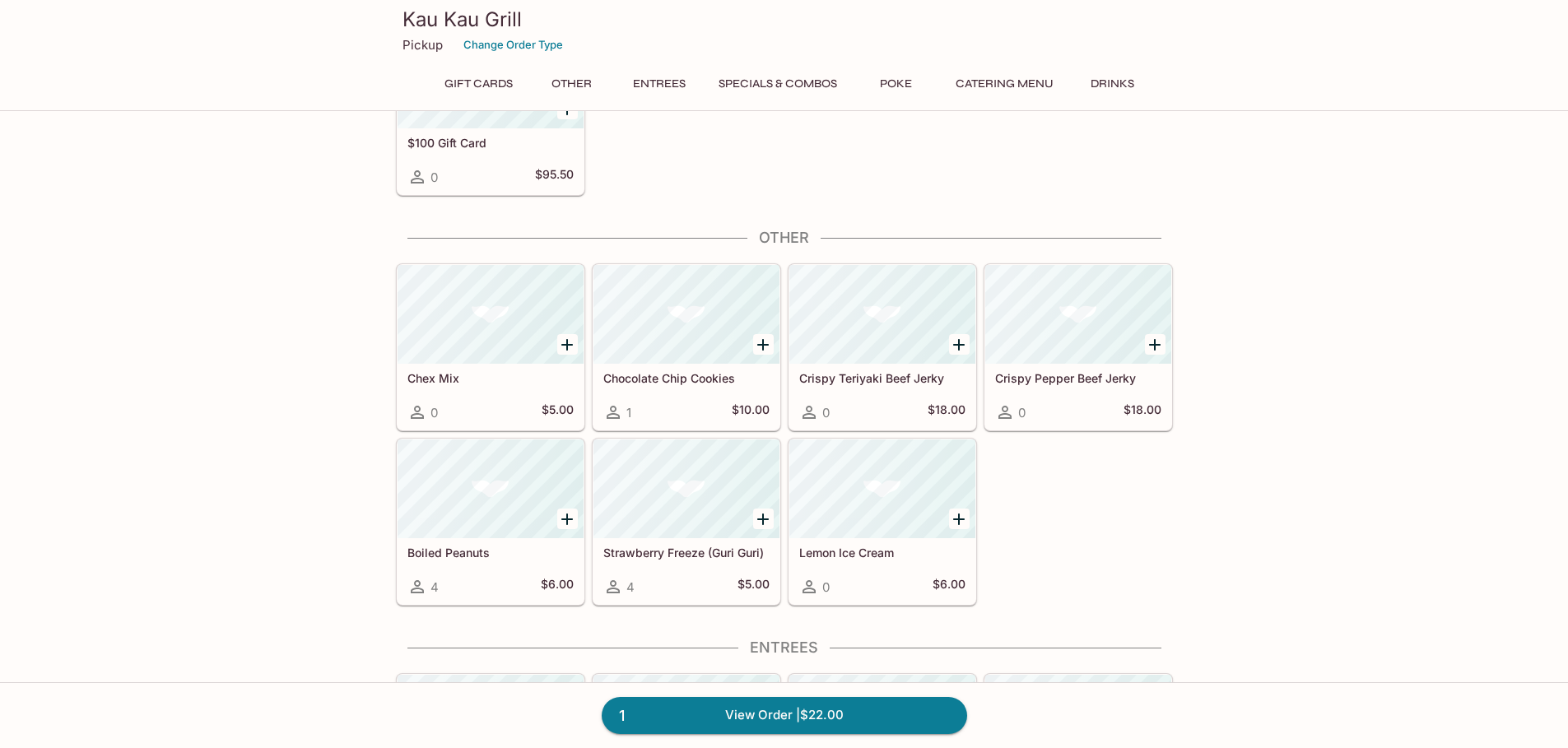
scroll to position [527, 0]
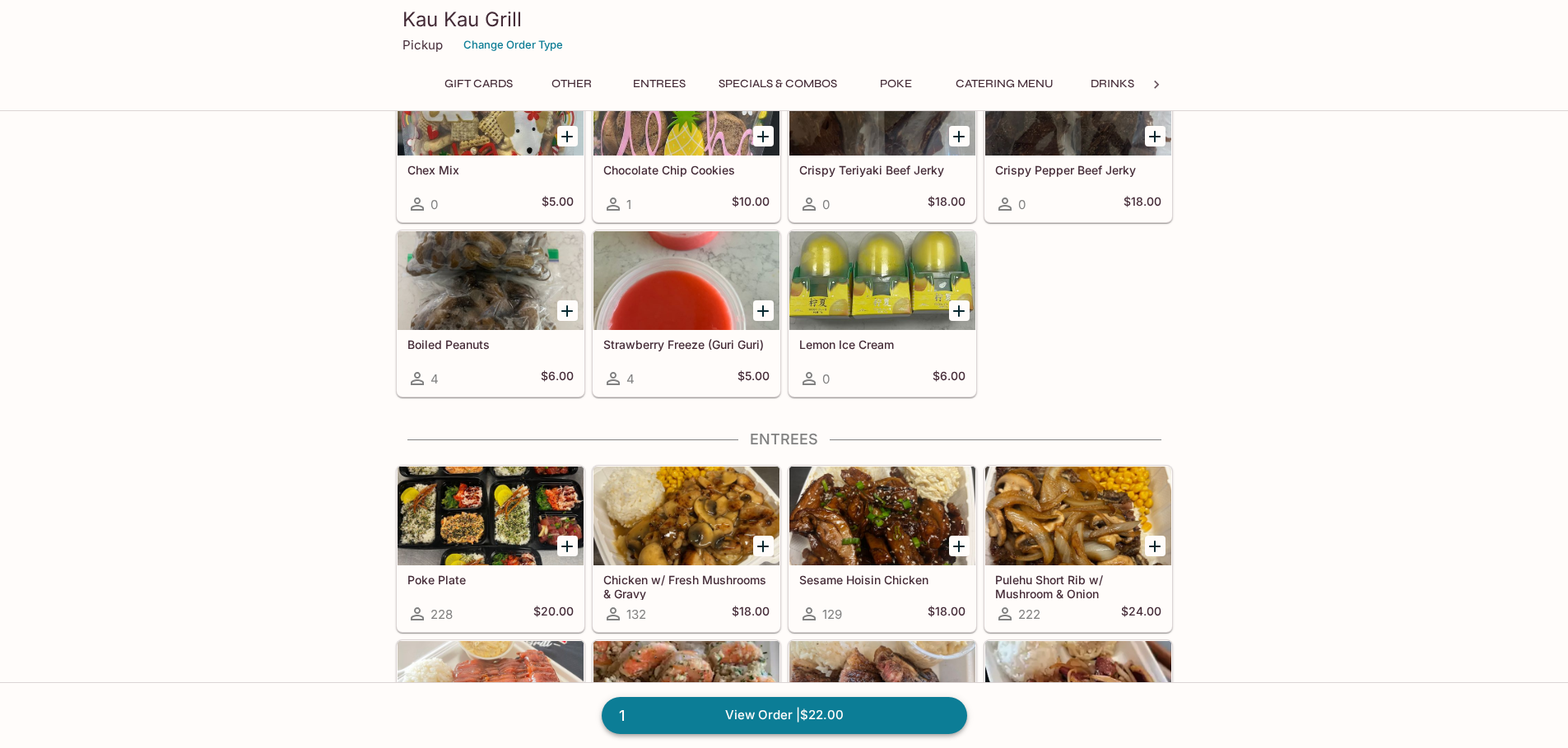
click at [815, 715] on link "1 View Order | $22.00" at bounding box center [784, 715] width 366 height 36
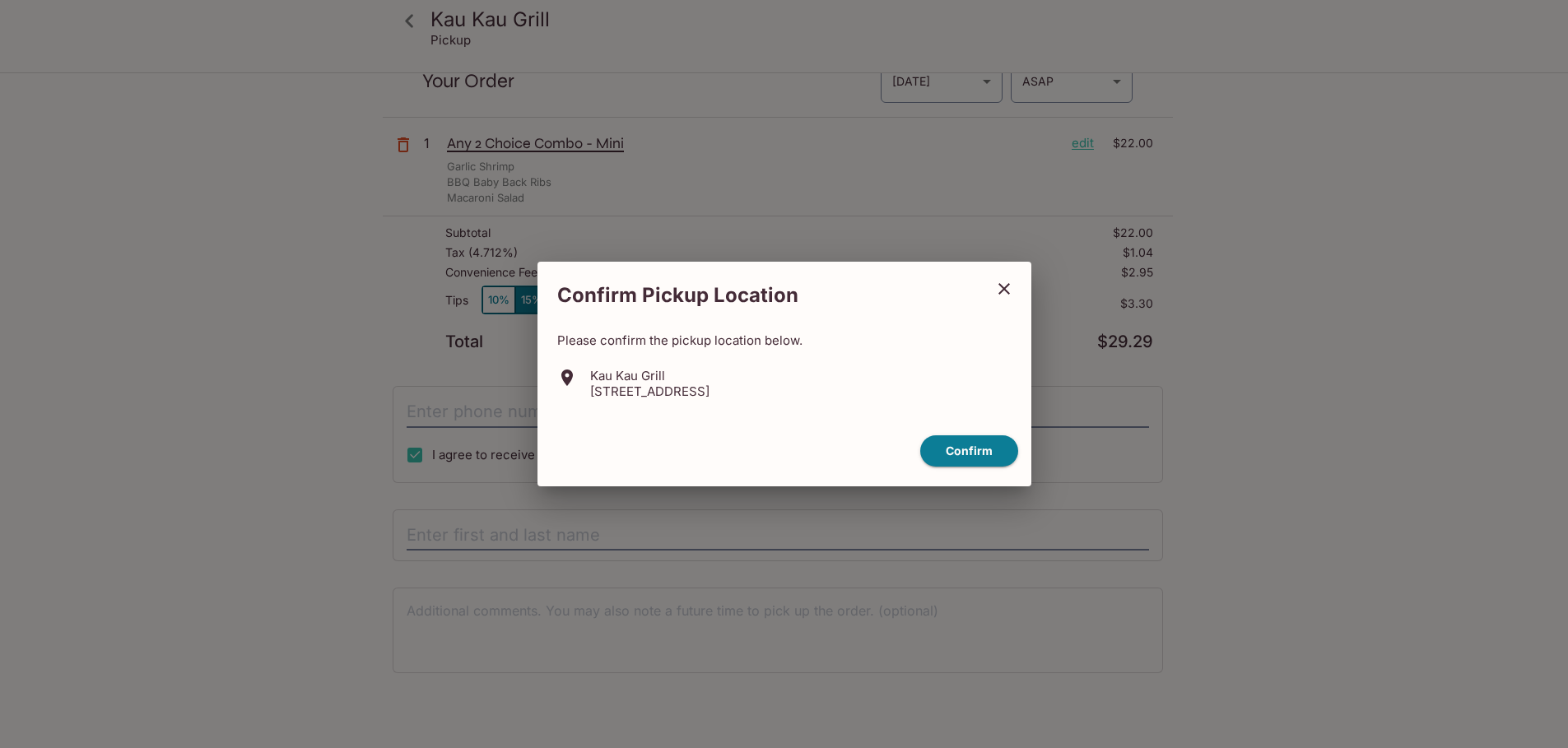
scroll to position [74, 0]
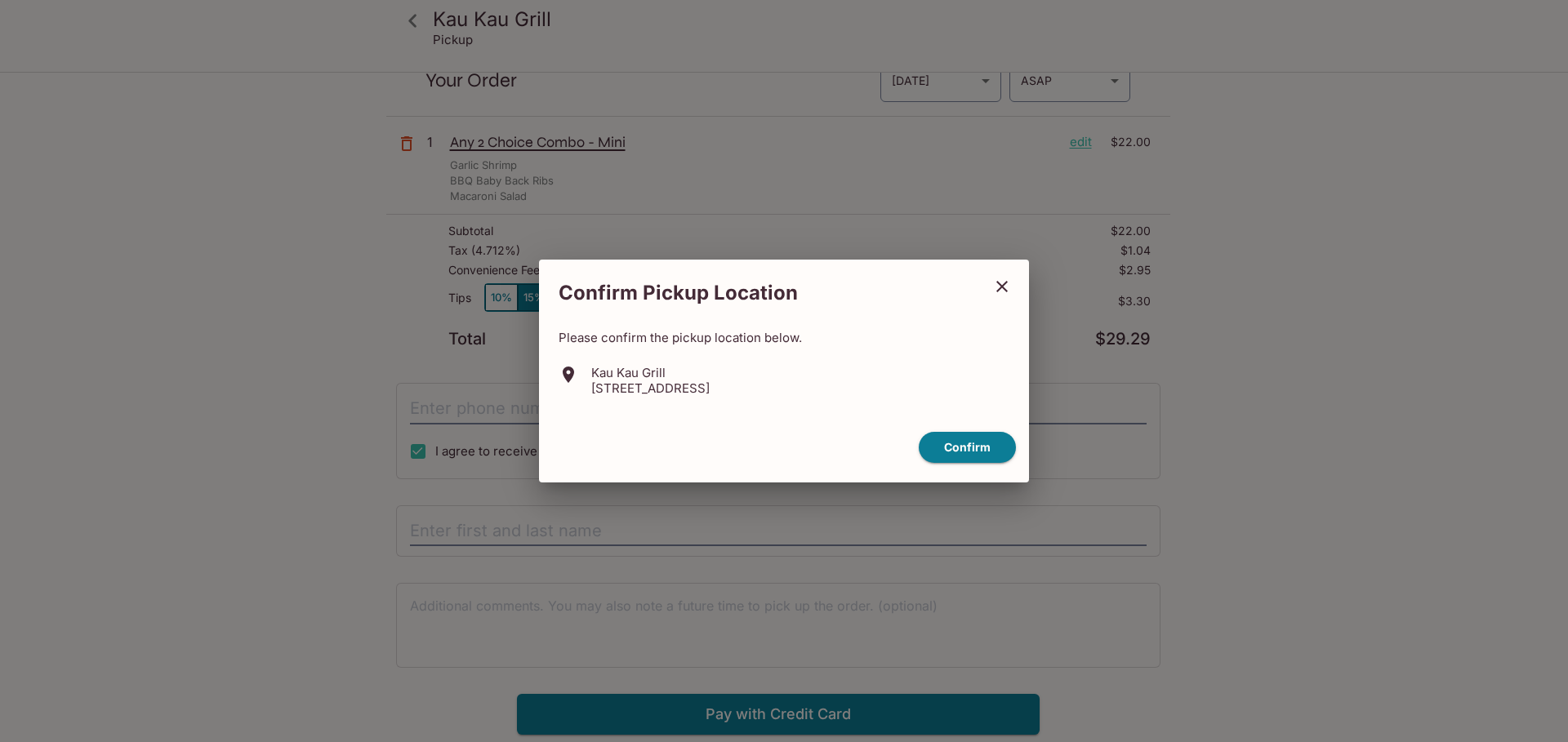
click at [1000, 279] on icon "close" at bounding box center [1002, 286] width 20 height 20
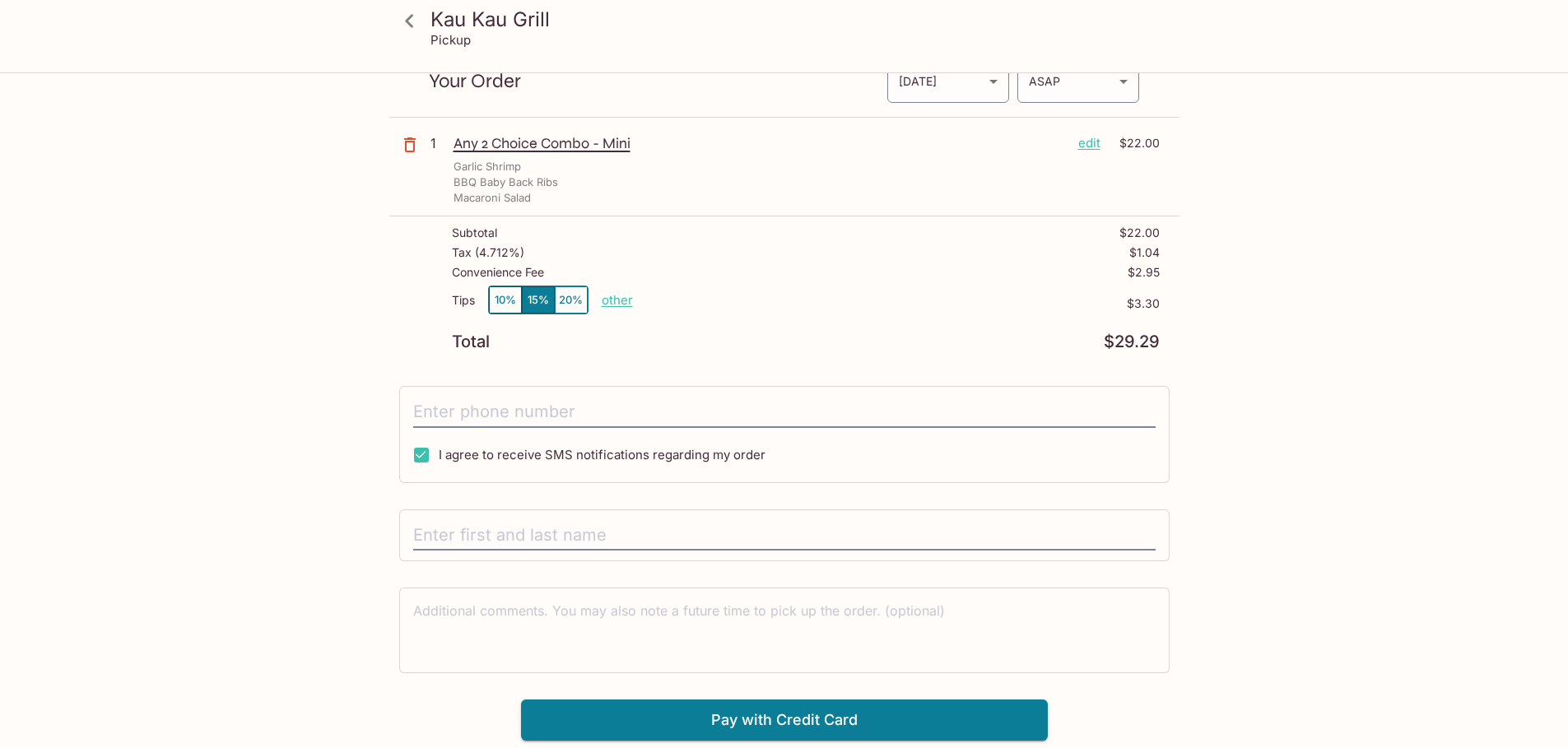
click at [615, 302] on p "other" at bounding box center [617, 299] width 32 height 15
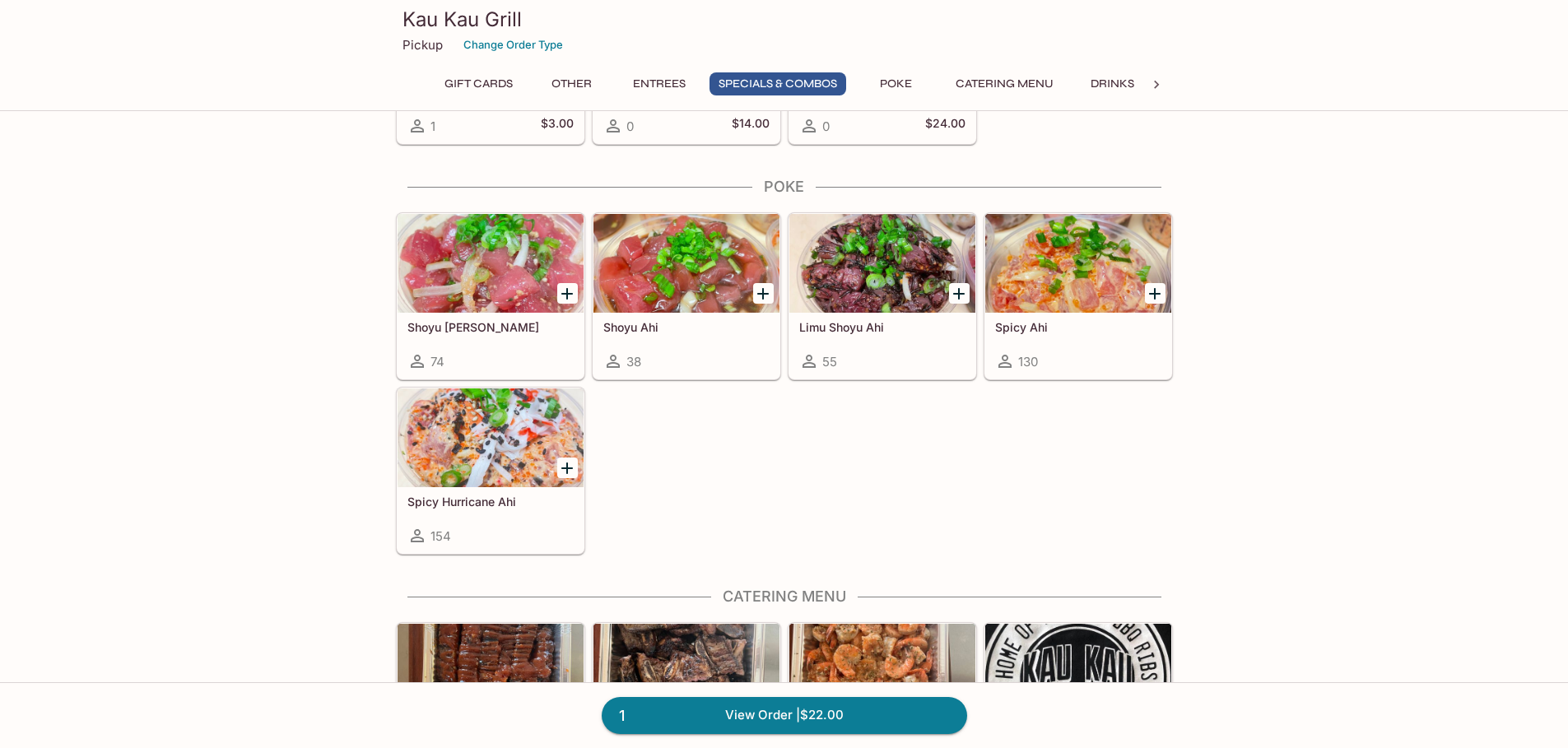
scroll to position [1927, 0]
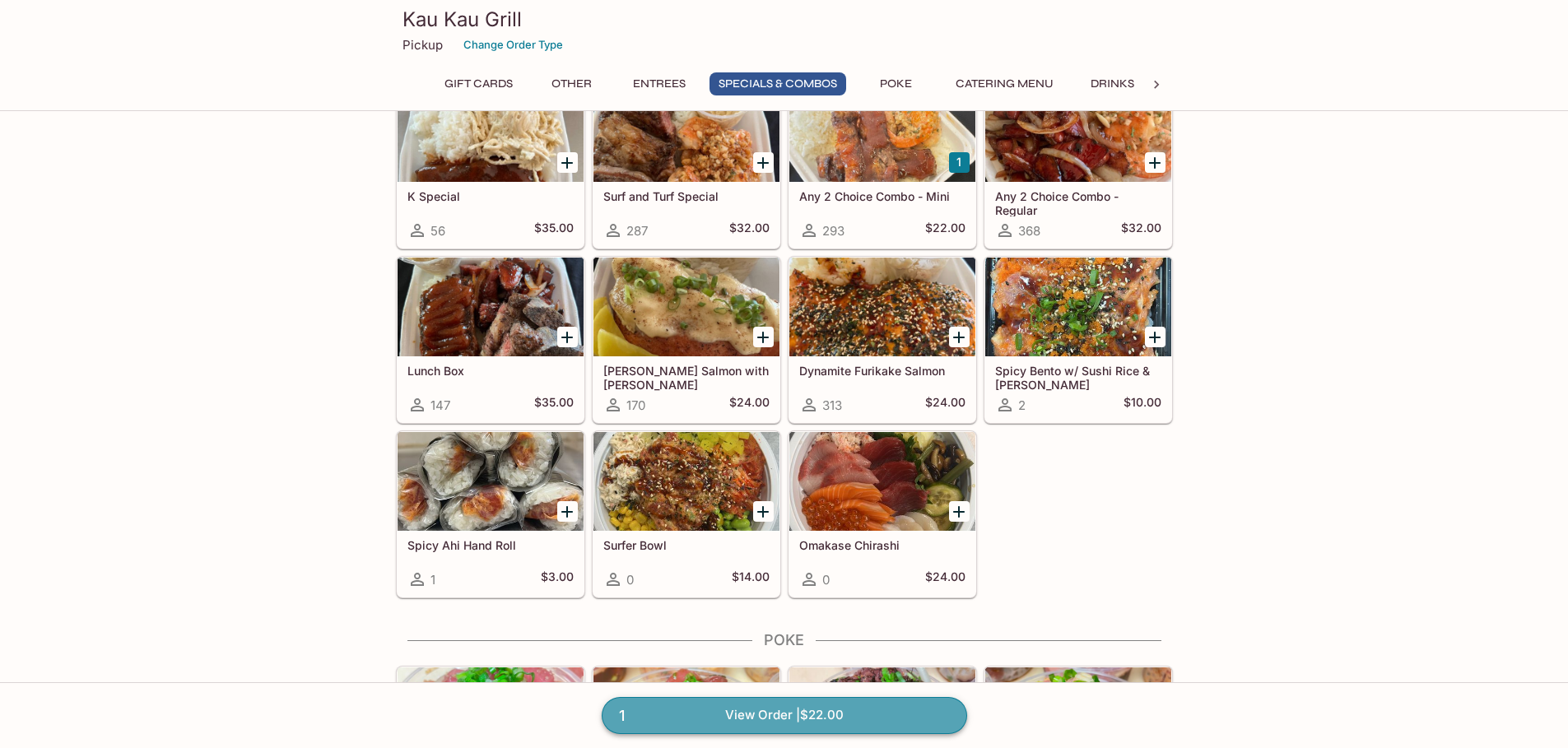
click at [777, 724] on link "1 View Order | $22.00" at bounding box center [784, 715] width 366 height 36
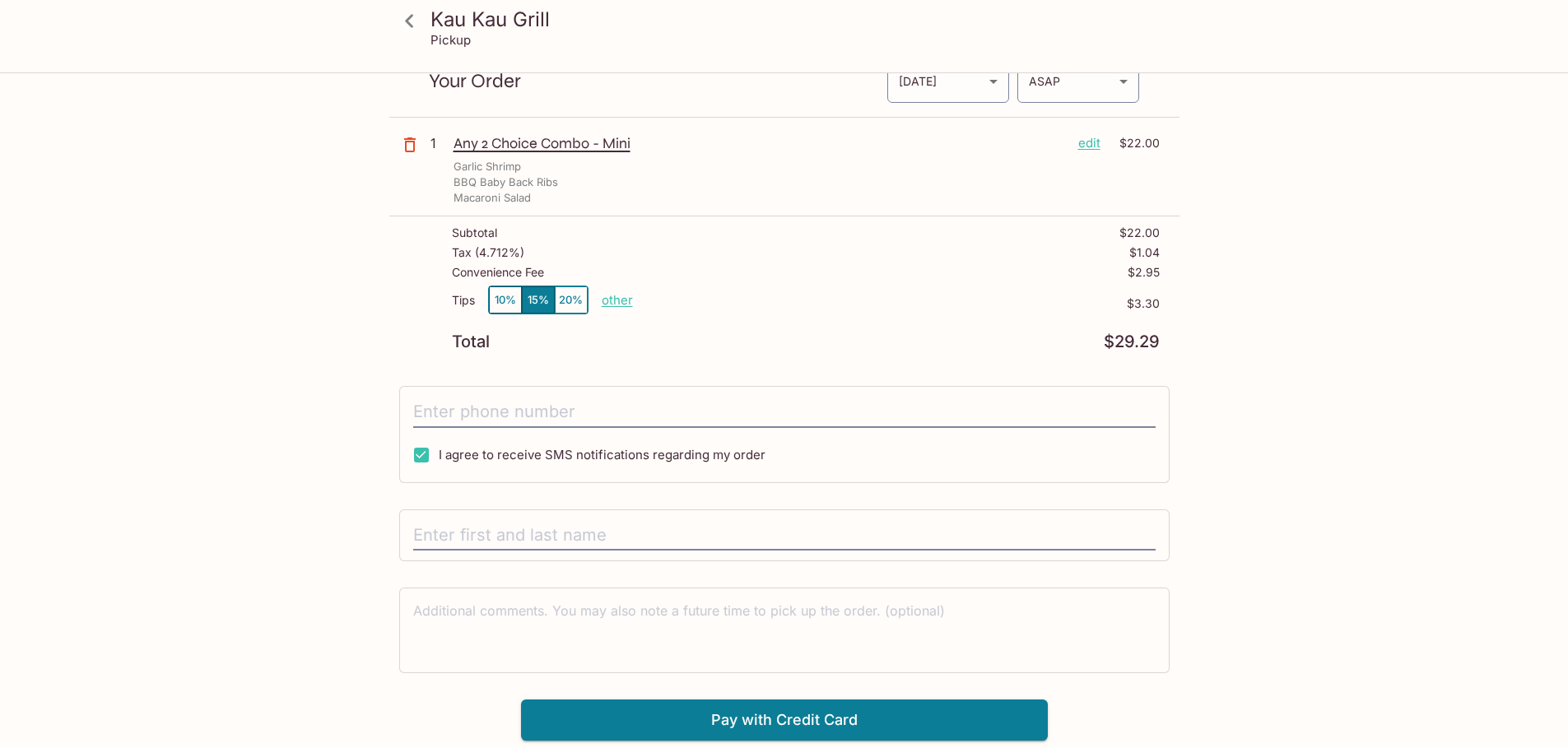
scroll to position [74, 0]
click at [607, 305] on p "other" at bounding box center [617, 299] width 32 height 15
drag, startPoint x: 733, startPoint y: 298, endPoint x: 666, endPoint y: 300, distance: 67.0
click at [652, 300] on div "Done 3.30" at bounding box center [673, 300] width 144 height 27
type input "0.00"
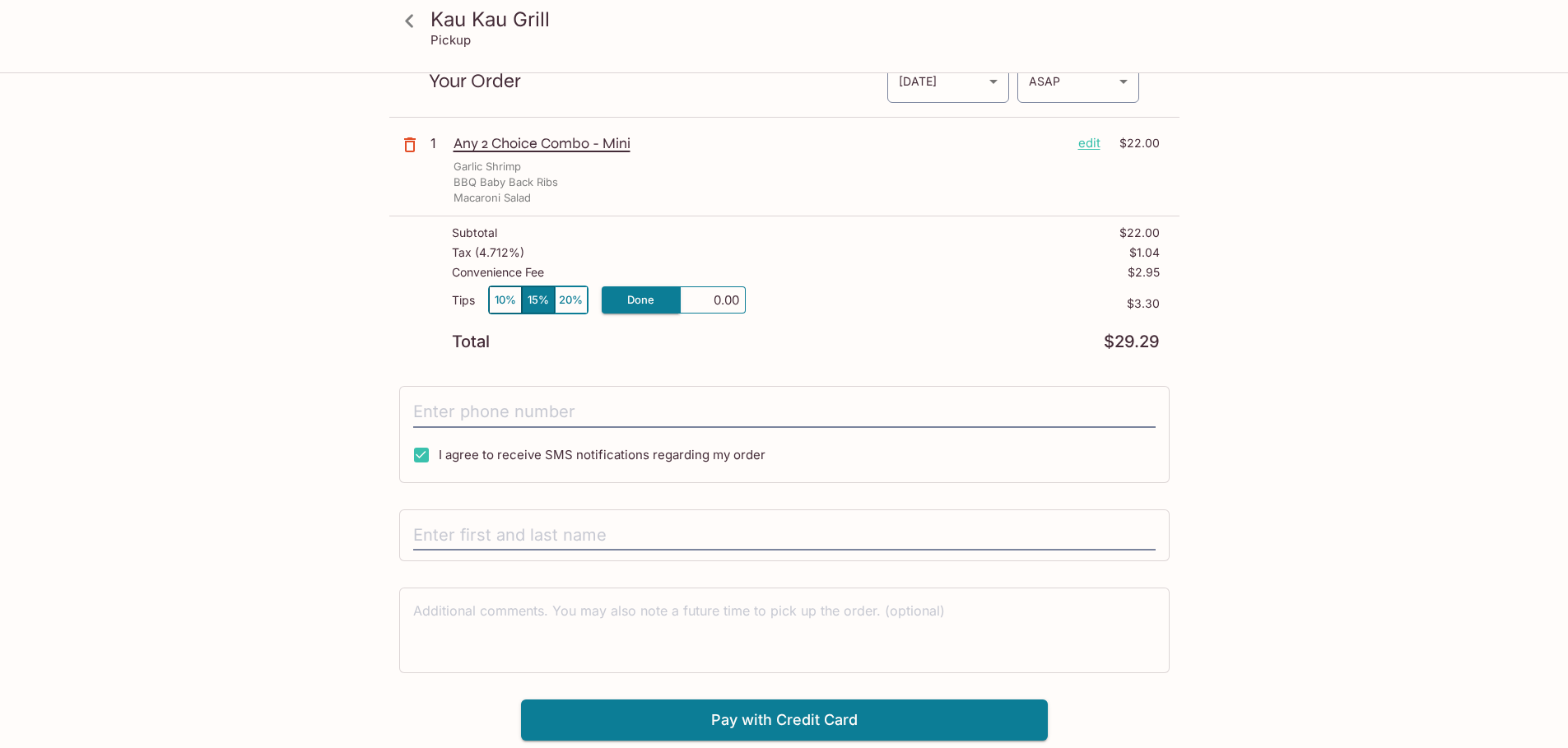
click at [759, 357] on div "Subtotal $22.00 Tax ( 4.712% ) $1.04 Convenience Fee $2.95 Tips 10% 15% 20% Don…" at bounding box center [784, 288] width 790 height 143
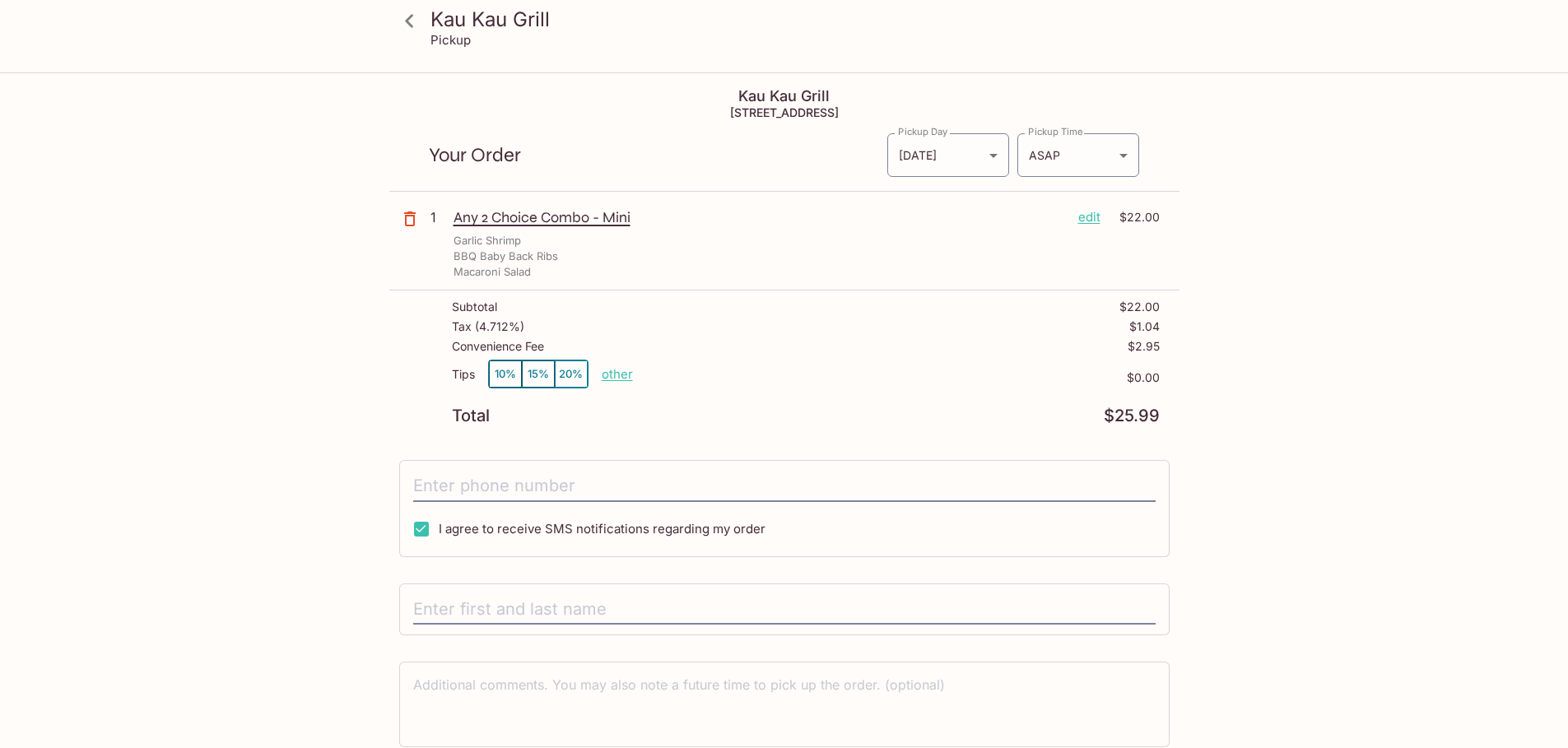
click at [1086, 215] on p "edit" at bounding box center [1089, 217] width 23 height 18
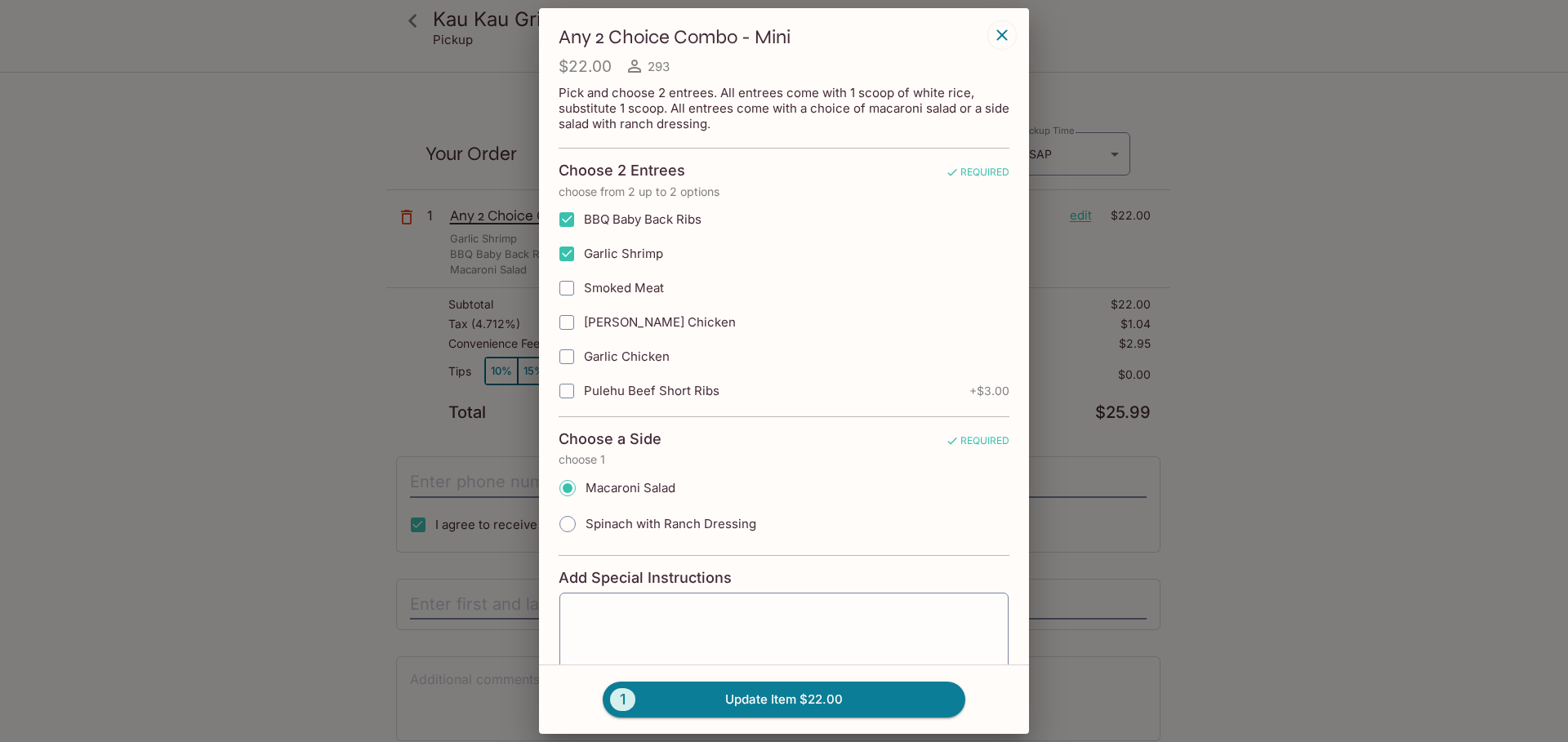
click at [565, 214] on input "BBQ Baby Back Ribs" at bounding box center [566, 220] width 32 height 32
checkbox input "false"
click at [573, 389] on input "Pulehu Beef Short Ribs" at bounding box center [566, 391] width 32 height 32
checkbox input "true"
click at [759, 706] on button "1 Update Item $25.00" at bounding box center [784, 700] width 363 height 36
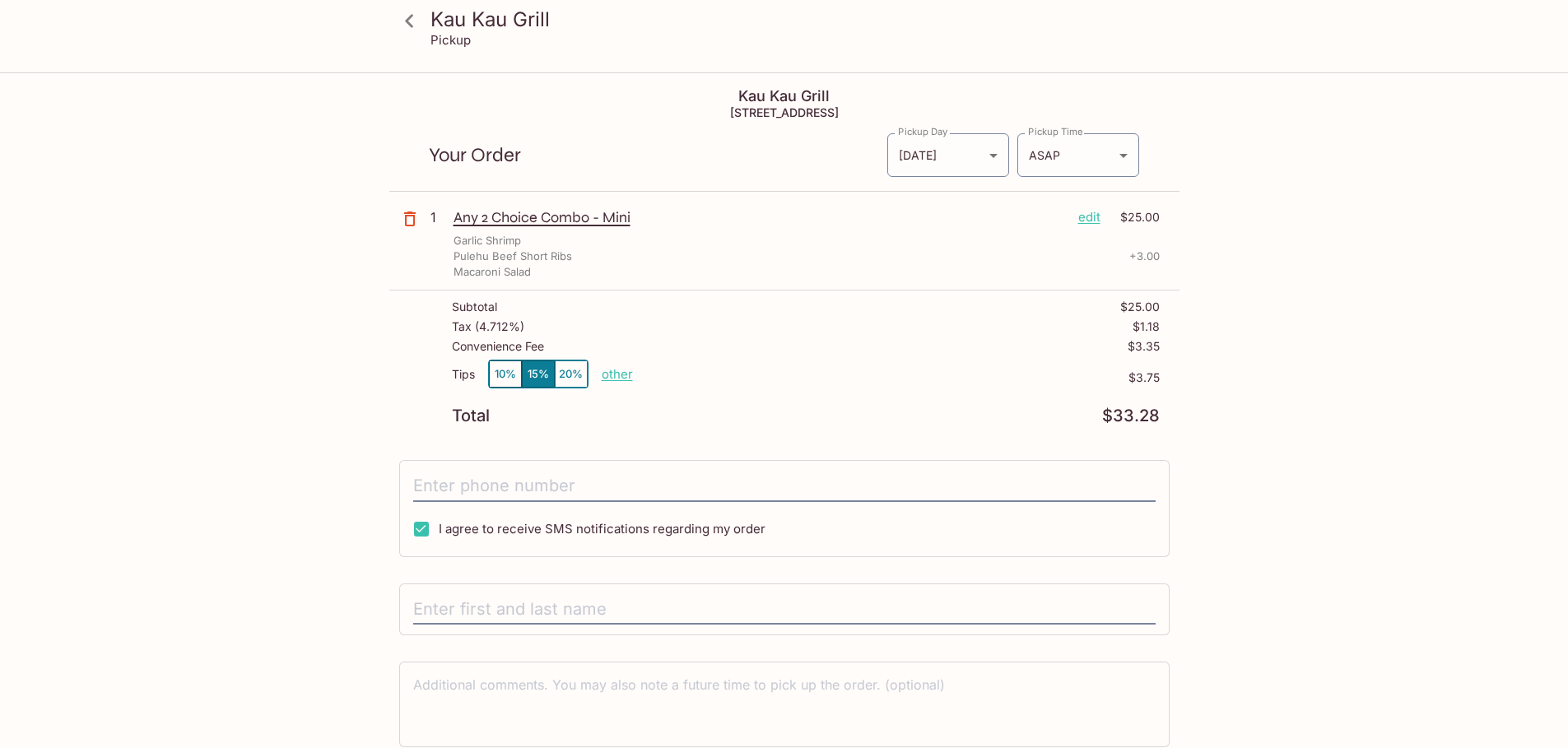
click at [608, 381] on p "other" at bounding box center [617, 374] width 32 height 15
click at [615, 378] on p "other" at bounding box center [617, 374] width 32 height 15
drag, startPoint x: 709, startPoint y: 365, endPoint x: 785, endPoint y: 377, distance: 76.9
click at [793, 378] on div "Tips 10% 15% 20% Done 3.75 $3.75" at bounding box center [805, 384] width 708 height 49
type input "0.00"
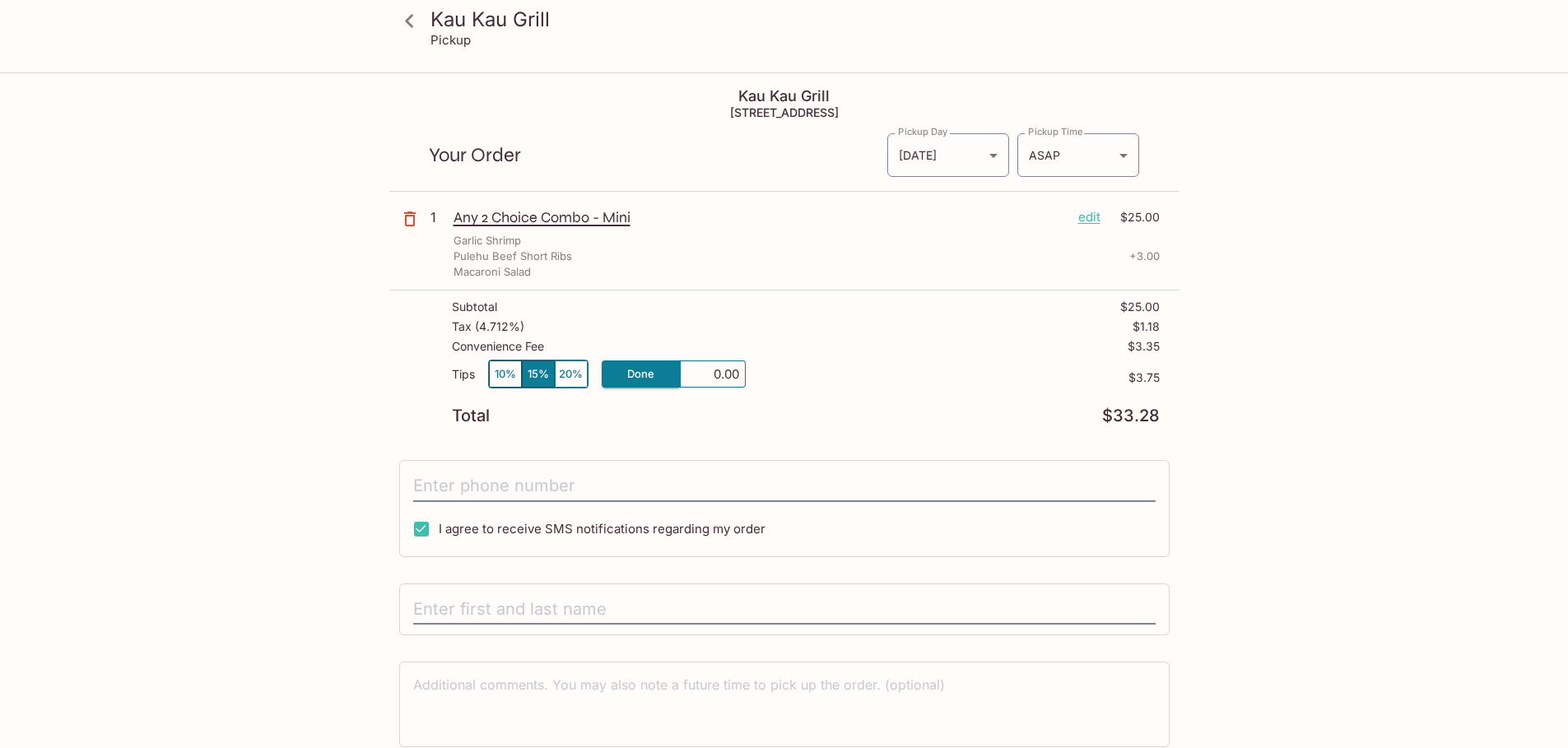
click at [761, 411] on div "Total $33.28" at bounding box center [805, 415] width 708 height 15
drag, startPoint x: 452, startPoint y: 346, endPoint x: 588, endPoint y: 341, distance: 136.1
click at [588, 341] on div "Convenience Fee $3.35" at bounding box center [805, 350] width 708 height 20
drag, startPoint x: 588, startPoint y: 341, endPoint x: 450, endPoint y: 344, distance: 138.0
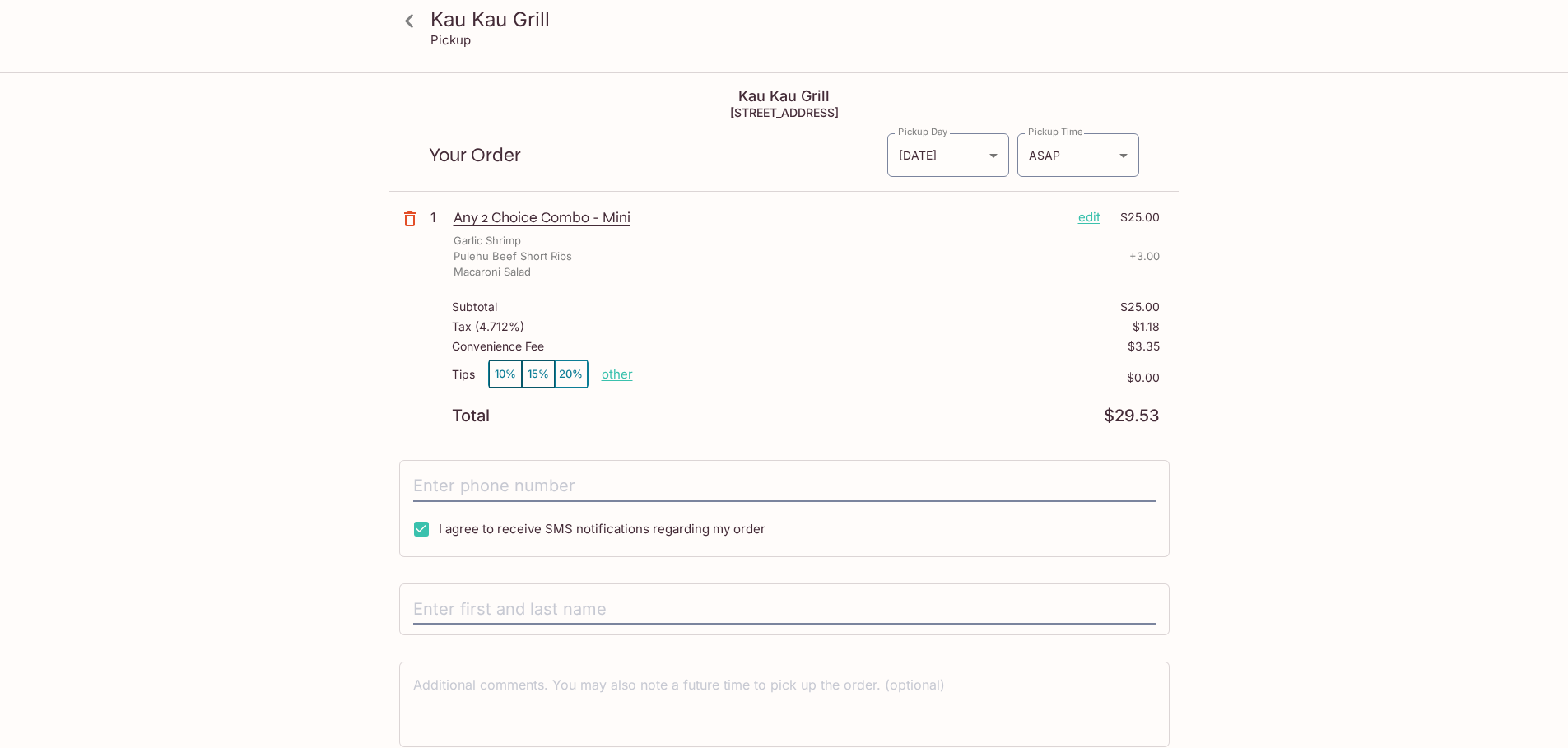
click at [450, 344] on div "Subtotal $25.00 Tax ( 4.712% ) $1.18 Convenience Fee $3.35 Tips 10% 15% 20% oth…" at bounding box center [784, 362] width 790 height 143
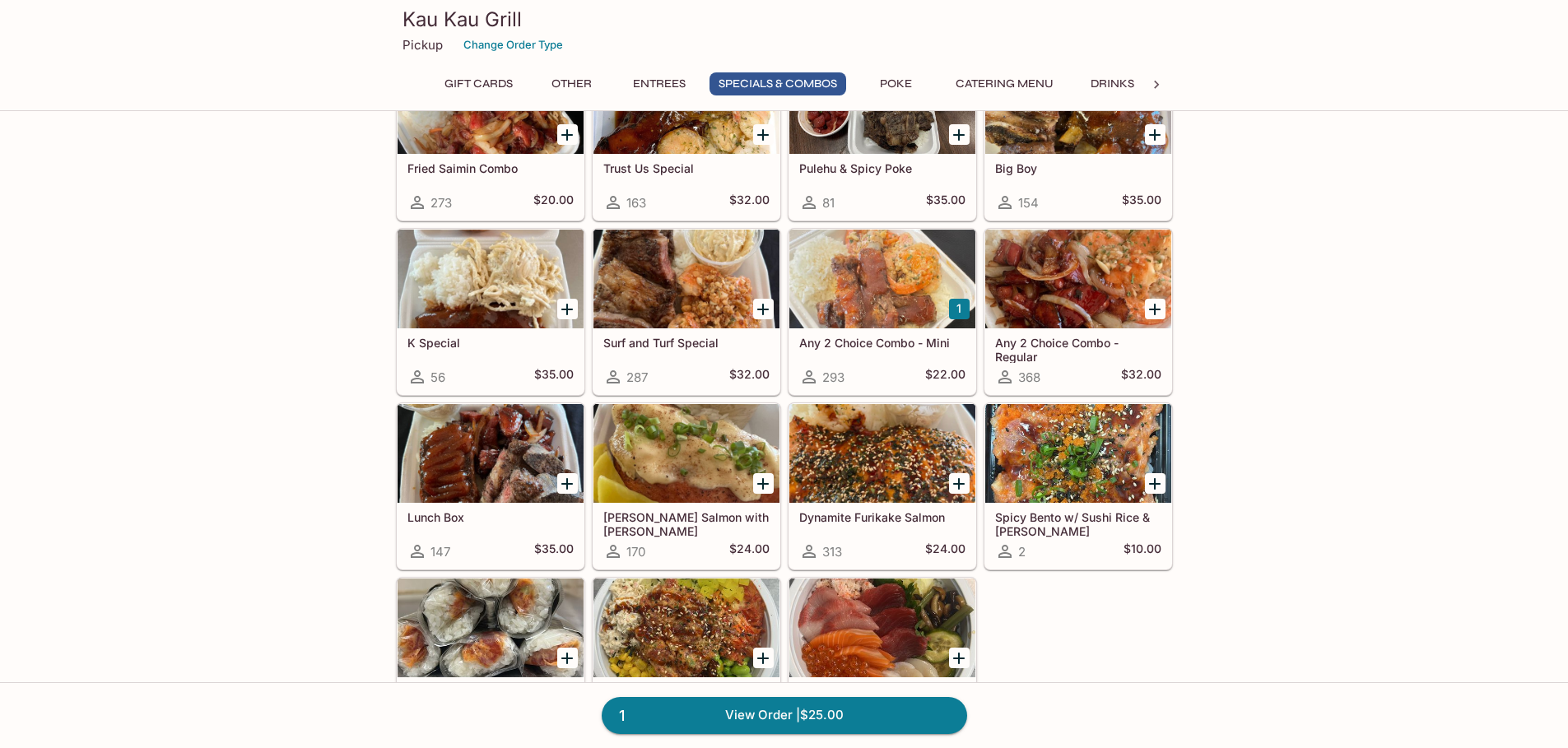
scroll to position [1844, 0]
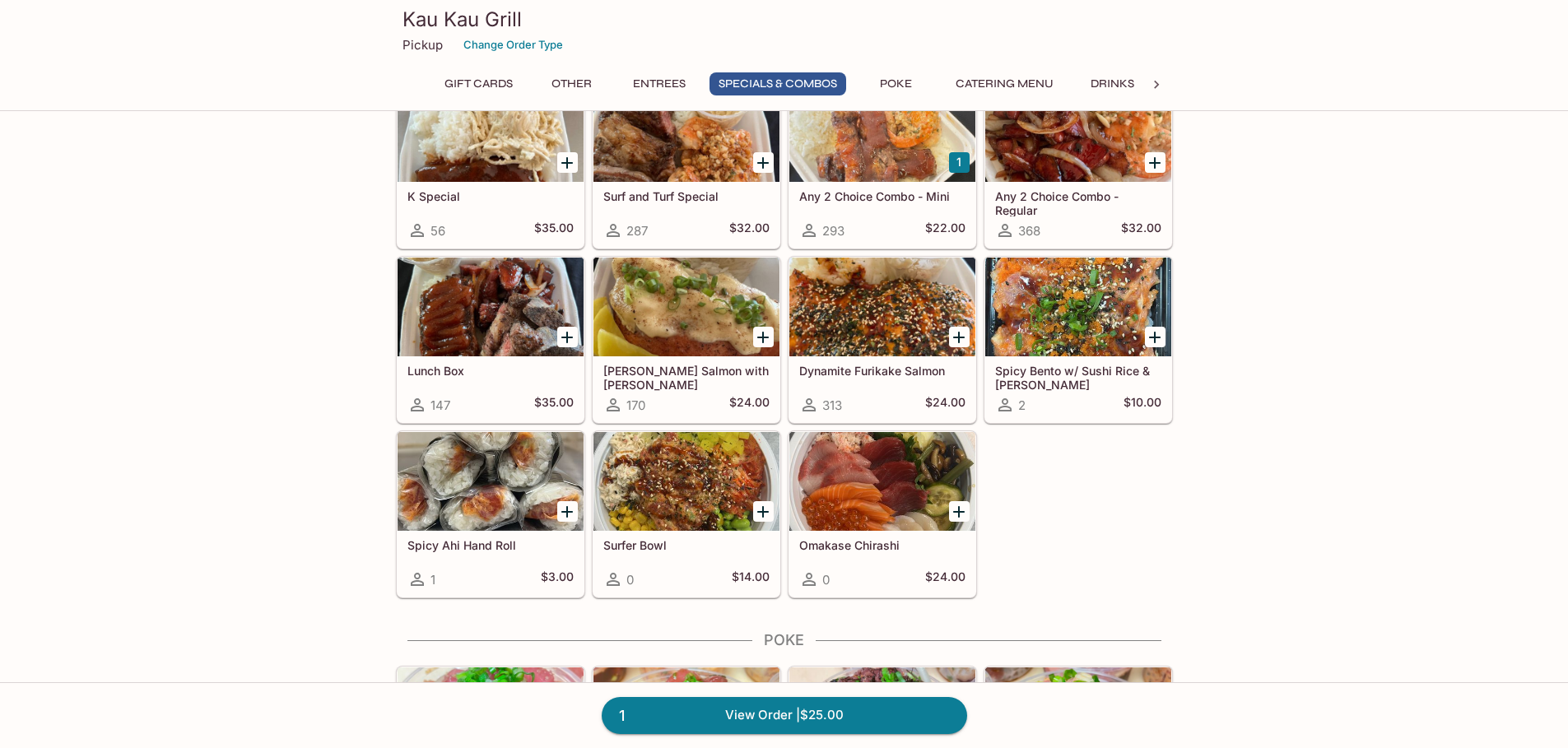
click at [898, 343] on div at bounding box center [882, 307] width 186 height 99
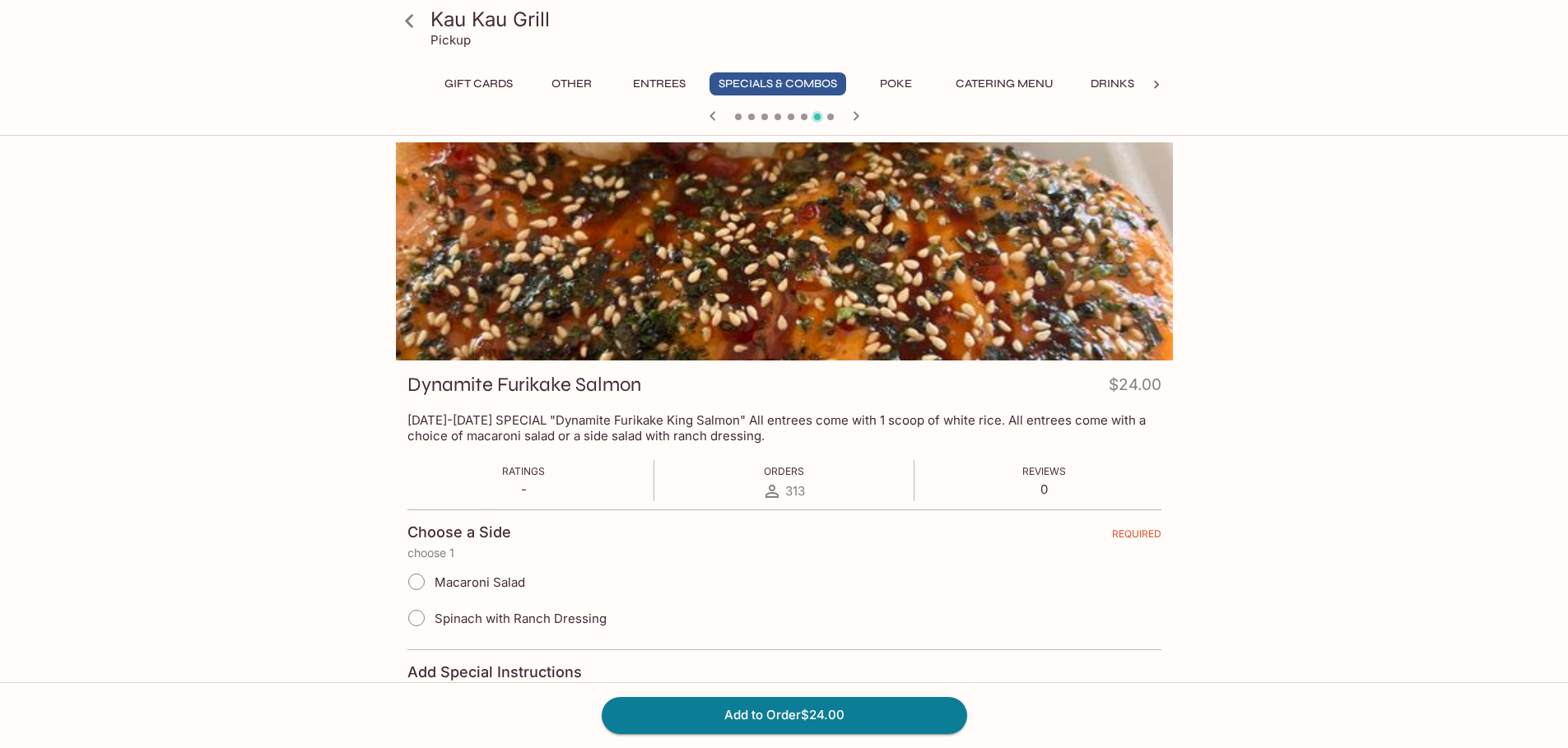
scroll to position [184, 0]
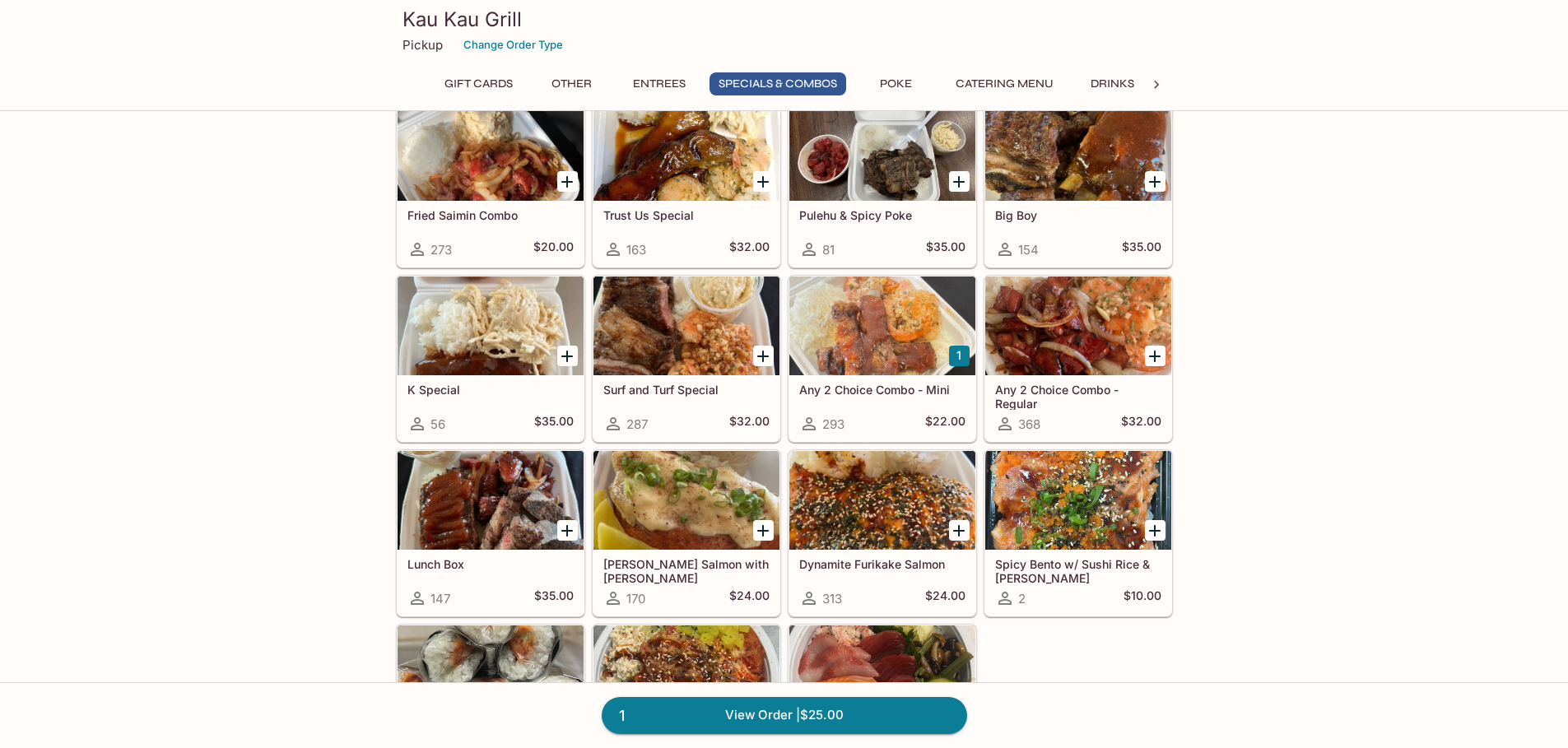
scroll to position [1728, 0]
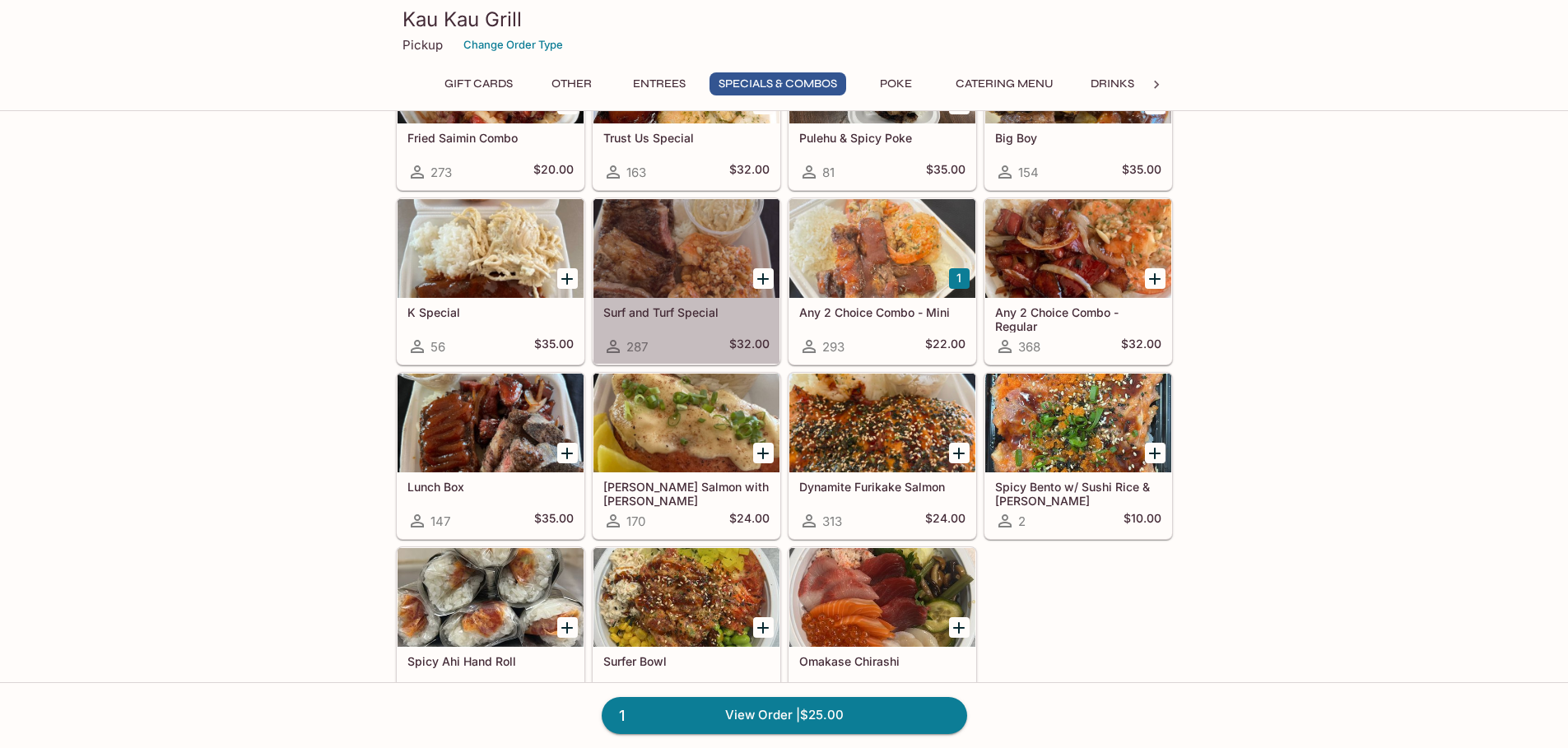
click at [698, 322] on div "Surf and Turf Special 287 $32.00" at bounding box center [687, 330] width 186 height 66
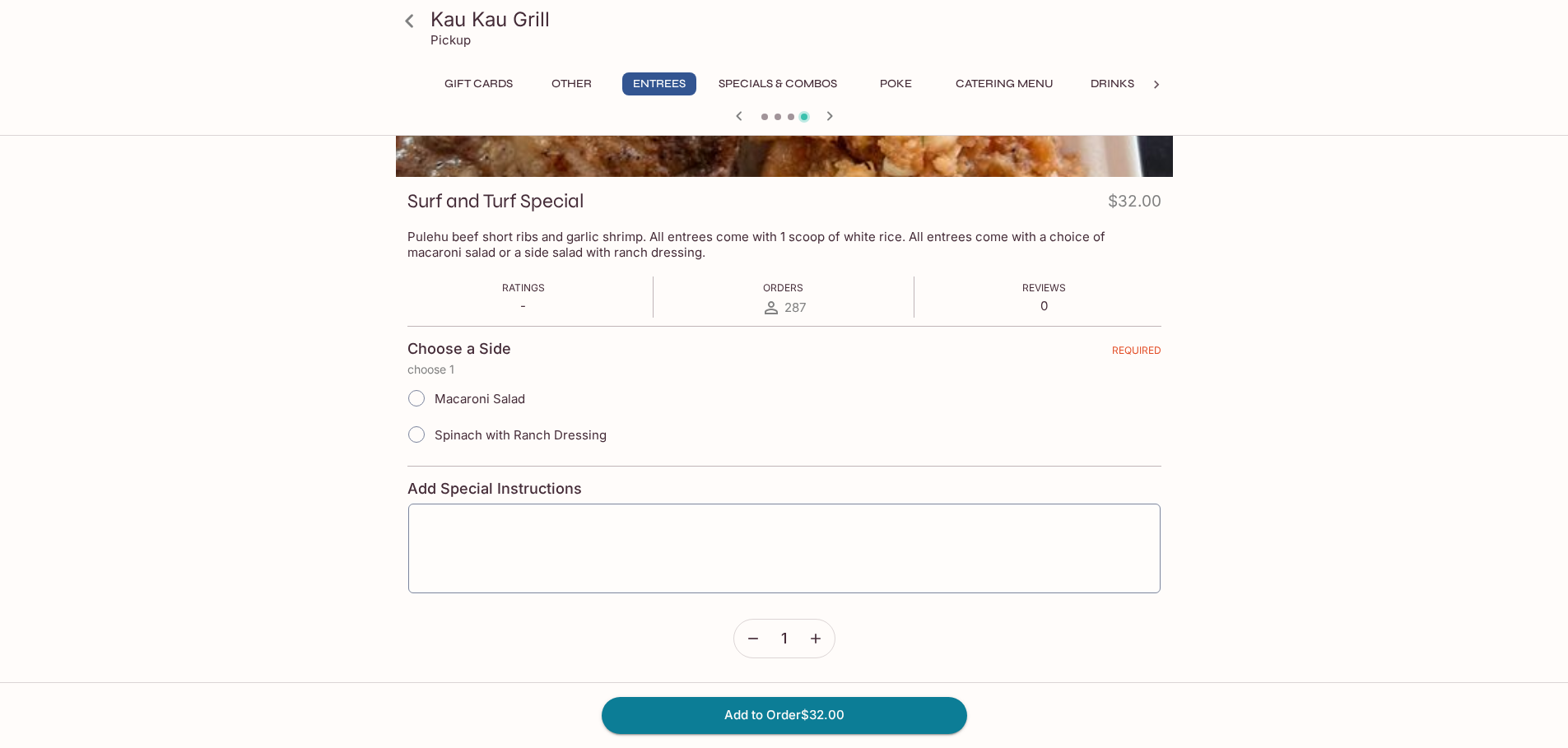
scroll to position [165, 0]
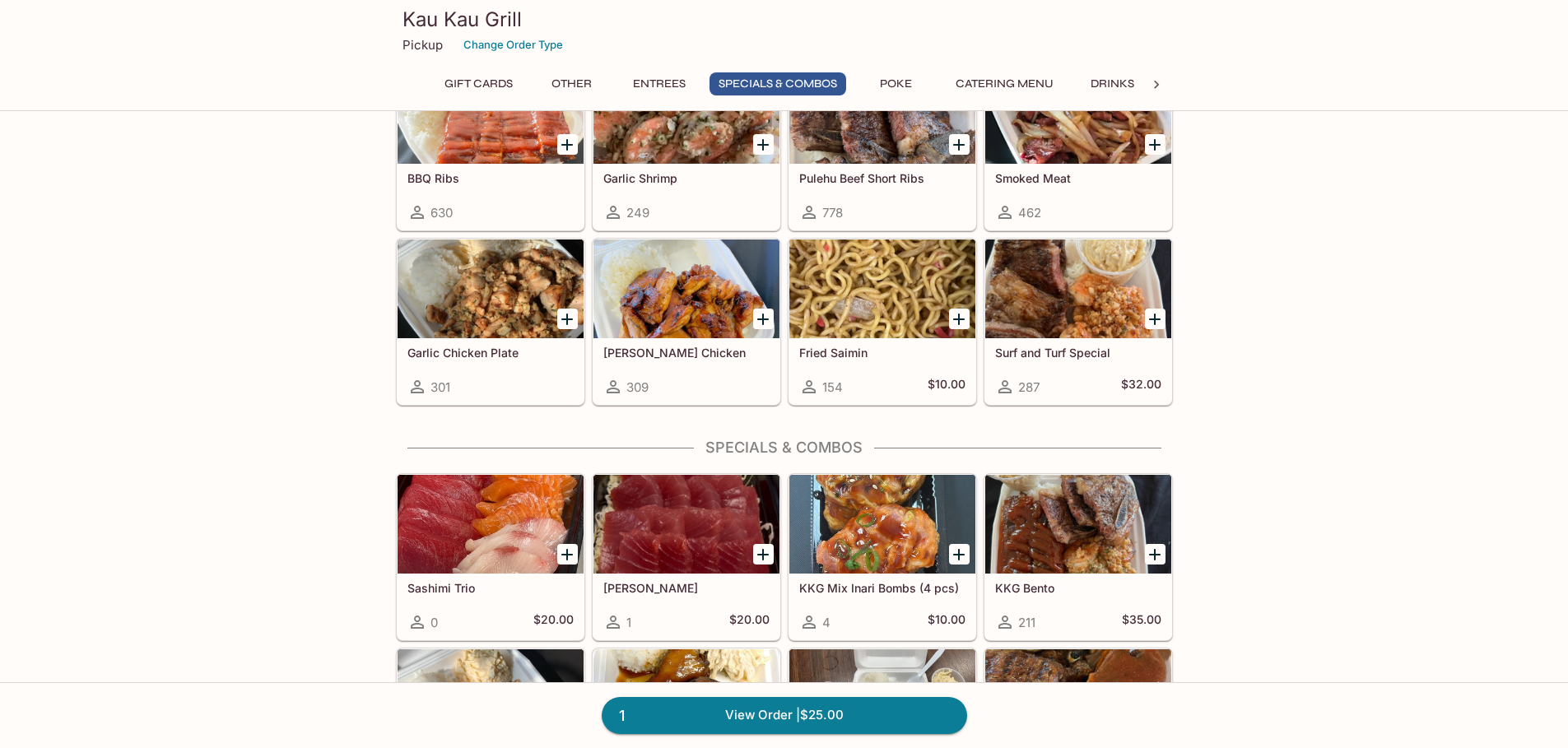
scroll to position [1597, 0]
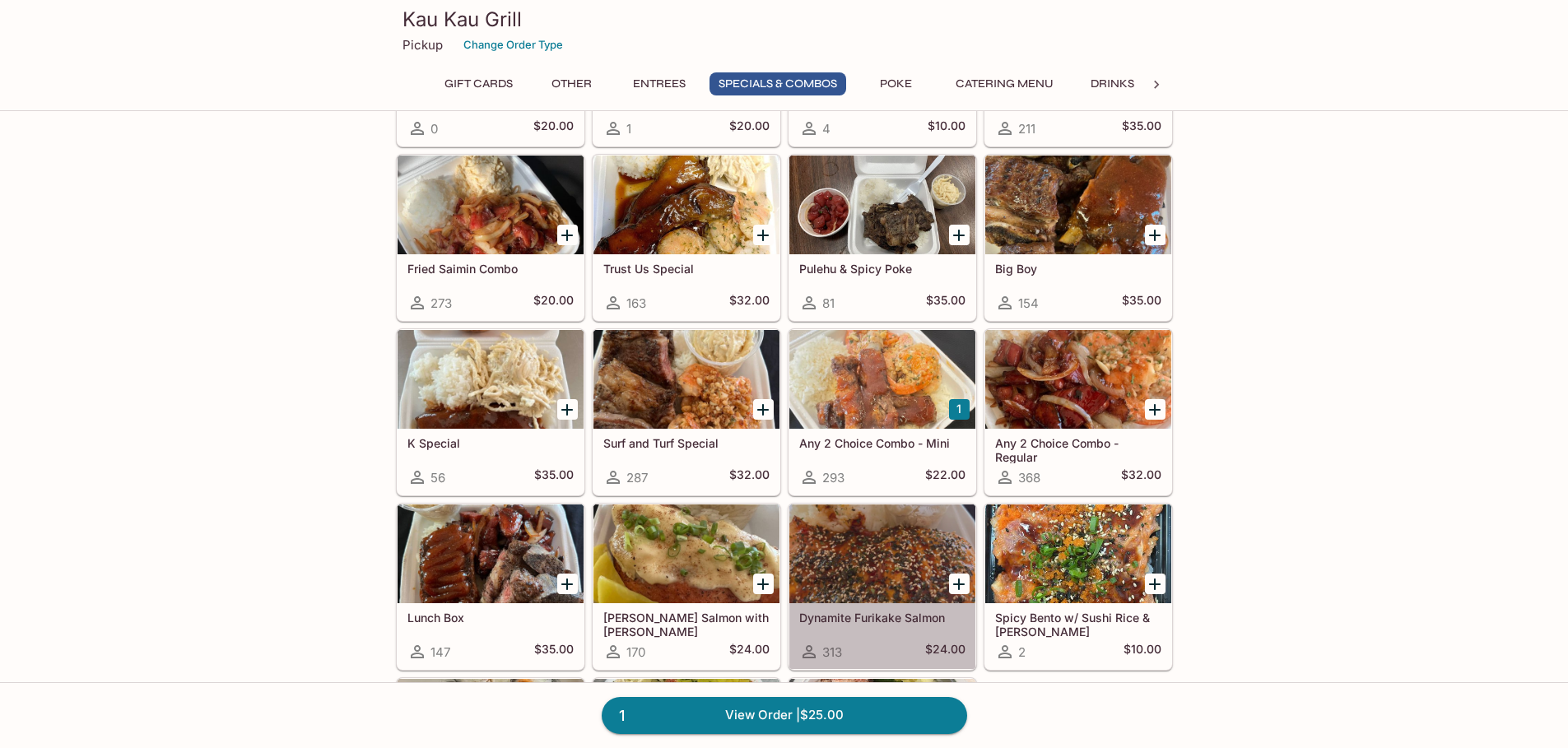
click at [869, 553] on div at bounding box center [882, 554] width 186 height 99
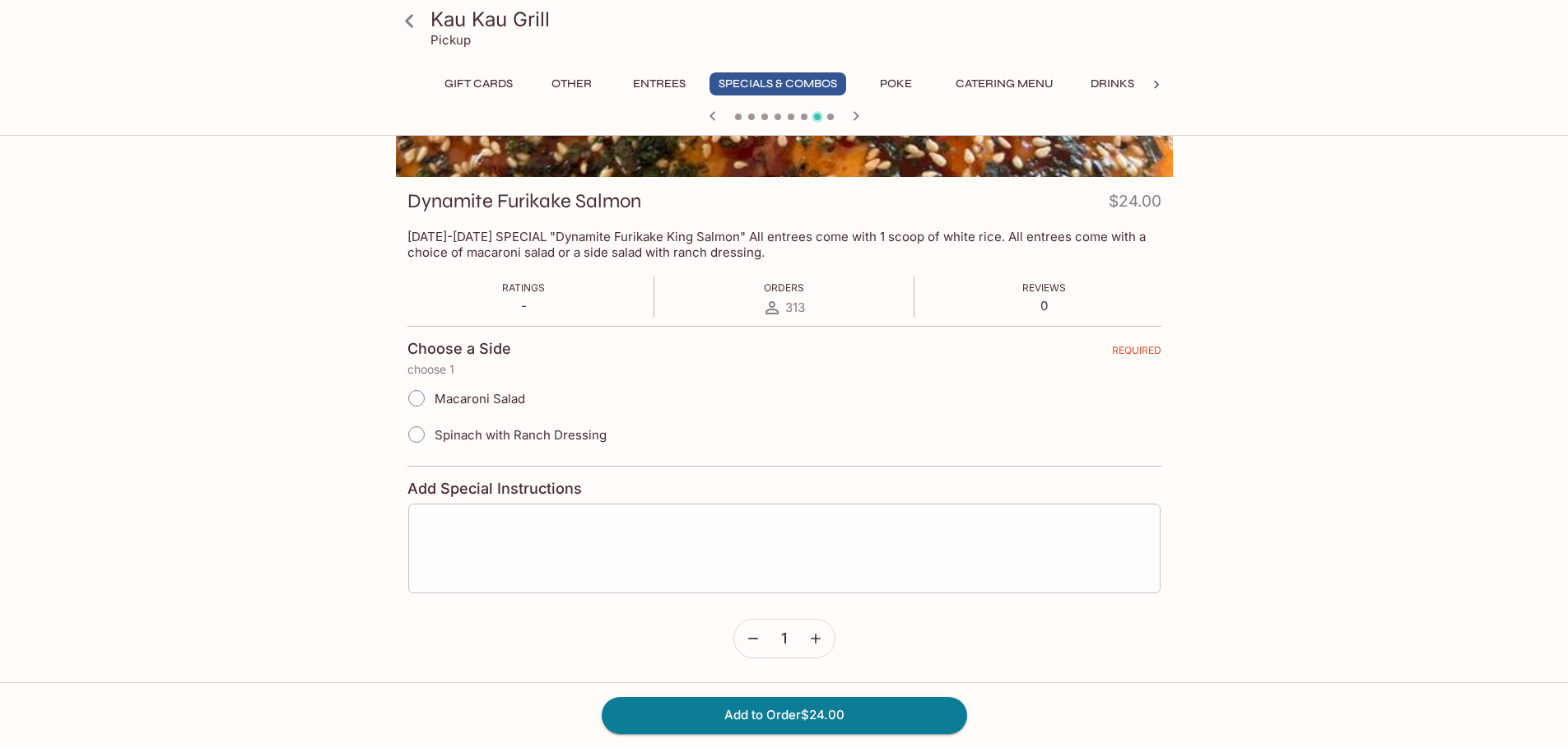
scroll to position [165, 0]
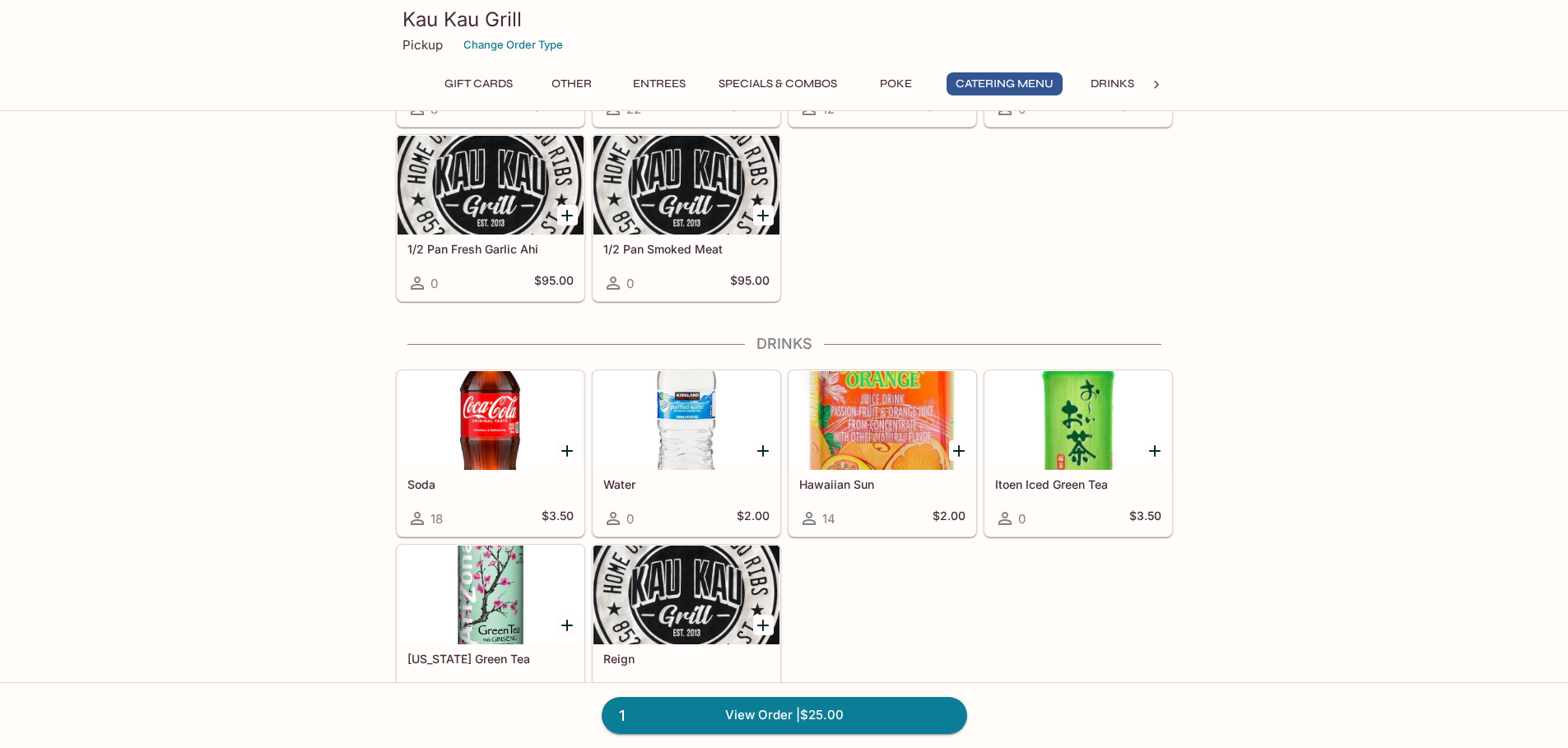
scroll to position [3180, 0]
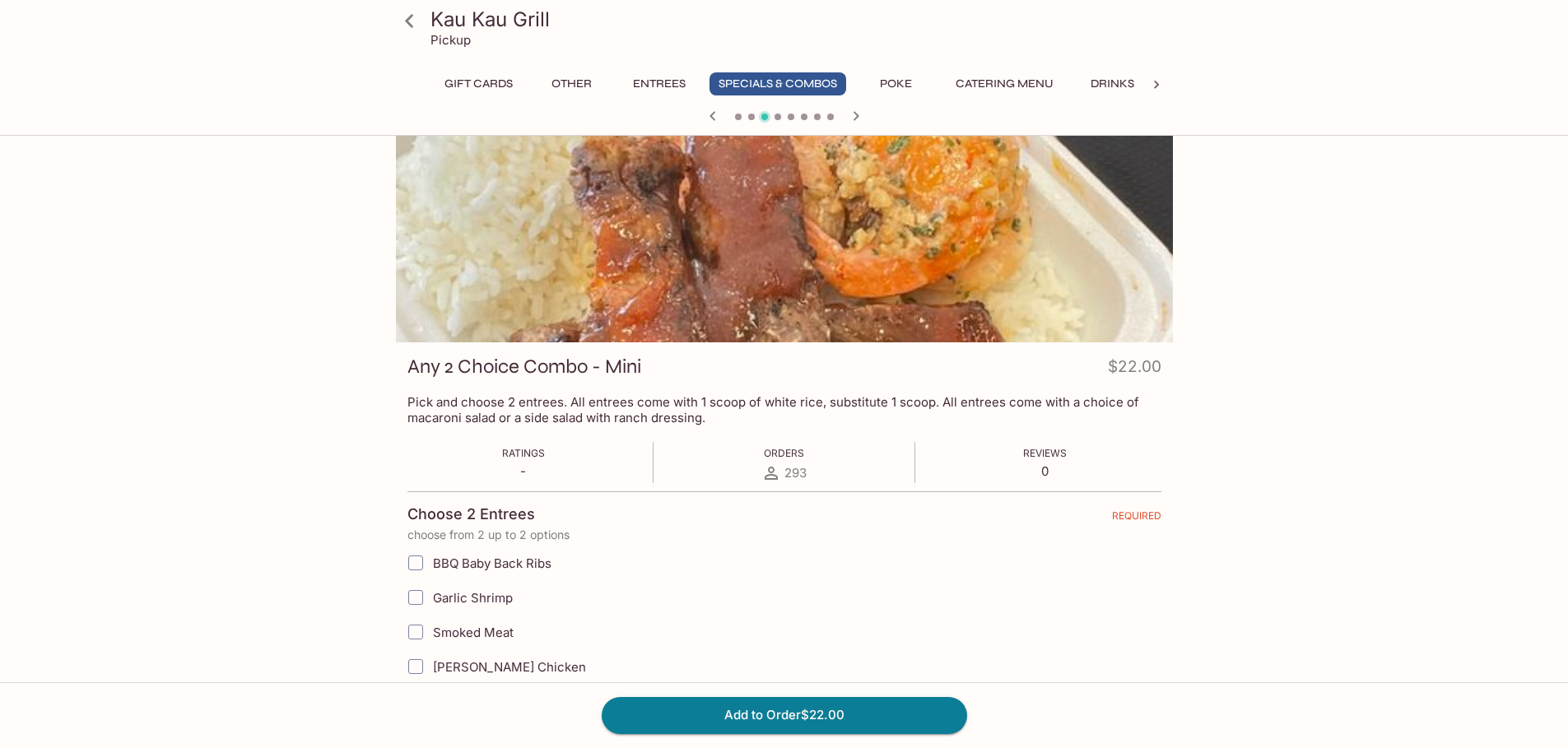
scroll to position [488, 0]
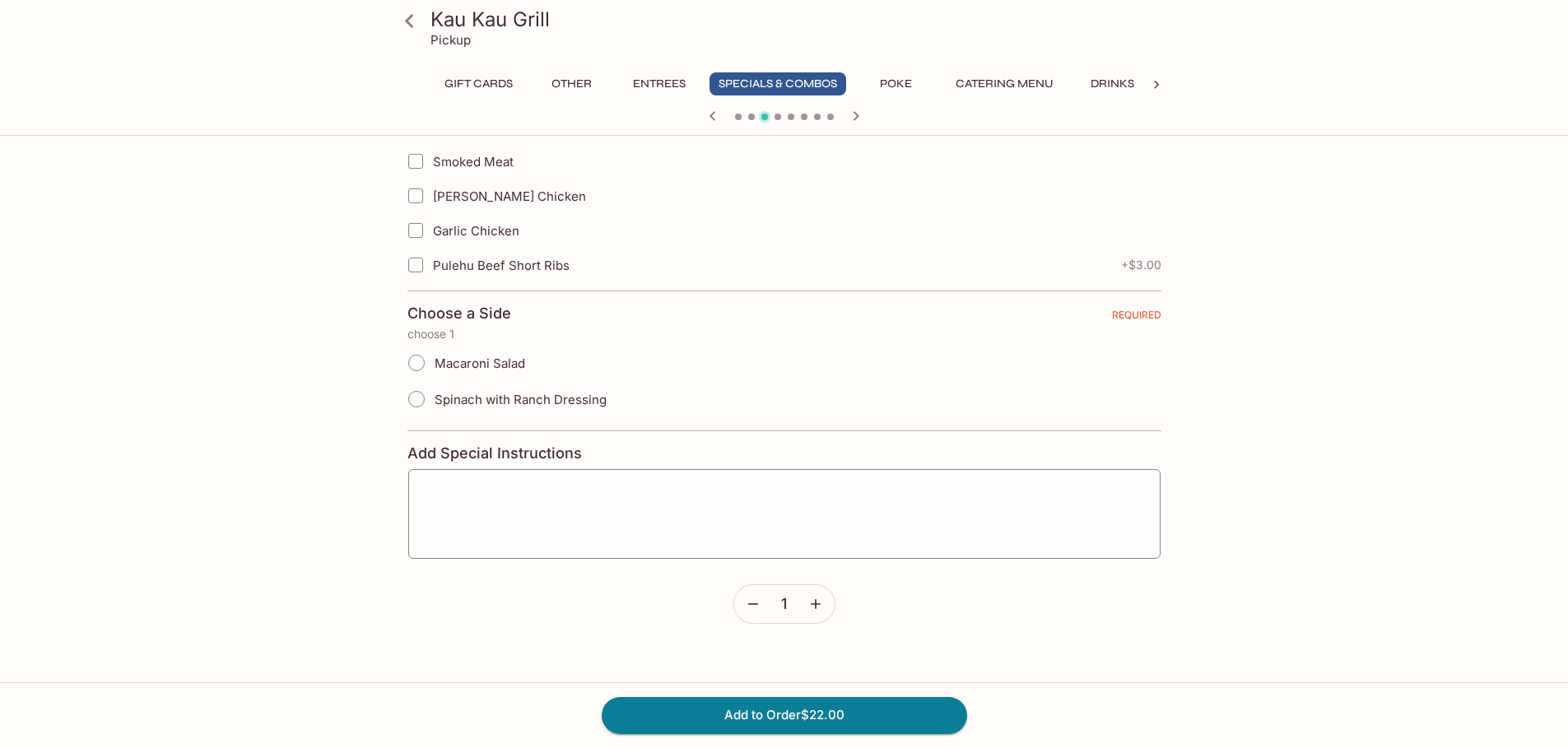
click at [407, 32] on icon at bounding box center [410, 21] width 29 height 29
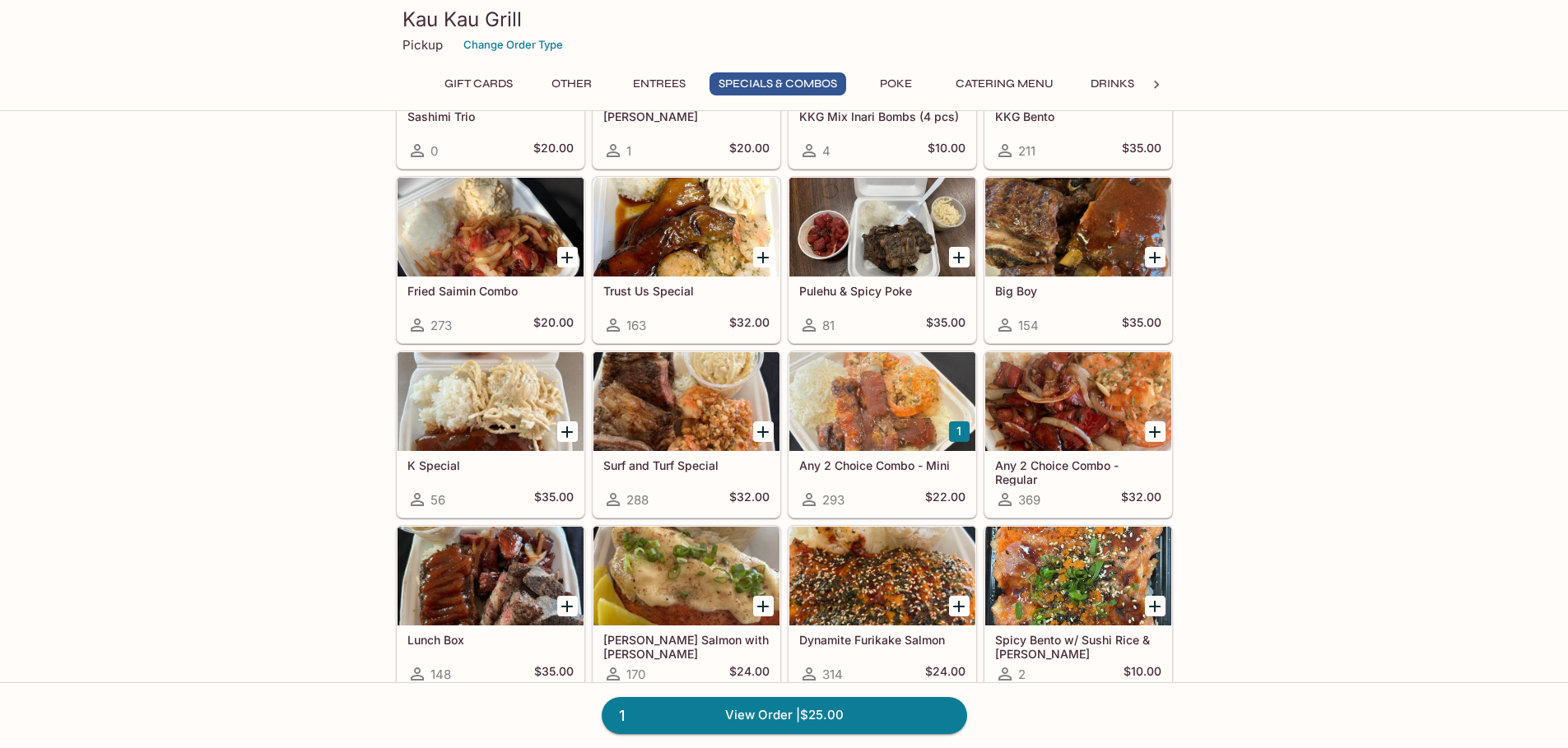
scroll to position [2962, 0]
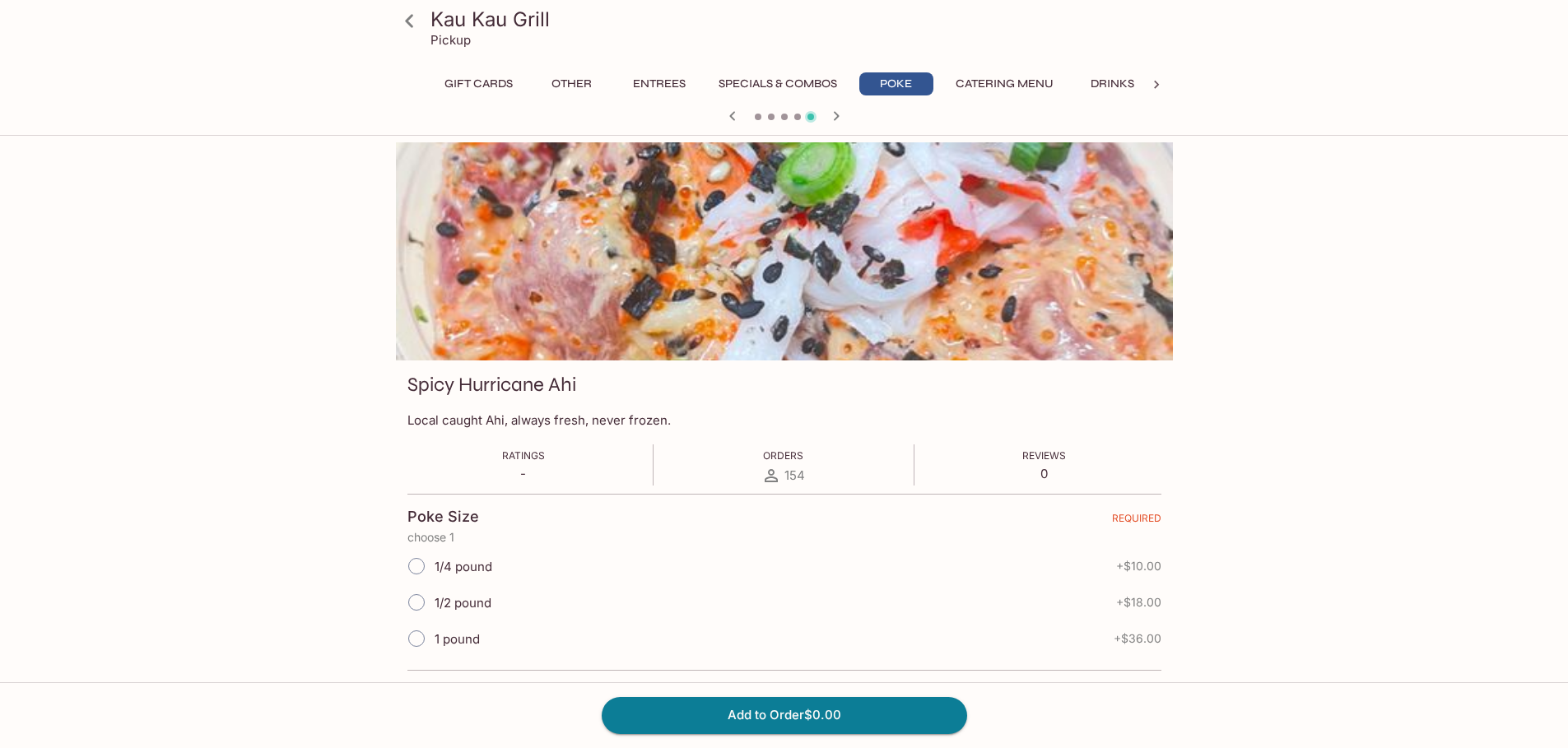
scroll to position [527, 0]
